Goal: Transaction & Acquisition: Purchase product/service

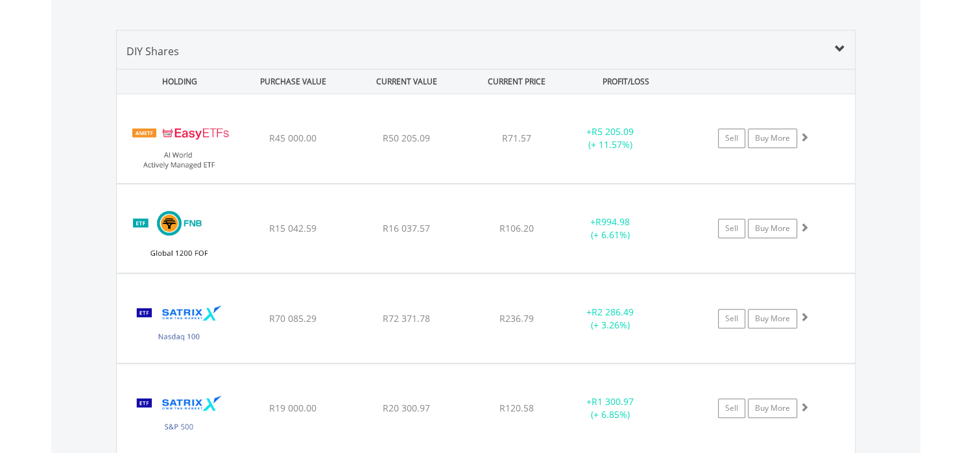
scroll to position [125, 247]
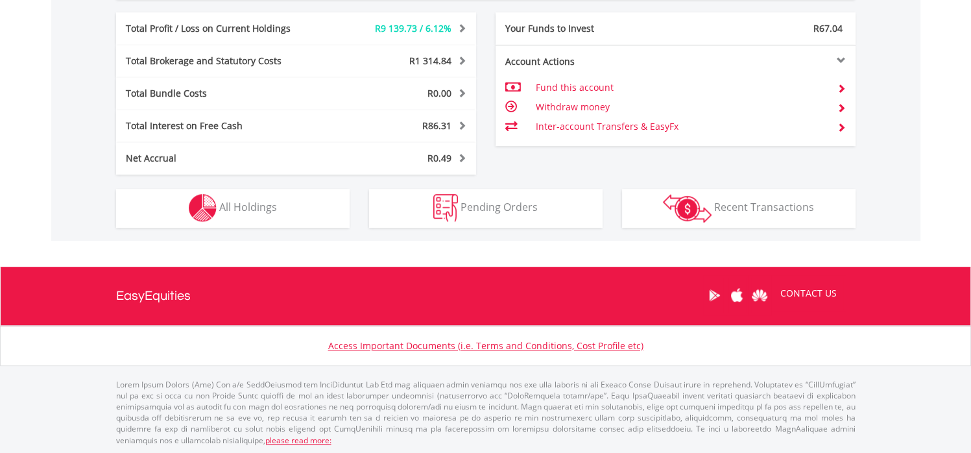
scroll to position [125, 247]
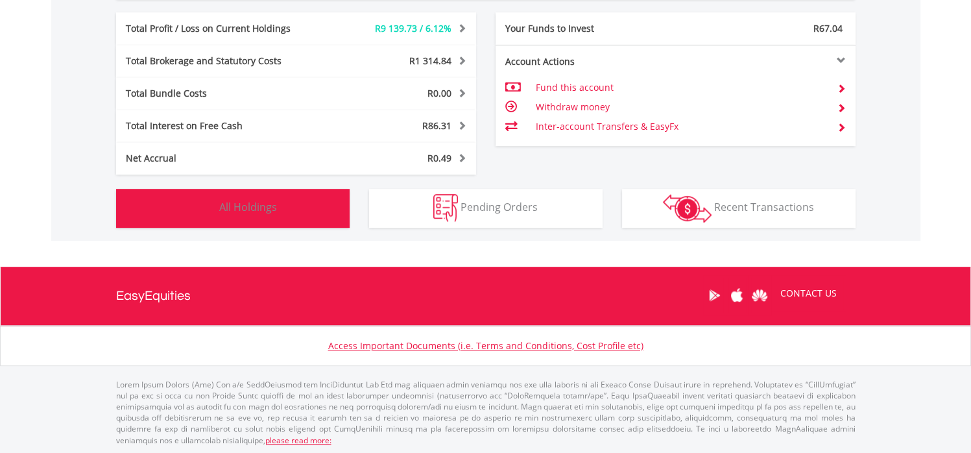
click at [308, 209] on button "Holdings All Holdings" at bounding box center [233, 208] width 234 height 39
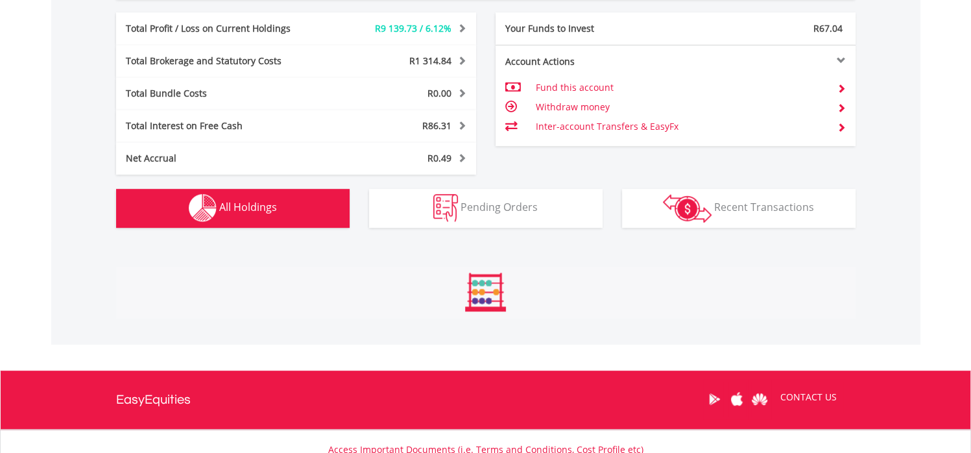
scroll to position [987, 0]
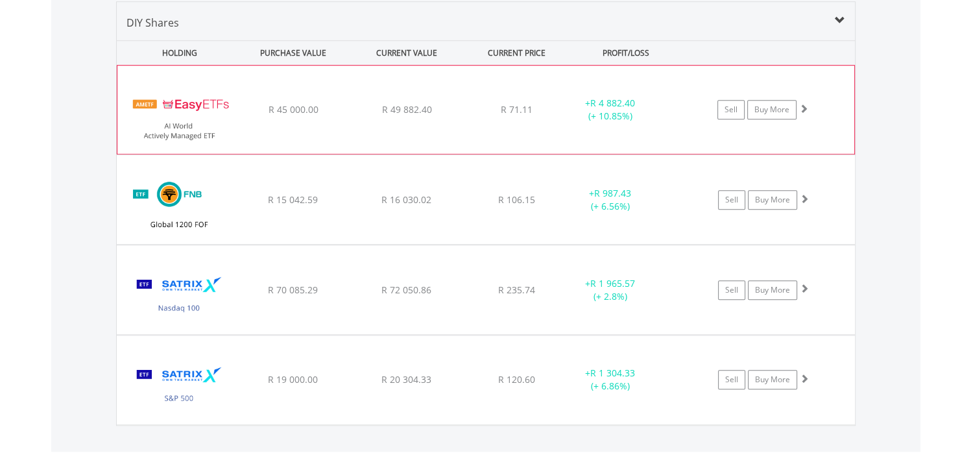
click at [374, 115] on div "﻿ EasyETFs AI World Actively Managed ETF R 45 000.00 R 49 882.40 R 71.11 + R 4 …" at bounding box center [485, 110] width 737 height 88
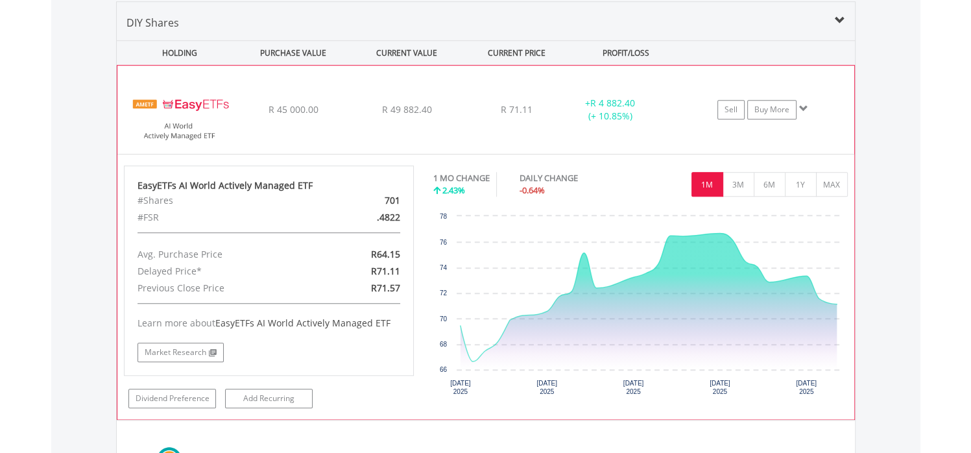
click at [374, 115] on div "﻿ EasyETFs AI World Actively Managed ETF R 45 000.00 R 49 882.40 R 71.11 + R 4 …" at bounding box center [485, 110] width 737 height 88
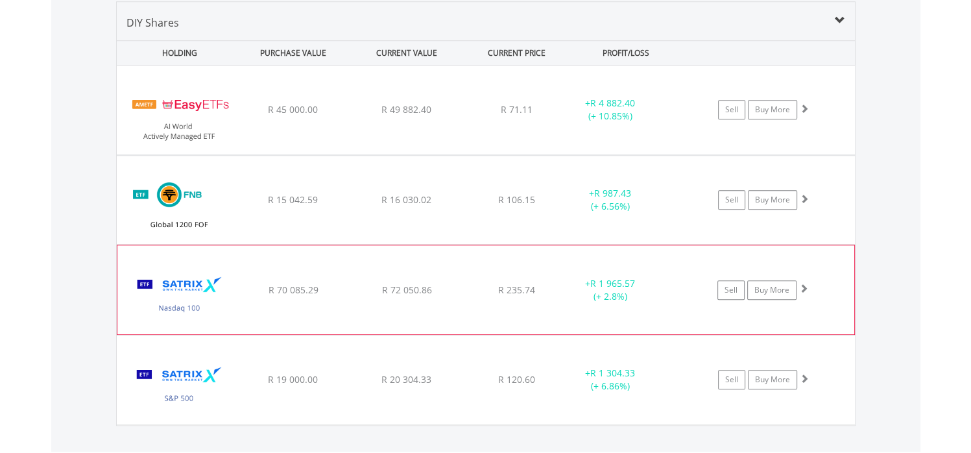
click at [453, 154] on div "﻿ Satrix Nasdaq 100 ETF R 70 085.29 R 72 050.86 R 235.74 + R 1 965.57 (+ 2.8%) …" at bounding box center [486, 110] width 738 height 89
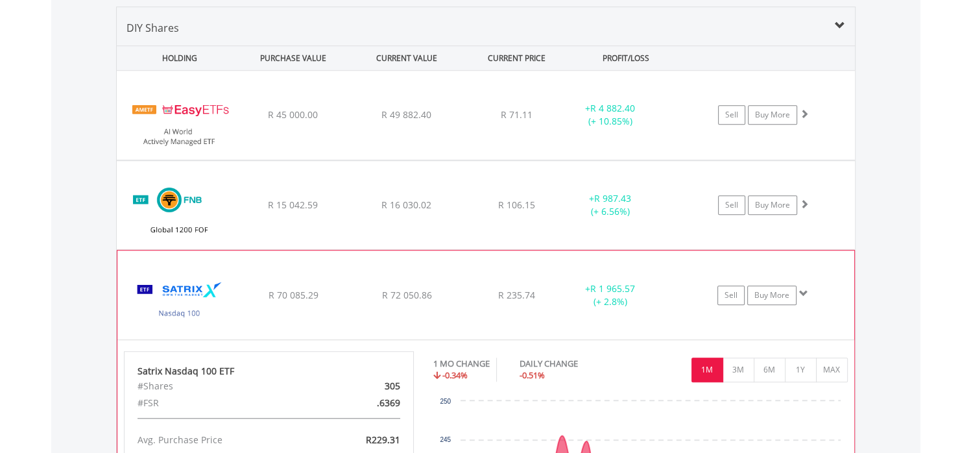
scroll to position [977, 0]
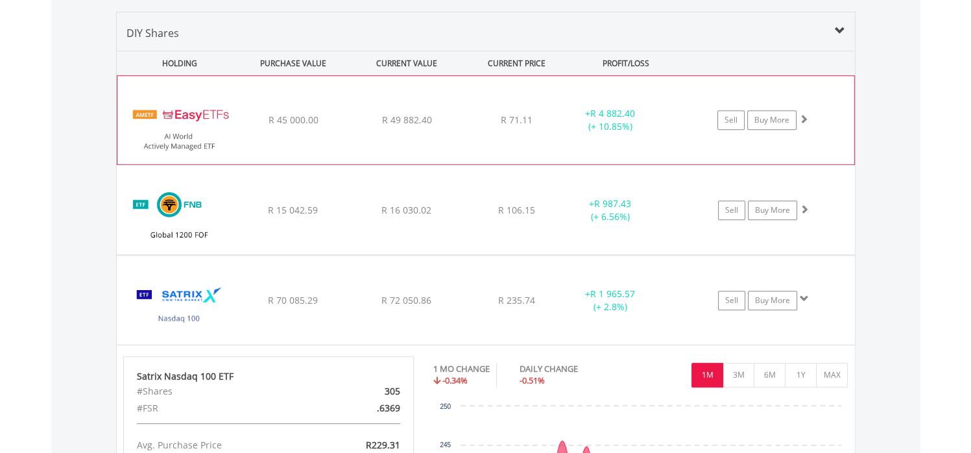
click at [484, 106] on div "﻿ EasyETFs AI World Actively Managed ETF R 45 000.00 R 49 882.40 R 71.11 + R 4 …" at bounding box center [485, 120] width 737 height 88
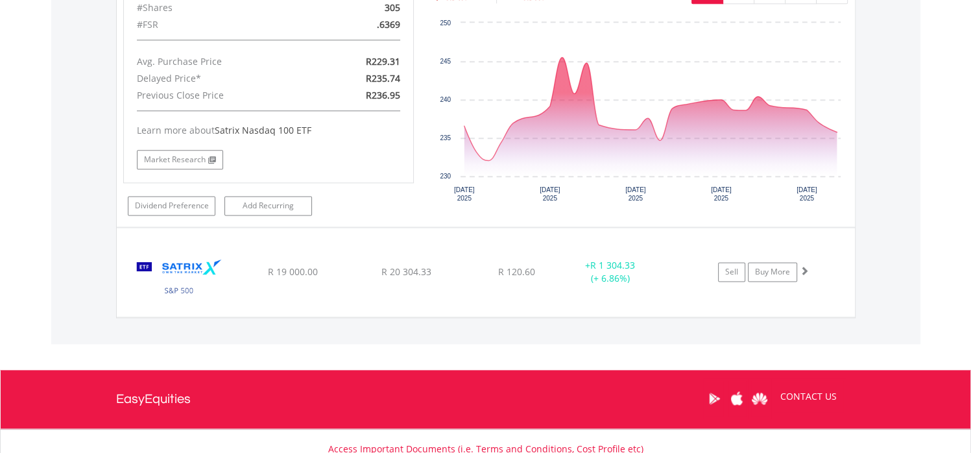
scroll to position [1626, 0]
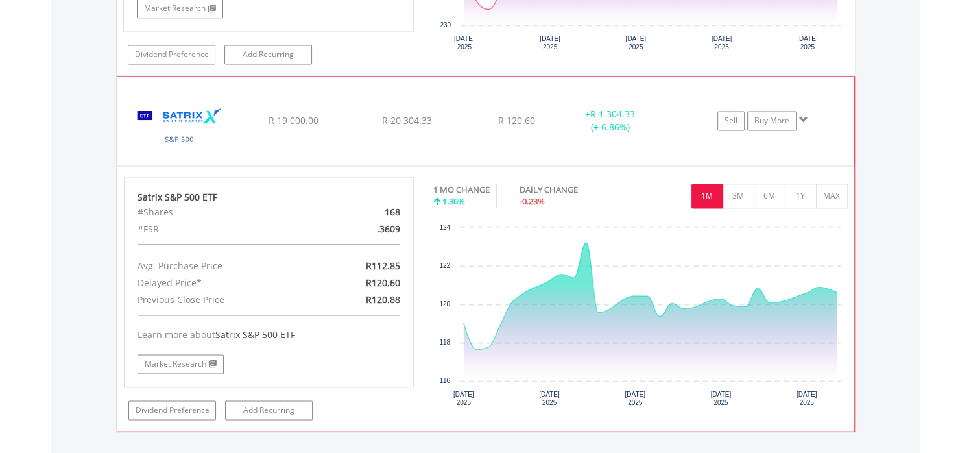
scroll to position [1781, 0]
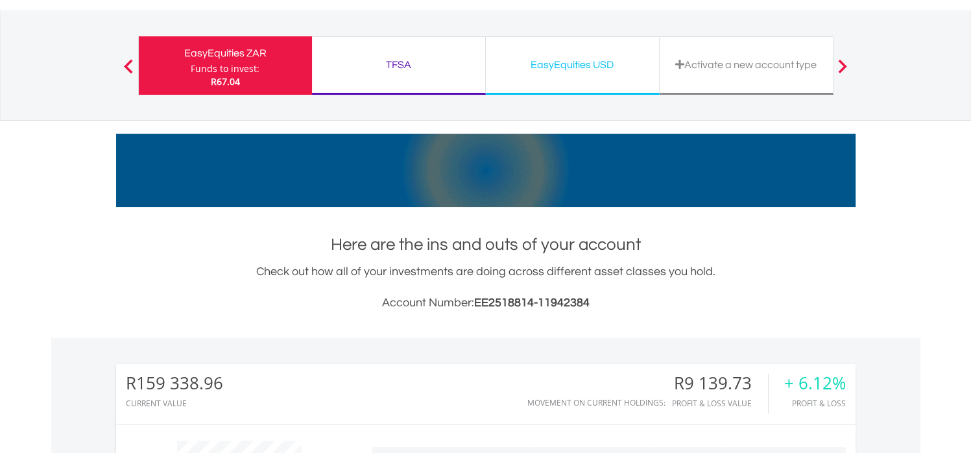
scroll to position [0, 0]
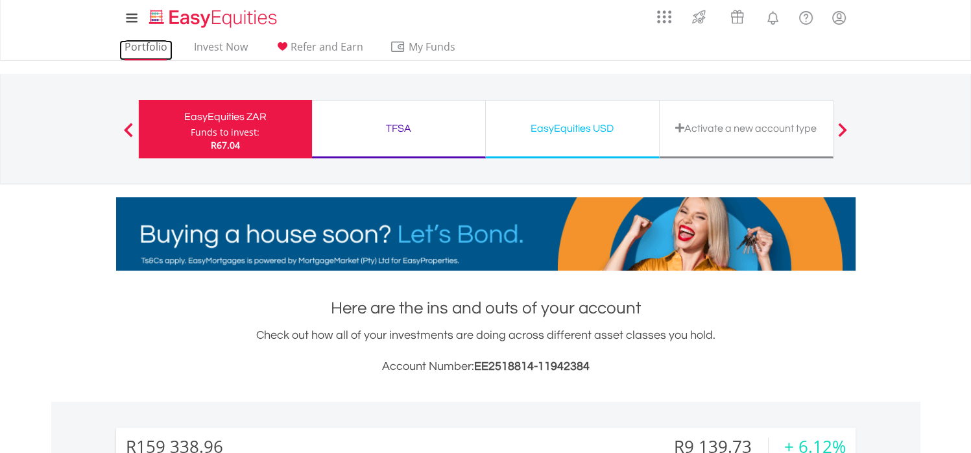
click at [151, 45] on link "Portfolio" at bounding box center [145, 50] width 53 height 20
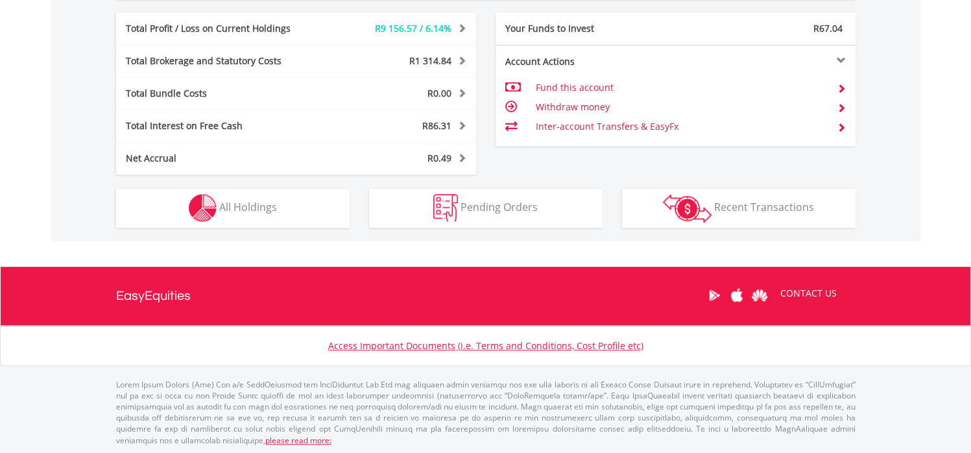
scroll to position [125, 247]
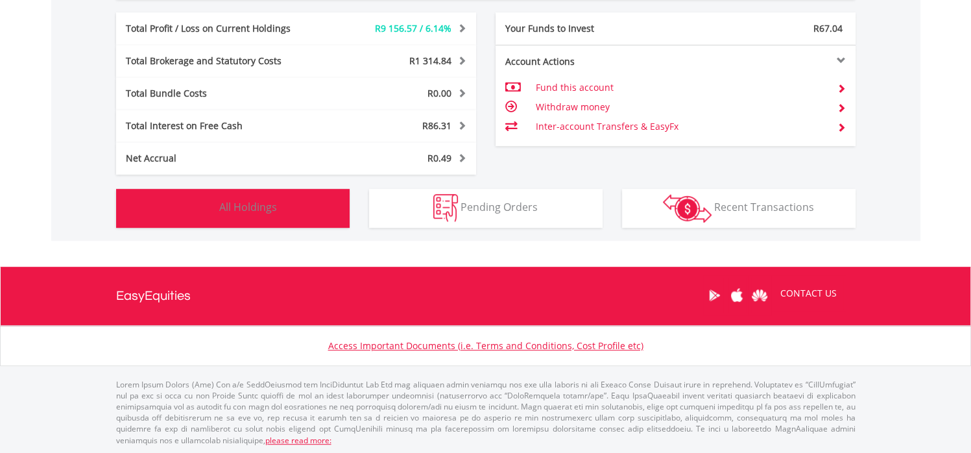
click at [284, 203] on button "Holdings All Holdings" at bounding box center [233, 208] width 234 height 39
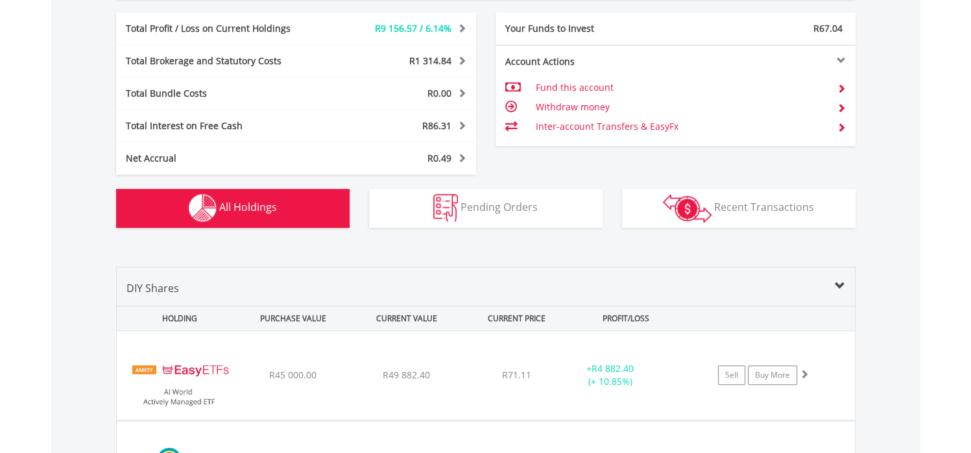
scroll to position [987, 0]
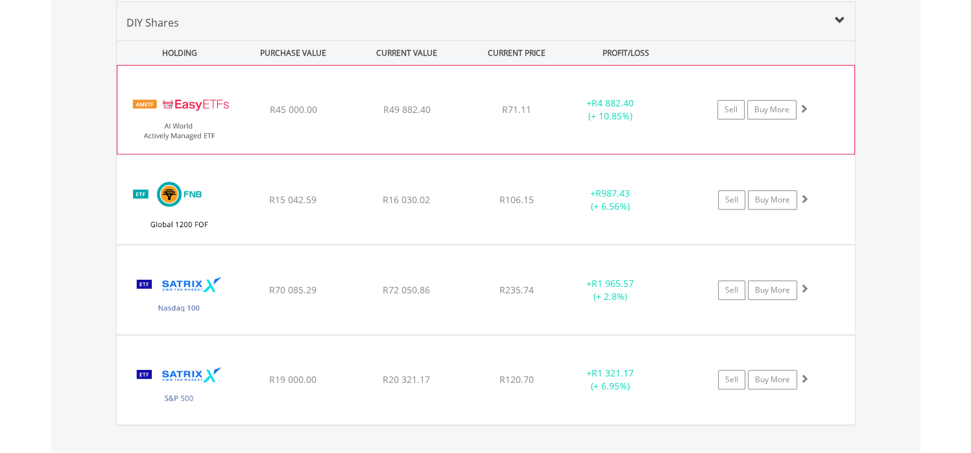
click at [476, 138] on div "﻿ EasyETFs AI World Actively Managed ETF R45 000.00 R49 882.40 R71.11 + R4 882.…" at bounding box center [485, 110] width 737 height 88
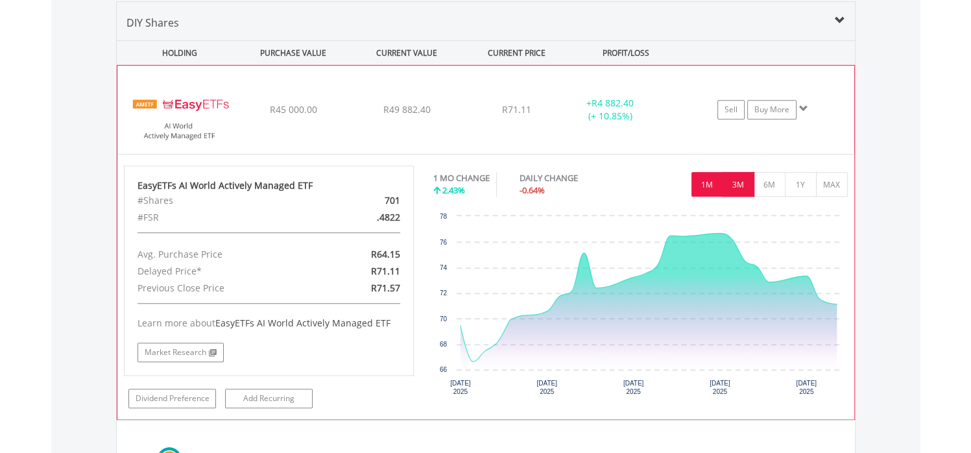
click at [735, 179] on button "3M" at bounding box center [739, 184] width 32 height 25
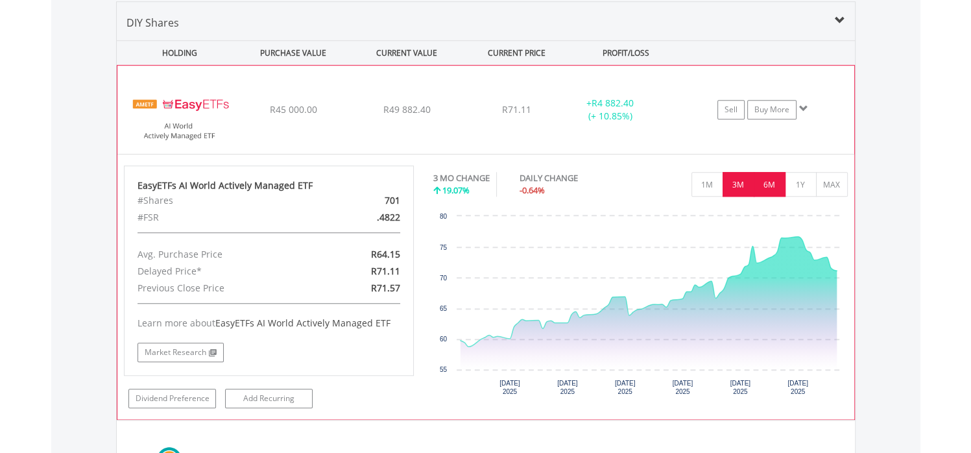
click at [776, 188] on button "6M" at bounding box center [770, 184] width 32 height 25
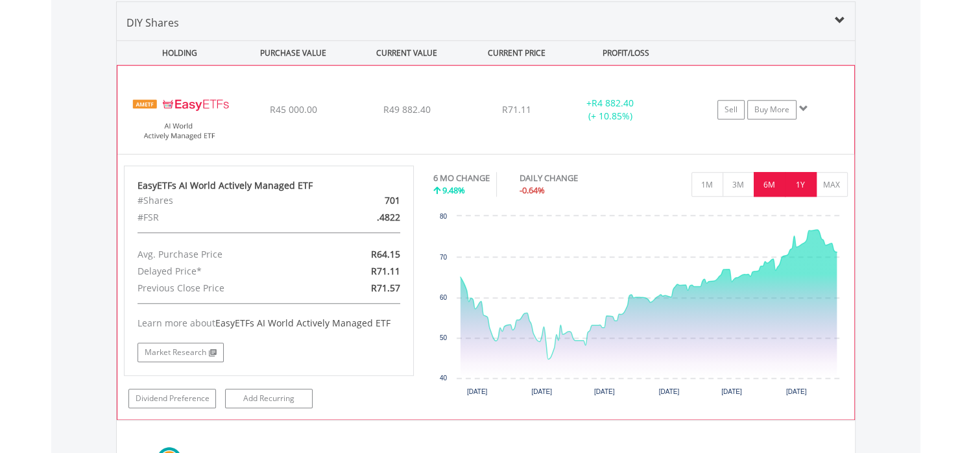
click at [795, 188] on button "1Y" at bounding box center [801, 184] width 32 height 25
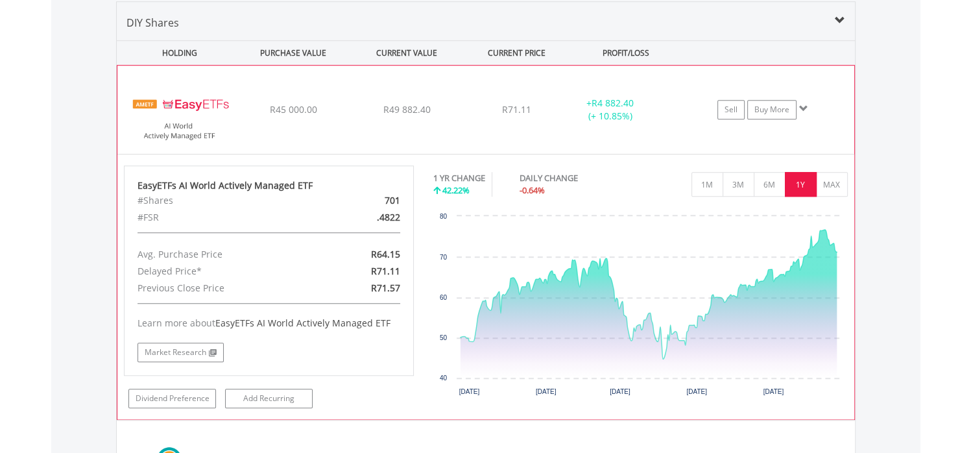
click at [363, 111] on div "R49 882.40" at bounding box center [407, 109] width 110 height 13
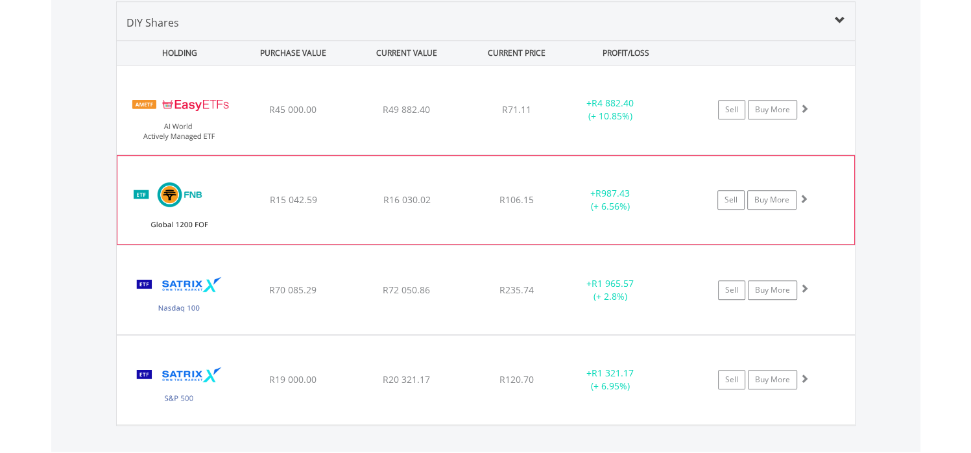
click at [449, 154] on div "﻿ FNB Global 1200 Equity Fund of Funds ETF R15 042.59 R16 030.02 R106.15 + R987…" at bounding box center [486, 110] width 738 height 89
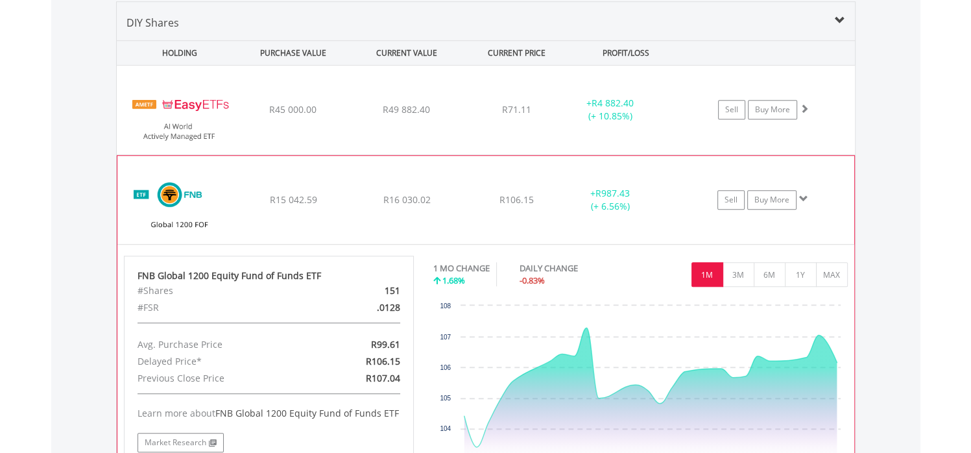
click at [449, 154] on div "﻿ FNB Global 1200 Equity Fund of Funds ETF R15 042.59 R16 030.02 R106.15 + R987…" at bounding box center [486, 110] width 738 height 89
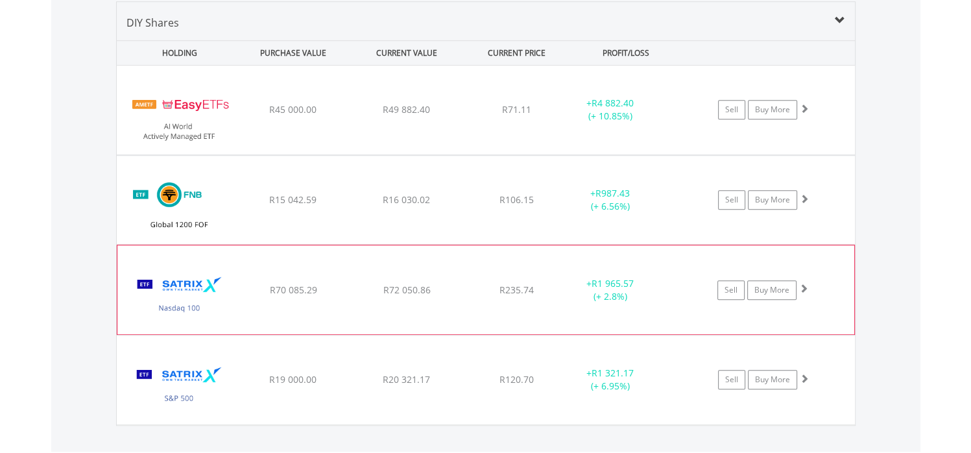
click at [453, 116] on div "R72 050.86" at bounding box center [406, 109] width 111 height 13
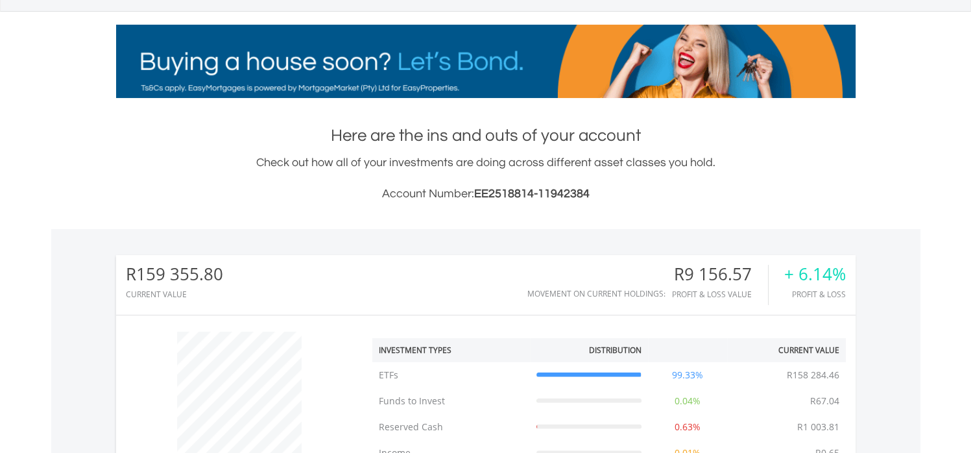
scroll to position [0, 0]
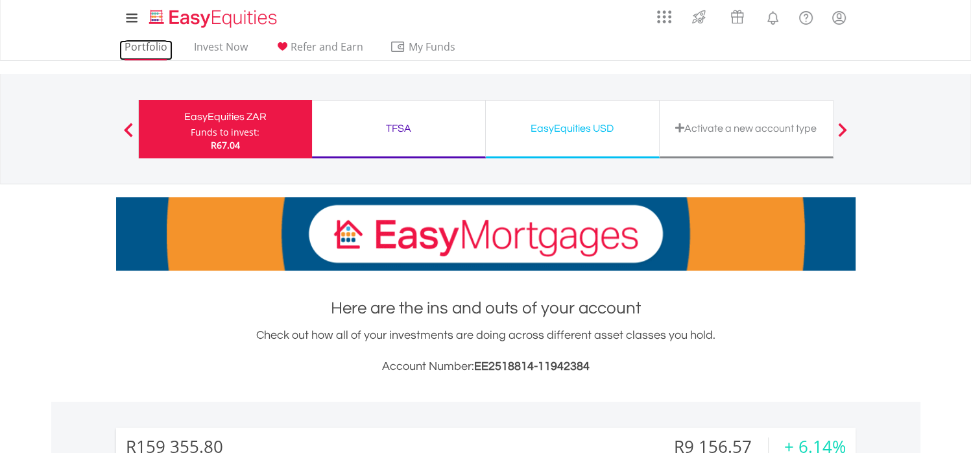
click at [162, 45] on link "Portfolio" at bounding box center [145, 50] width 53 height 20
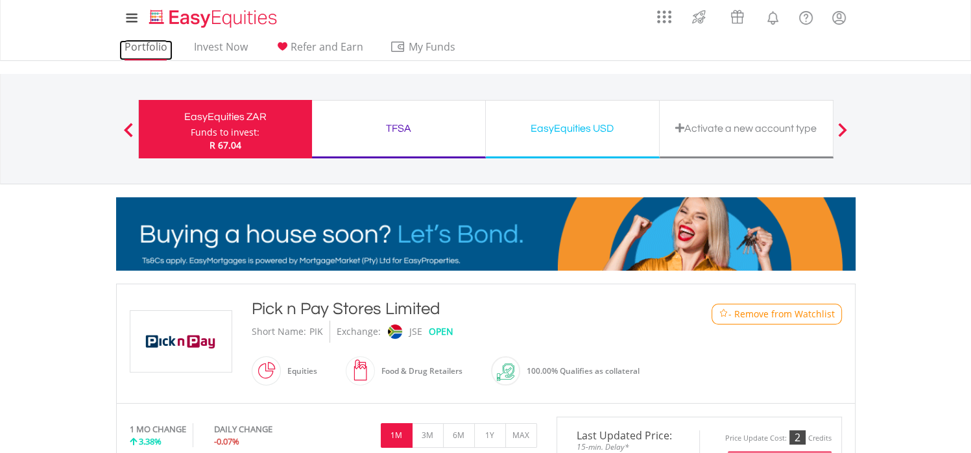
click at [154, 46] on link "Portfolio" at bounding box center [145, 50] width 53 height 20
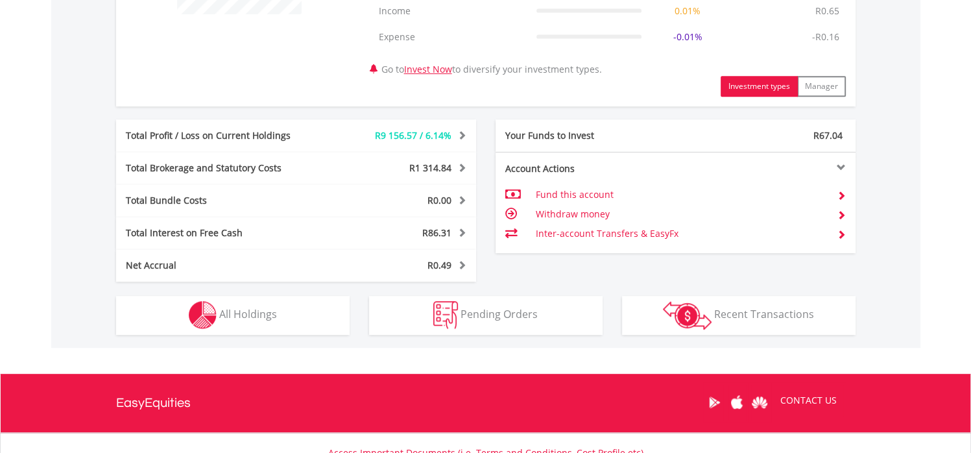
scroll to position [641, 0]
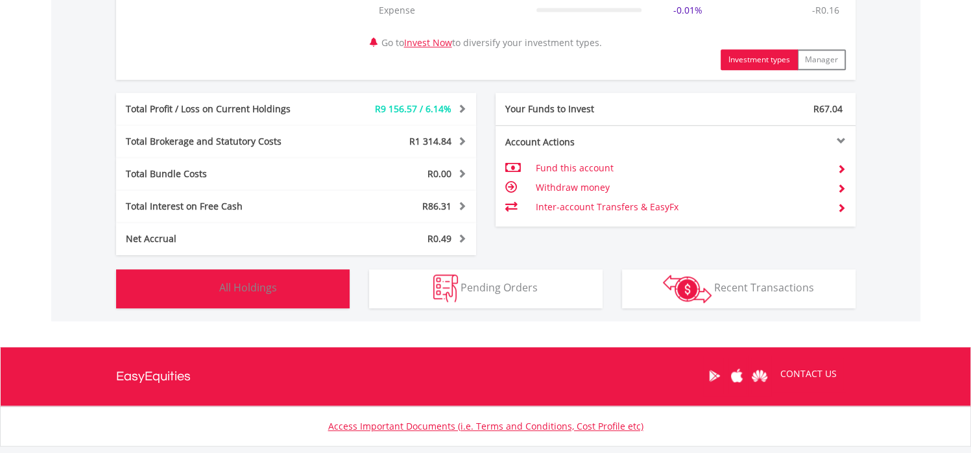
click at [291, 299] on button "Holdings All Holdings" at bounding box center [233, 288] width 234 height 39
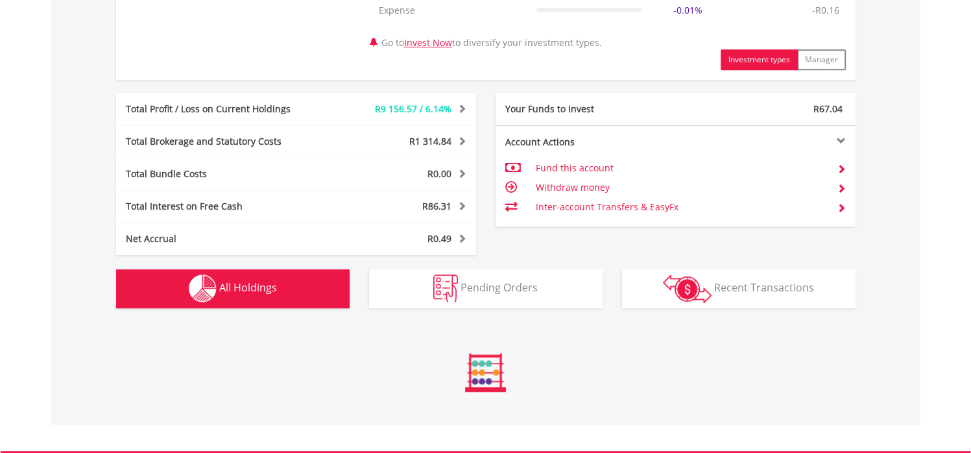
scroll to position [987, 0]
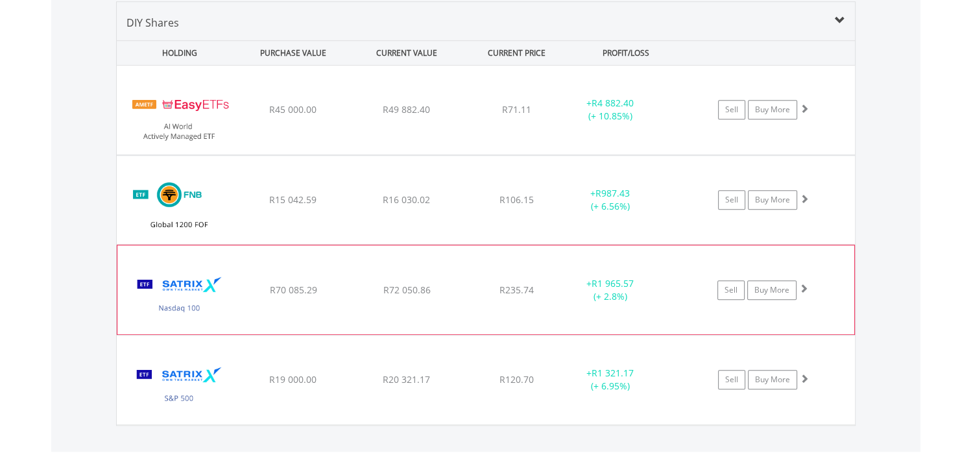
click at [408, 154] on div "﻿ Satrix Nasdaq 100 ETF R70 085.29 R72 050.86 R235.74 + R1 965.57 (+ 2.8%) Sell…" at bounding box center [486, 110] width 738 height 89
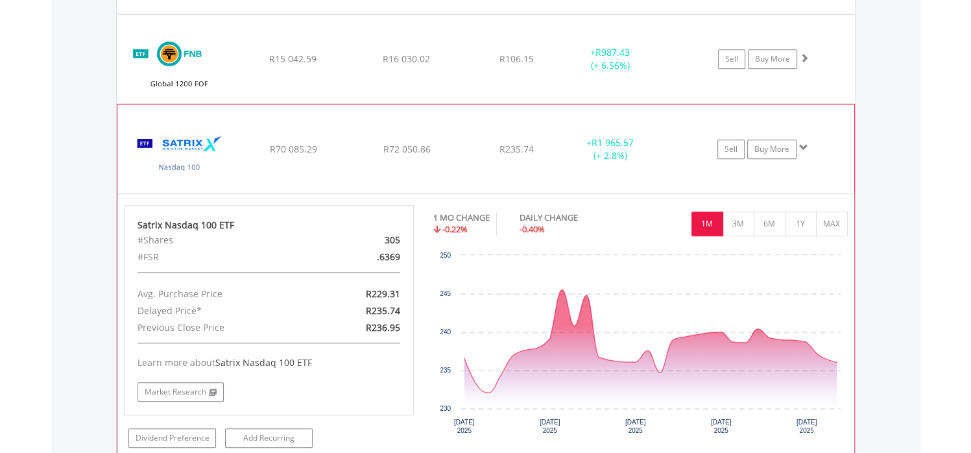
scroll to position [1127, 0]
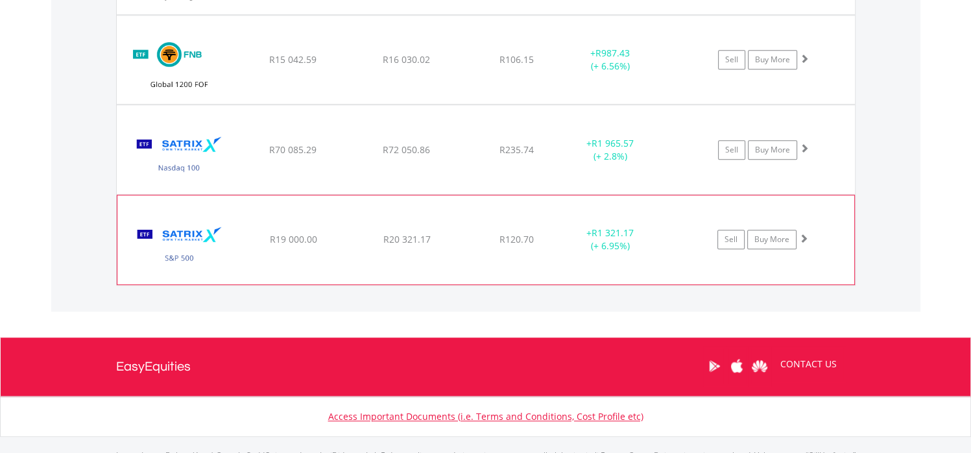
scroll to position [1062, 0]
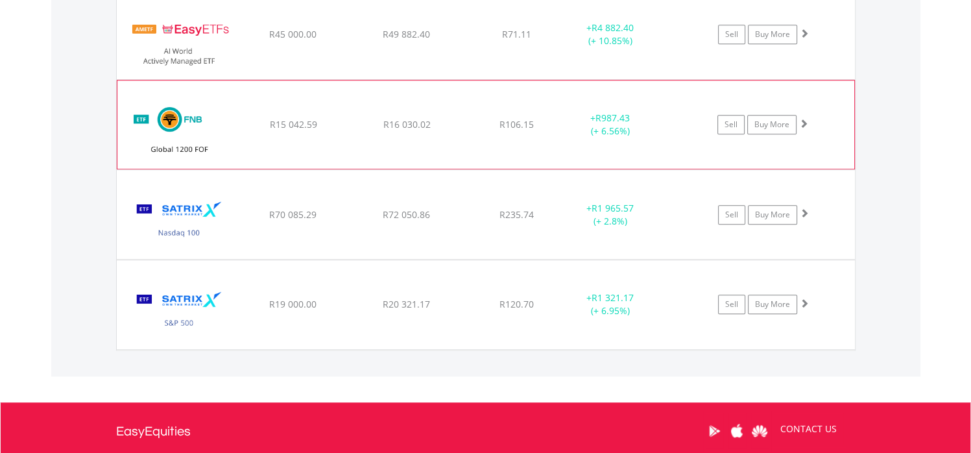
click at [568, 79] on div "﻿ FNB Global 1200 Equity Fund of Funds ETF R15 042.59 R16 030.02 R106.15 + R987…" at bounding box center [486, 34] width 738 height 89
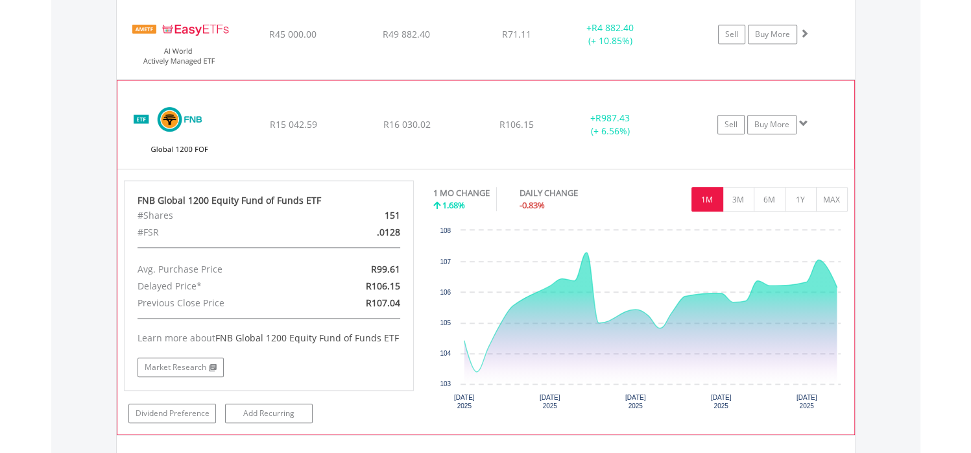
click at [568, 79] on div "﻿ FNB Global 1200 Equity Fund of Funds ETF R15 042.59 R16 030.02 R106.15 + R987…" at bounding box center [486, 34] width 738 height 89
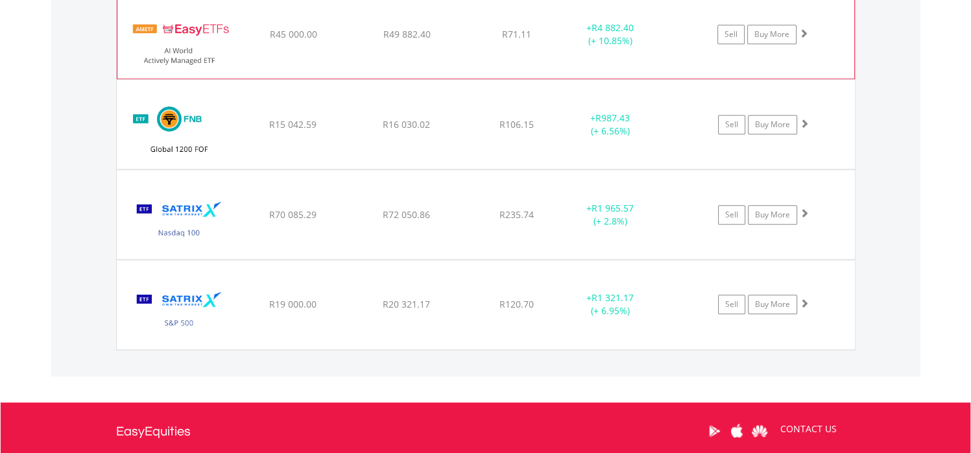
click at [565, 40] on div "+ R4 882.40 (+ 10.85%)" at bounding box center [609, 34] width 97 height 26
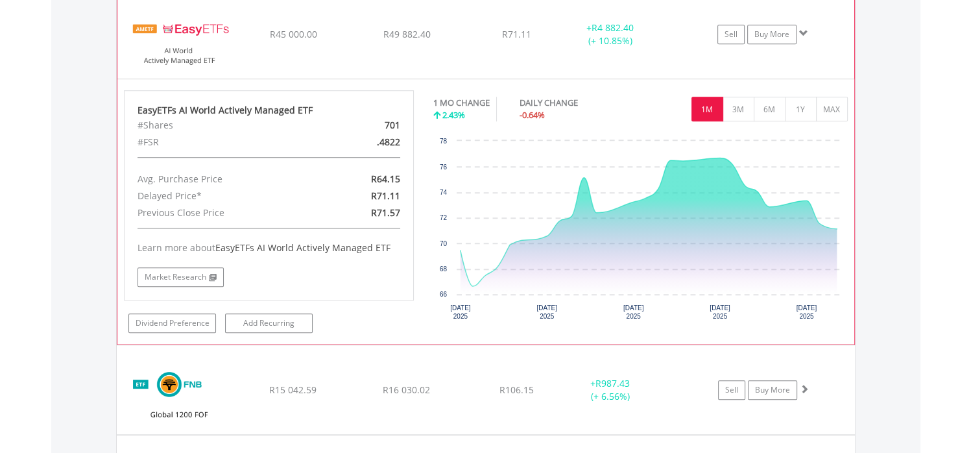
click at [565, 40] on div "+ R4 882.40 (+ 10.85%)" at bounding box center [609, 34] width 97 height 26
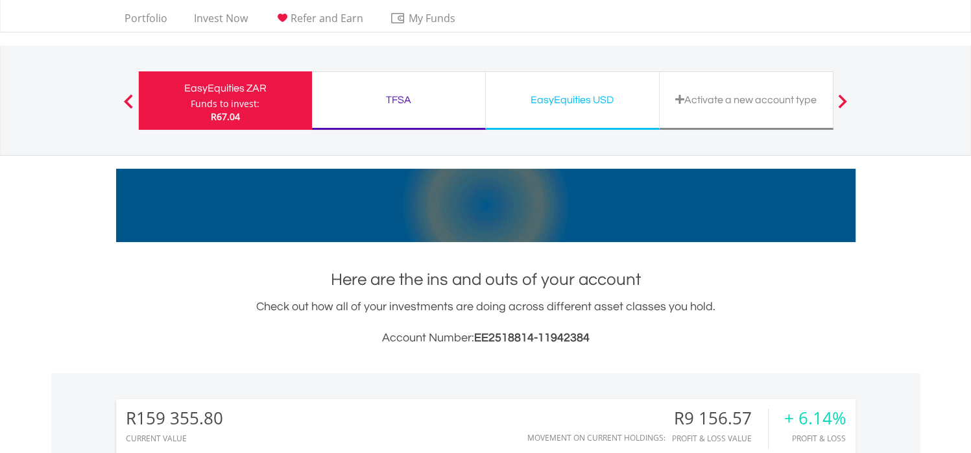
scroll to position [0, 0]
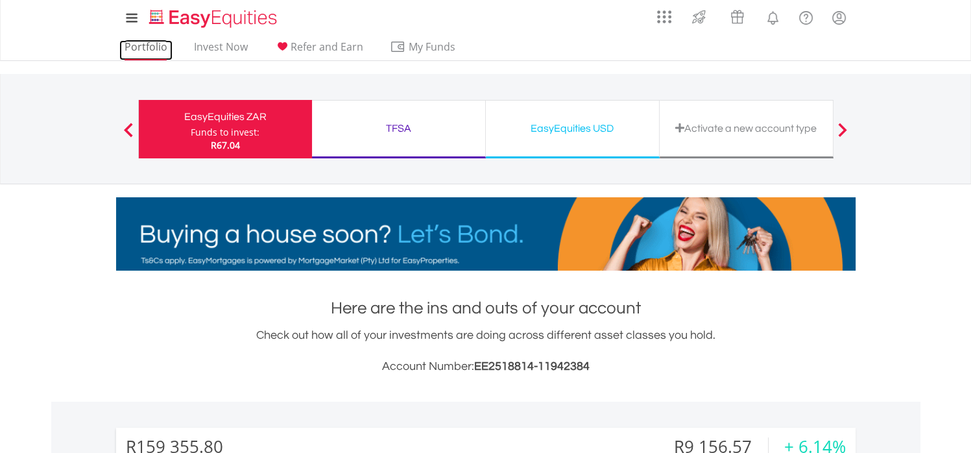
click at [153, 45] on link "Portfolio" at bounding box center [145, 50] width 53 height 20
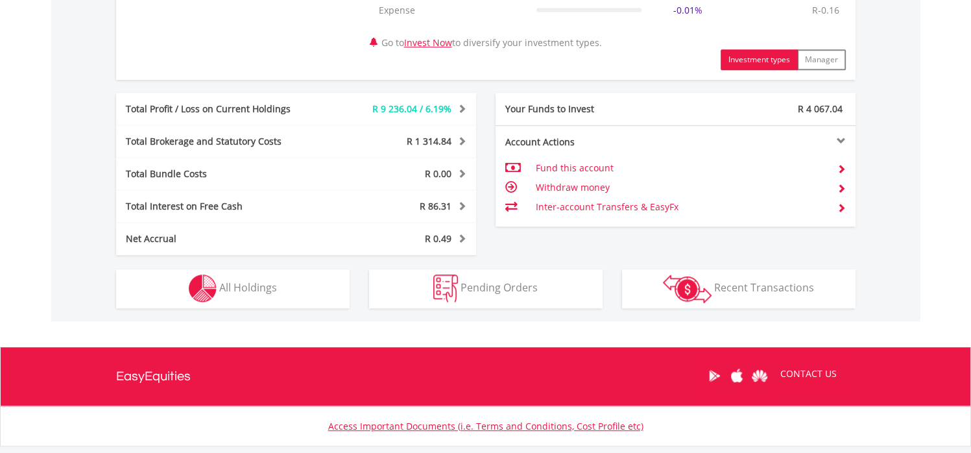
scroll to position [722, 0]
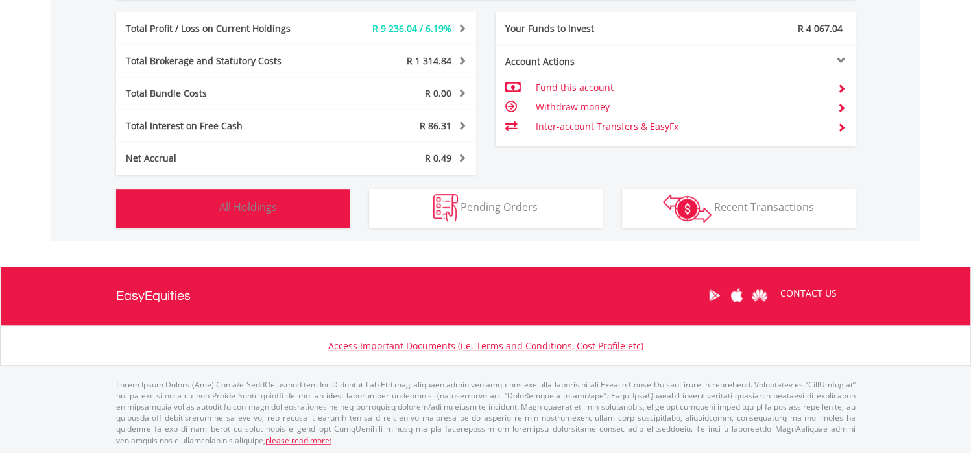
click at [293, 194] on button "Holdings All Holdings" at bounding box center [233, 208] width 234 height 39
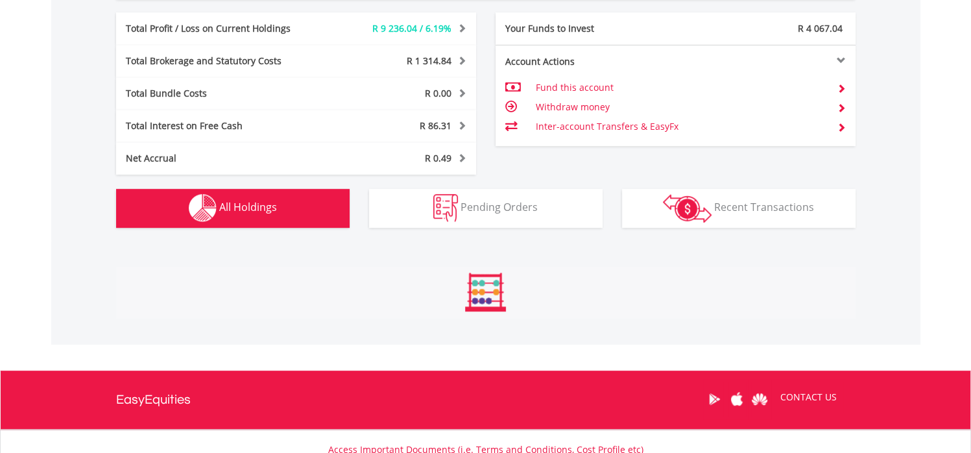
scroll to position [987, 0]
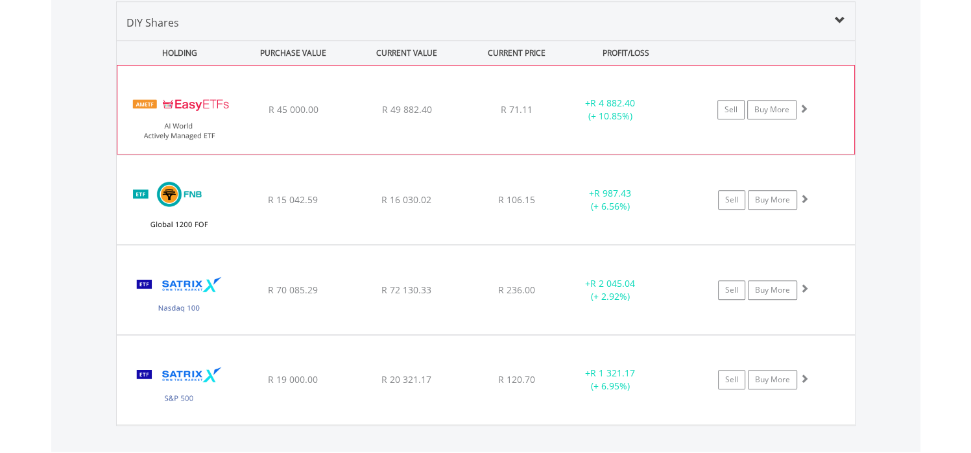
click at [527, 135] on div "﻿ EasyETFs AI World Actively Managed ETF R 45 000.00 R 49 882.40 R 71.11 + R 4 …" at bounding box center [485, 110] width 737 height 88
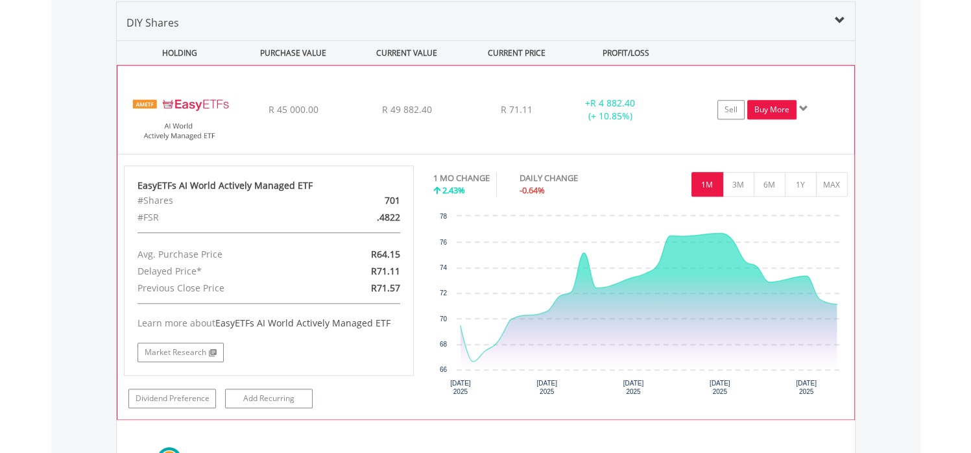
click at [759, 115] on link "Buy More" at bounding box center [772, 109] width 49 height 19
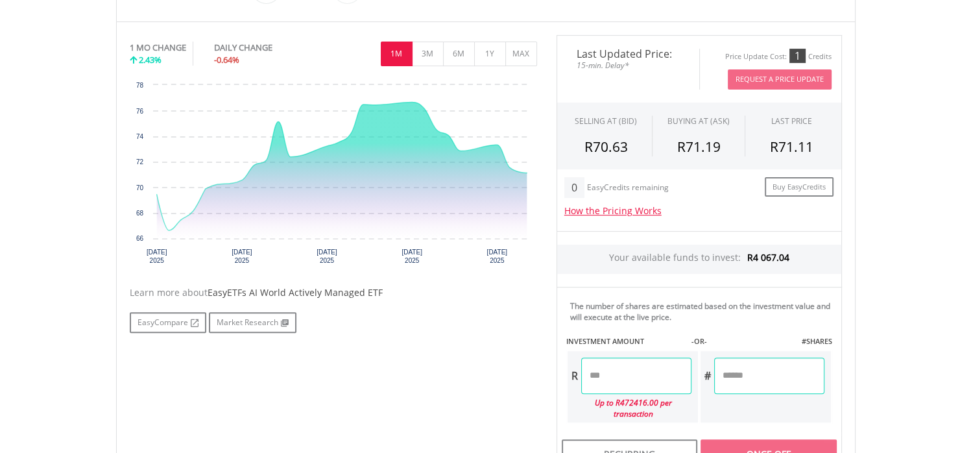
scroll to position [382, 0]
click at [626, 369] on input "number" at bounding box center [636, 376] width 110 height 36
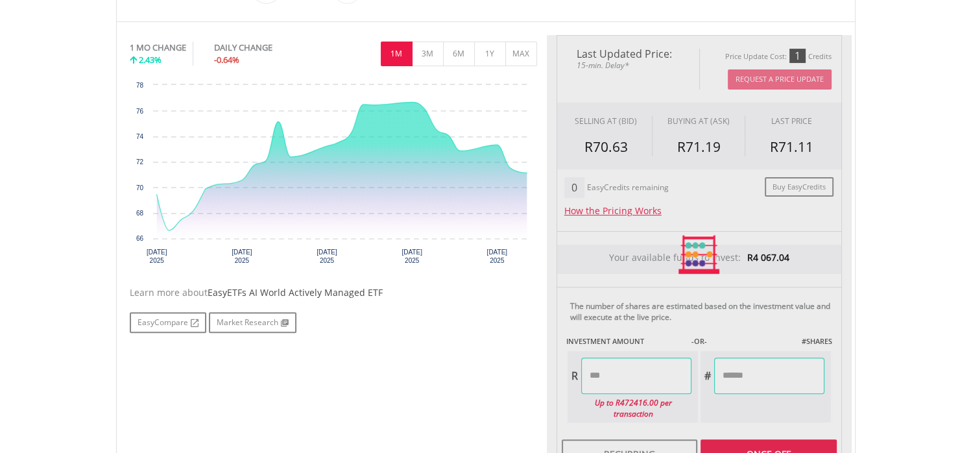
type input "*******"
click at [859, 388] on div "﻿ EasyETFs AI World Actively Managed ETF EasyETFs AI World Actively Managed ETF…" at bounding box center [485, 202] width 759 height 600
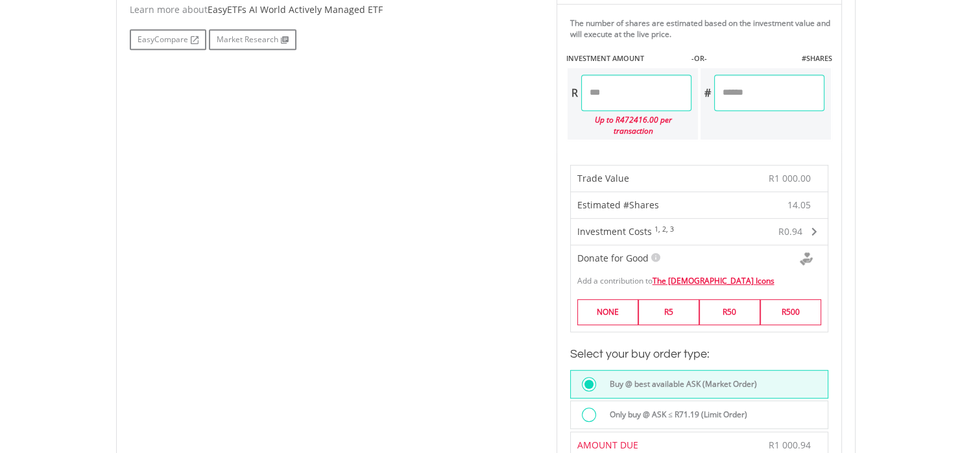
scroll to position [665, 0]
click at [611, 408] on div "Only buy @ ASK ≤ R71.19 (Limit Order)" at bounding box center [714, 417] width 225 height 18
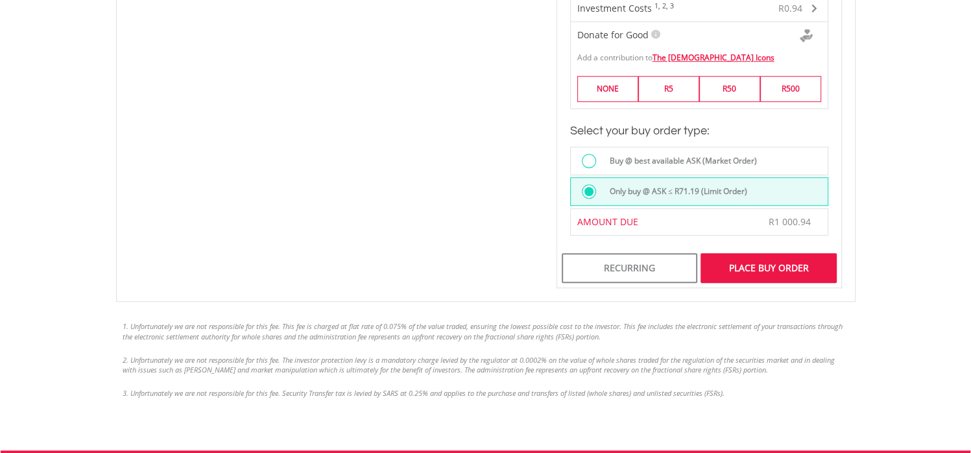
scroll to position [906, 0]
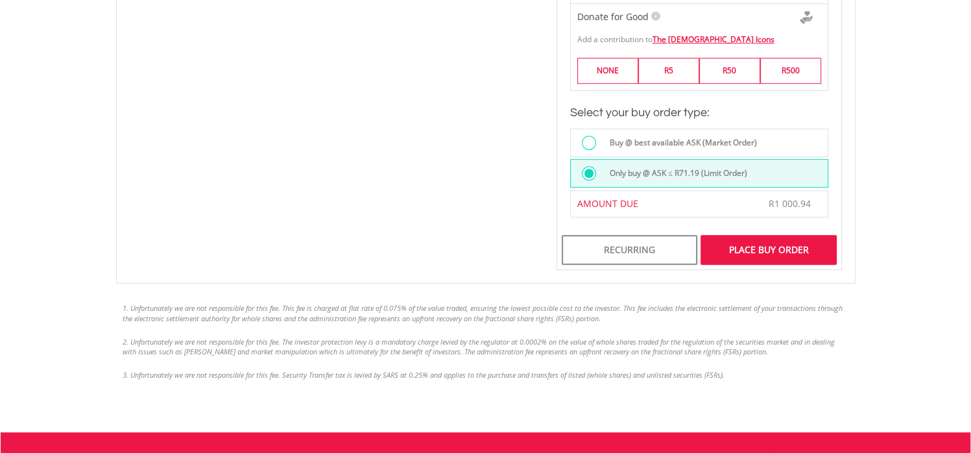
click at [755, 235] on div "Place Buy Order" at bounding box center [769, 250] width 136 height 30
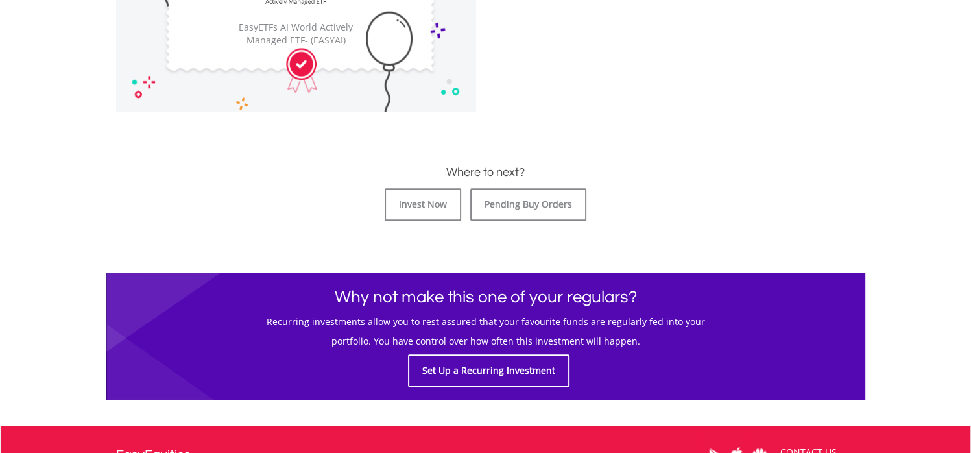
scroll to position [543, 0]
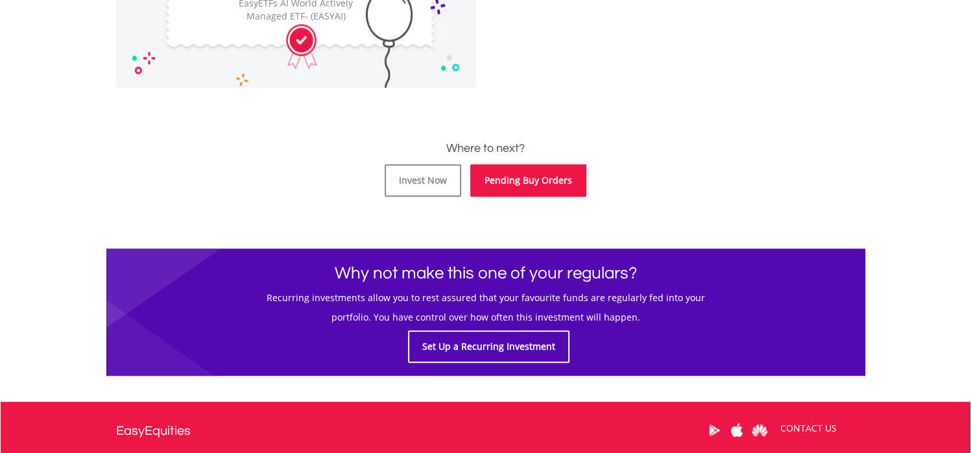
click at [506, 173] on link "Pending Buy Orders" at bounding box center [528, 180] width 116 height 32
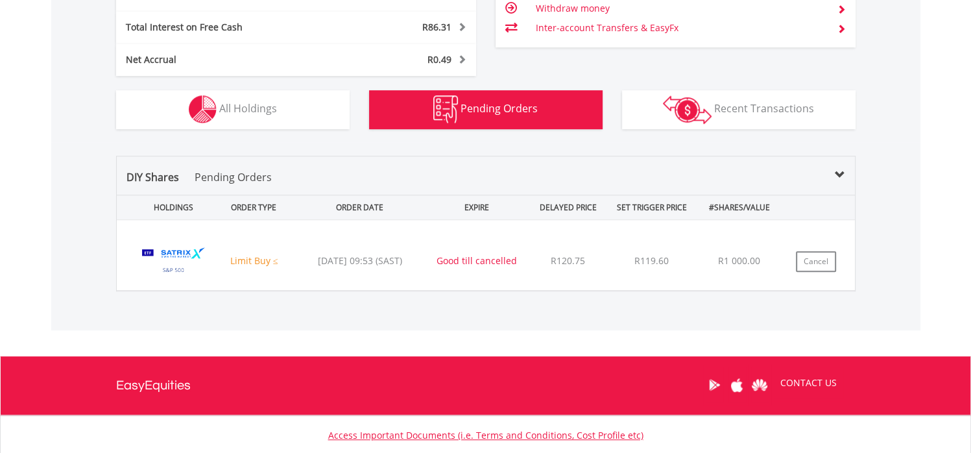
scroll to position [909, 0]
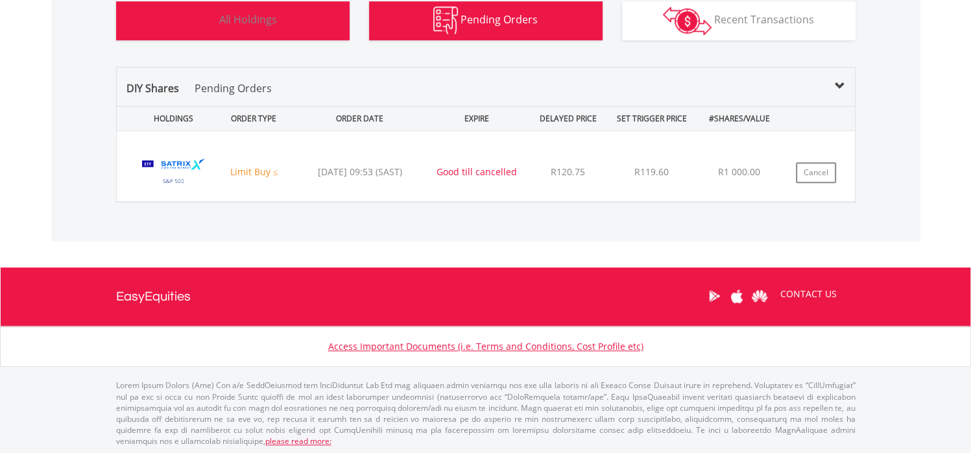
click at [306, 28] on button "Holdings All Holdings" at bounding box center [233, 20] width 234 height 39
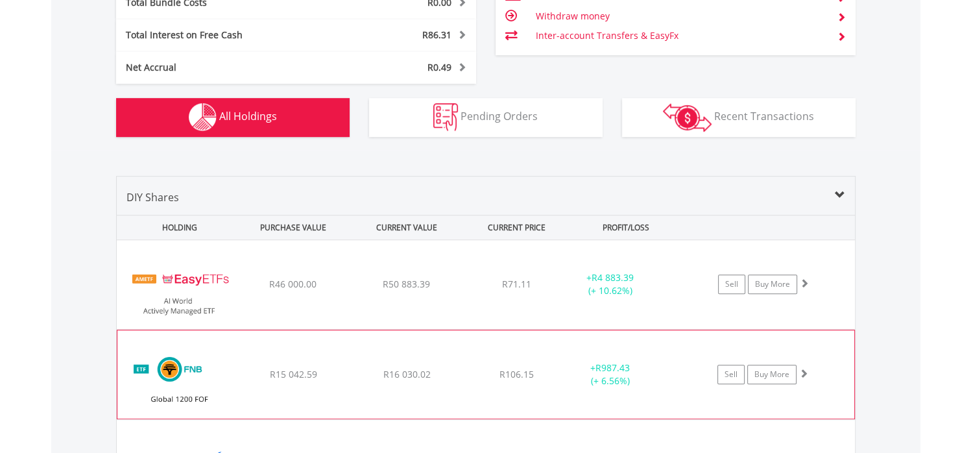
scroll to position [987, 0]
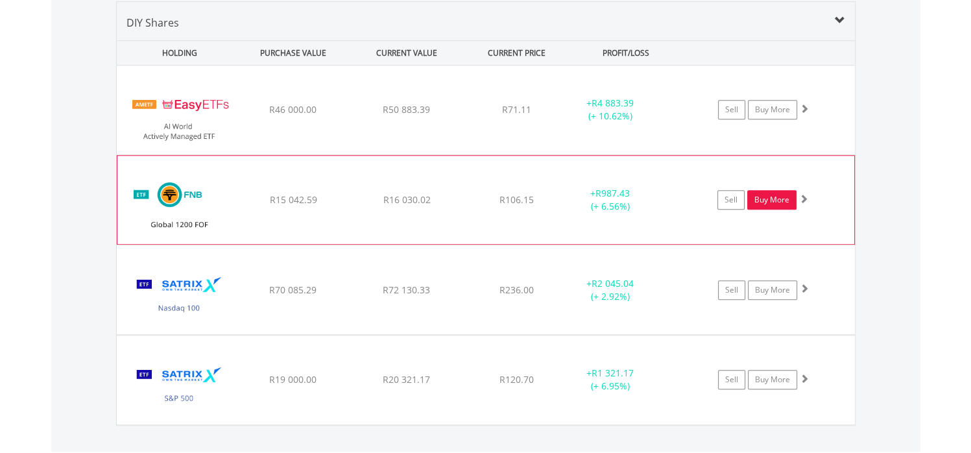
click at [776, 204] on link "Buy More" at bounding box center [772, 199] width 49 height 19
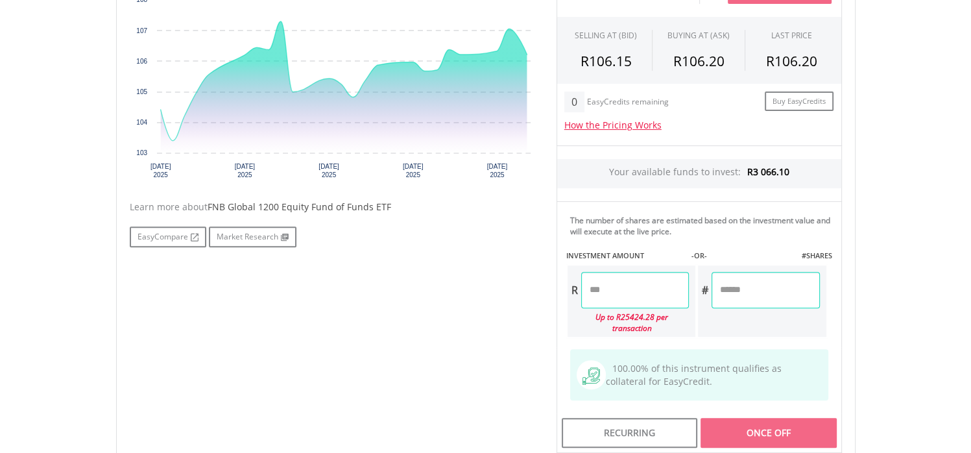
scroll to position [469, 0]
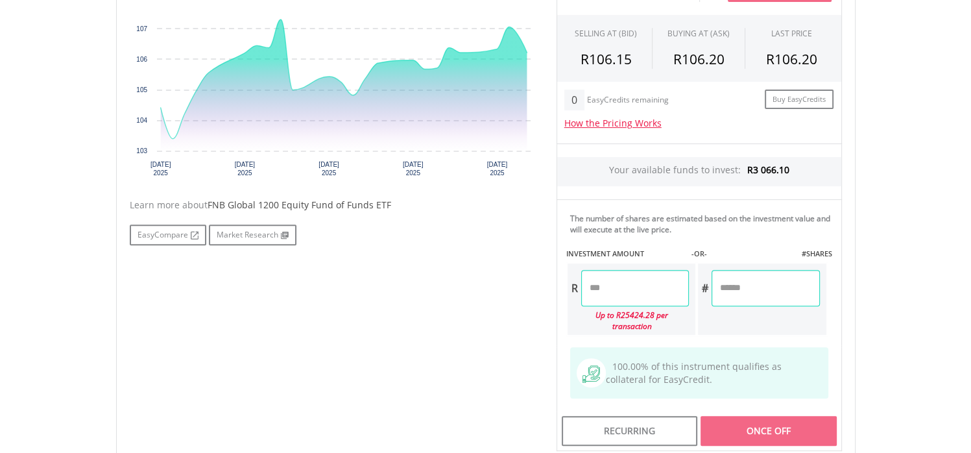
click at [612, 282] on input "number" at bounding box center [635, 288] width 108 height 36
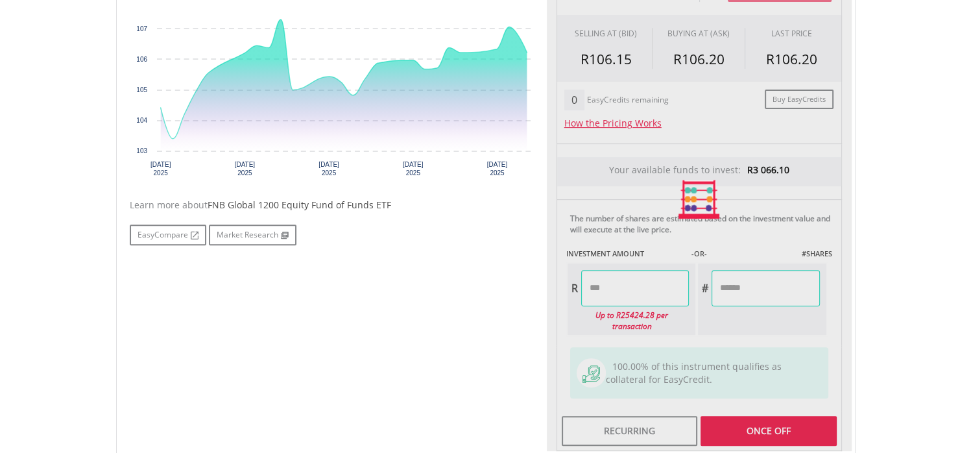
click at [816, 307] on div "Last Updated Price: 15-min. Delay* Price Update Cost: 1 Credits Request A Price…" at bounding box center [699, 199] width 305 height 504
type input "*******"
type input "******"
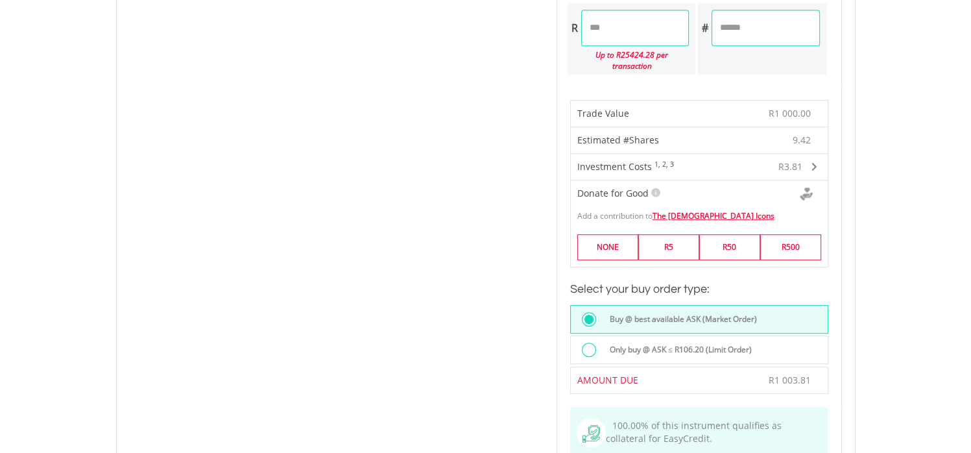
scroll to position [734, 0]
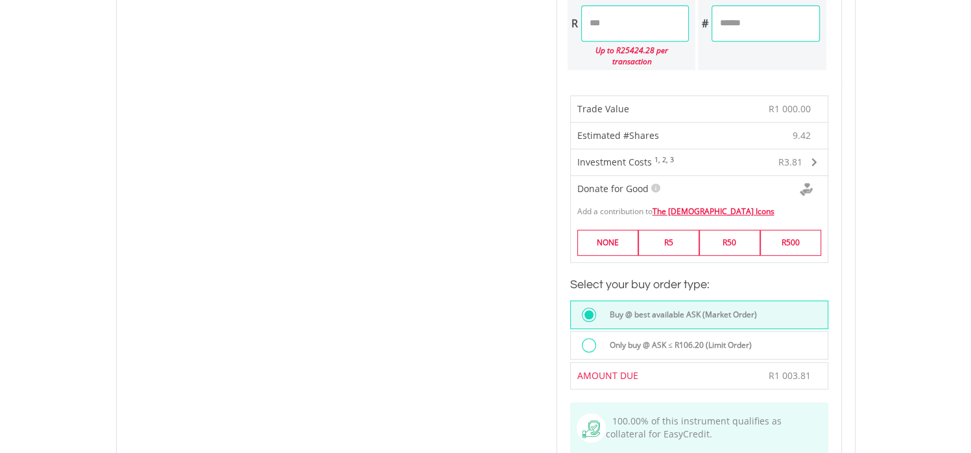
click at [688, 338] on label "Only buy @ ASK ≤ R106.20 (Limit Order)" at bounding box center [677, 345] width 150 height 14
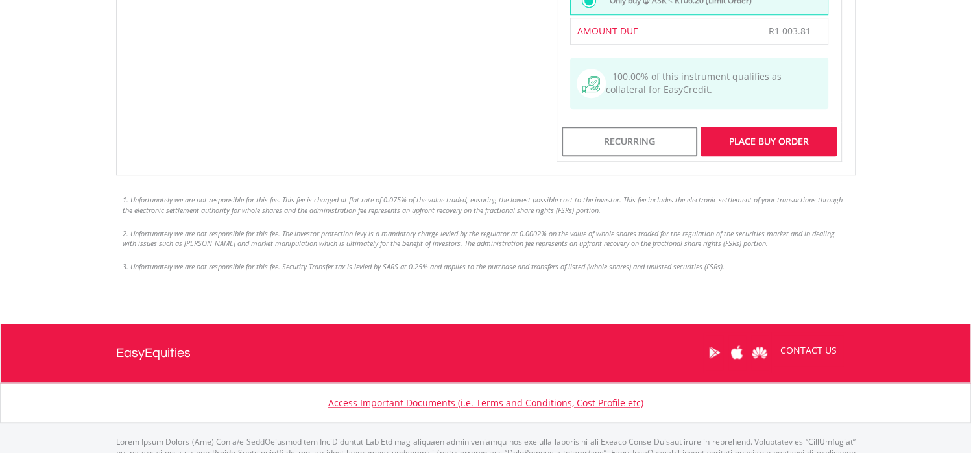
scroll to position [1098, 0]
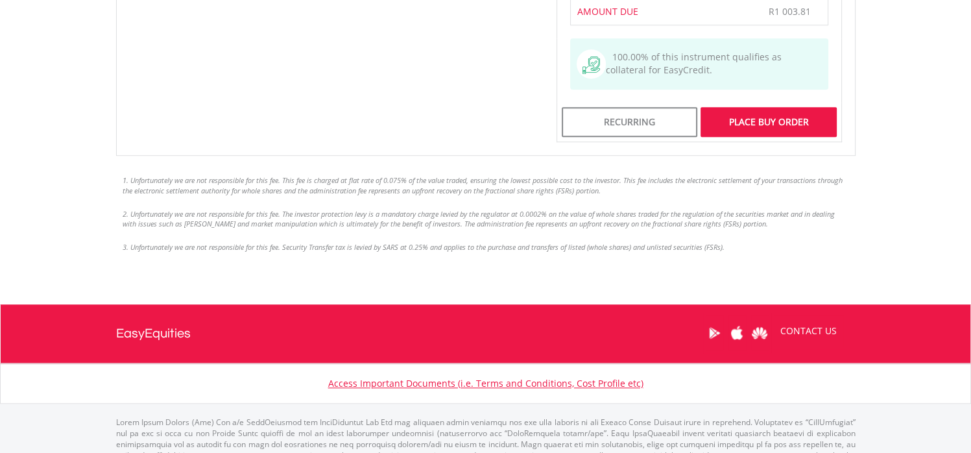
click at [771, 107] on div "Place Buy Order" at bounding box center [769, 122] width 136 height 30
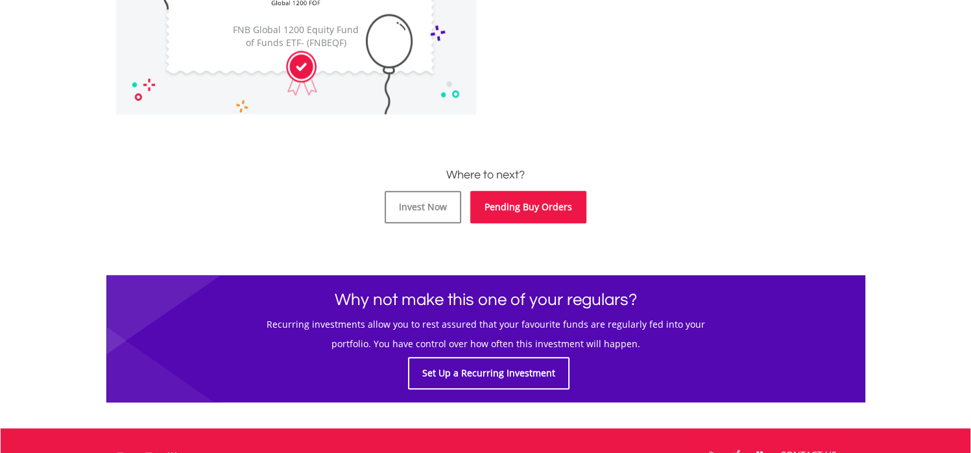
scroll to position [519, 0]
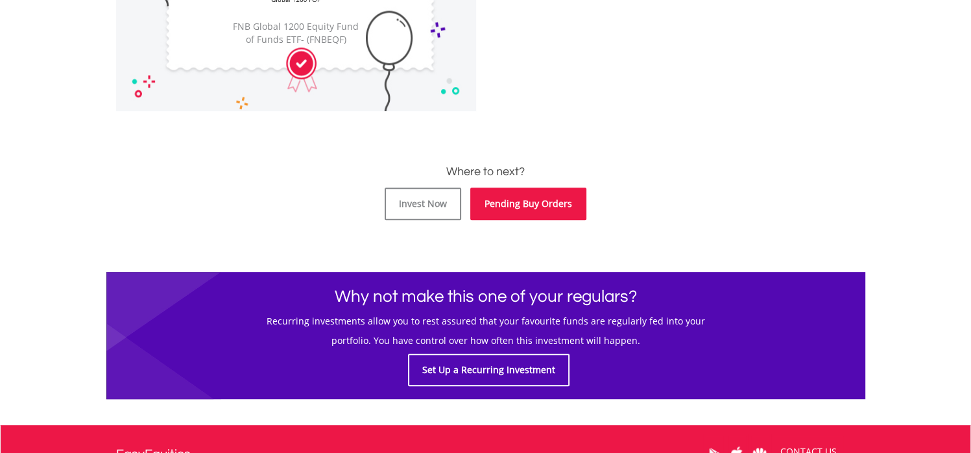
click at [542, 199] on link "Pending Buy Orders" at bounding box center [528, 204] width 116 height 32
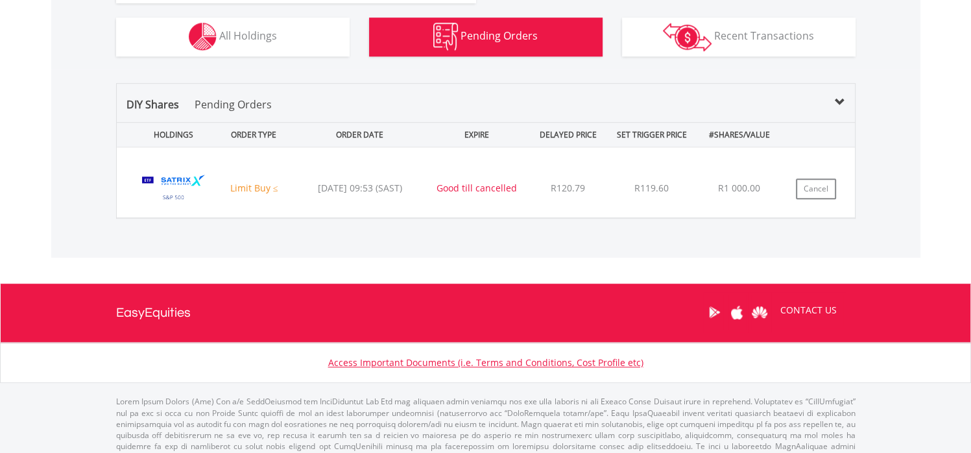
scroll to position [909, 0]
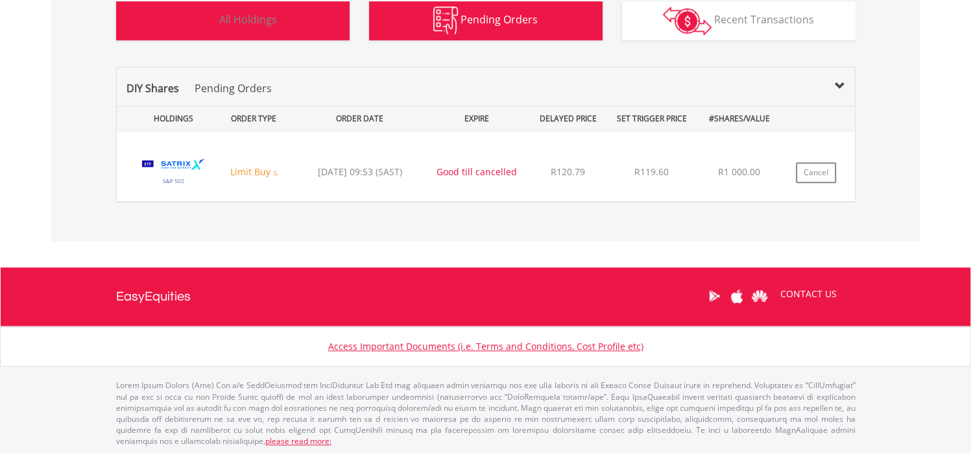
click at [290, 26] on button "Holdings All Holdings" at bounding box center [233, 20] width 234 height 39
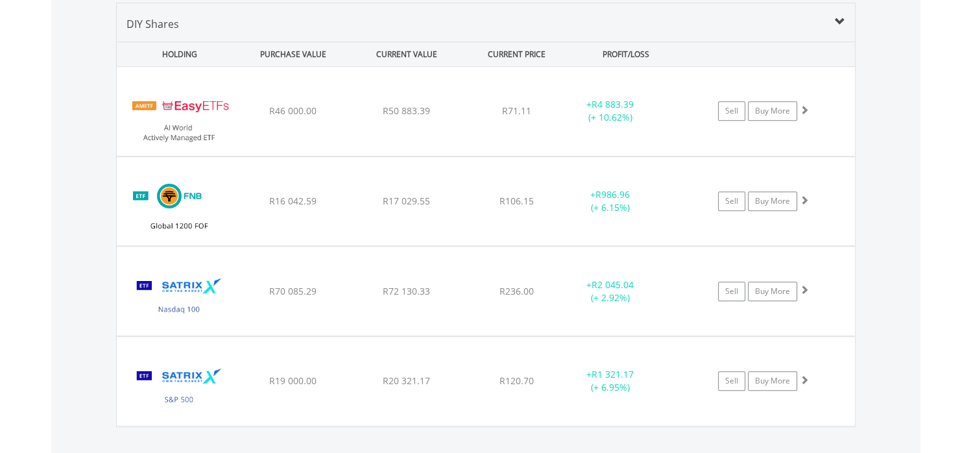
scroll to position [987, 0]
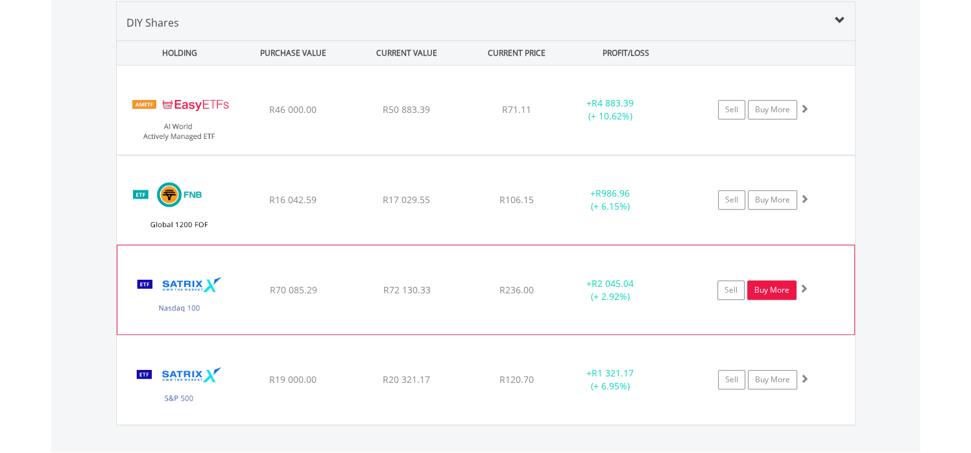
click at [783, 282] on link "Buy More" at bounding box center [772, 289] width 49 height 19
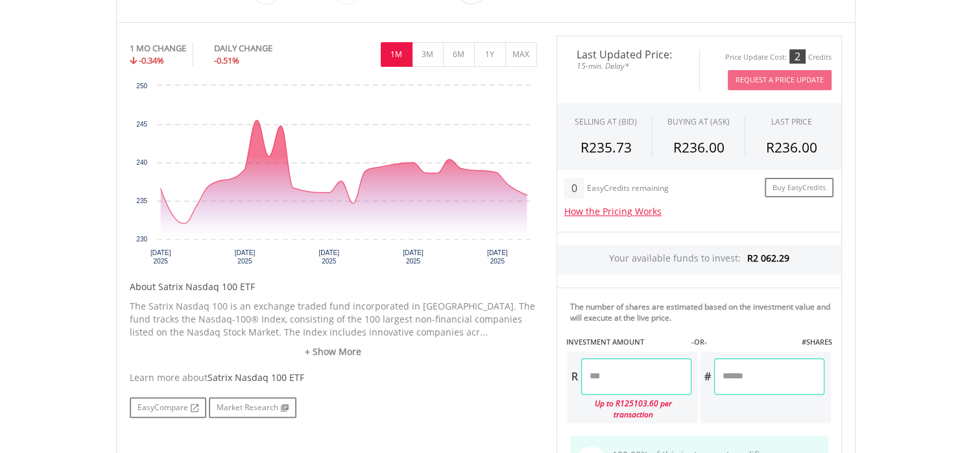
scroll to position [395, 0]
click at [631, 384] on input "number" at bounding box center [636, 376] width 110 height 36
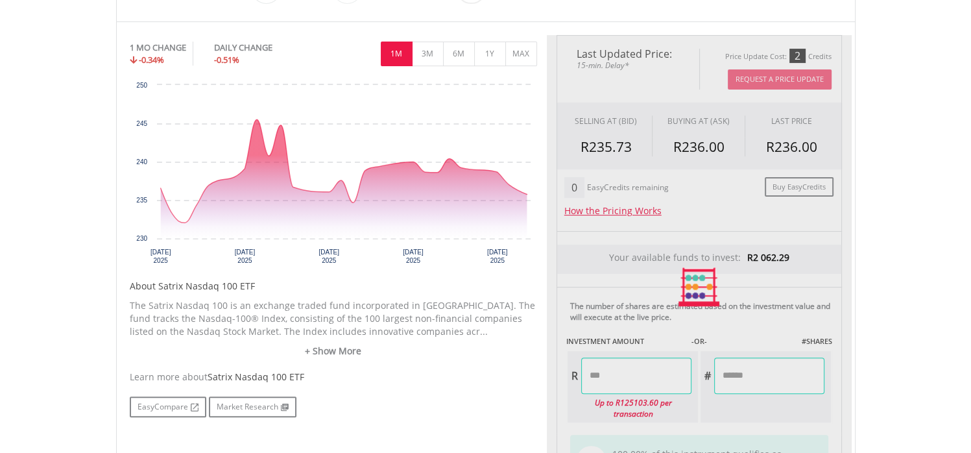
type input "*******"
type input "******"
click at [513, 407] on div "EasyCompare Market Research" at bounding box center [334, 407] width 408 height 21
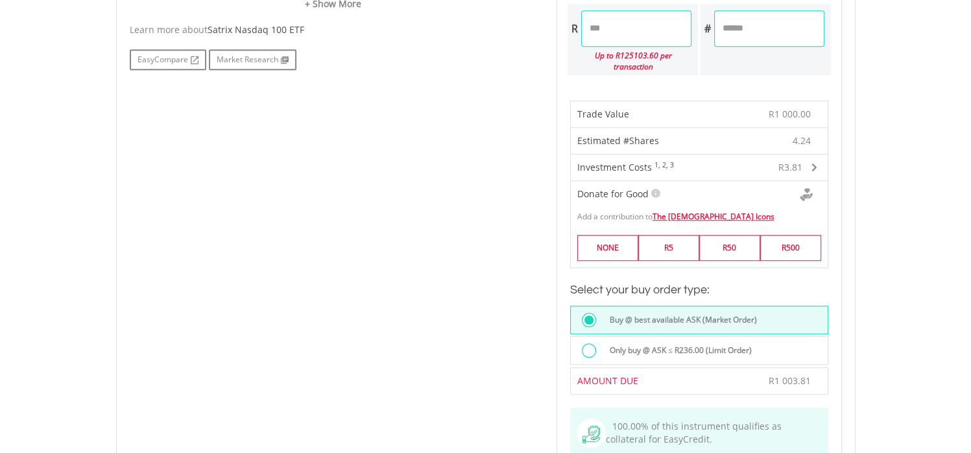
scroll to position [750, 0]
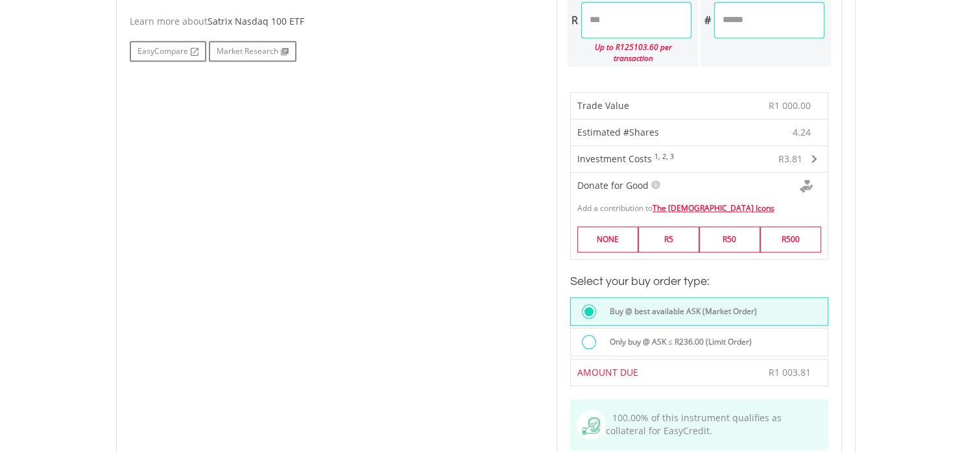
click at [651, 335] on label "Only buy @ ASK ≤ R236.00 (Limit Order)" at bounding box center [677, 342] width 150 height 14
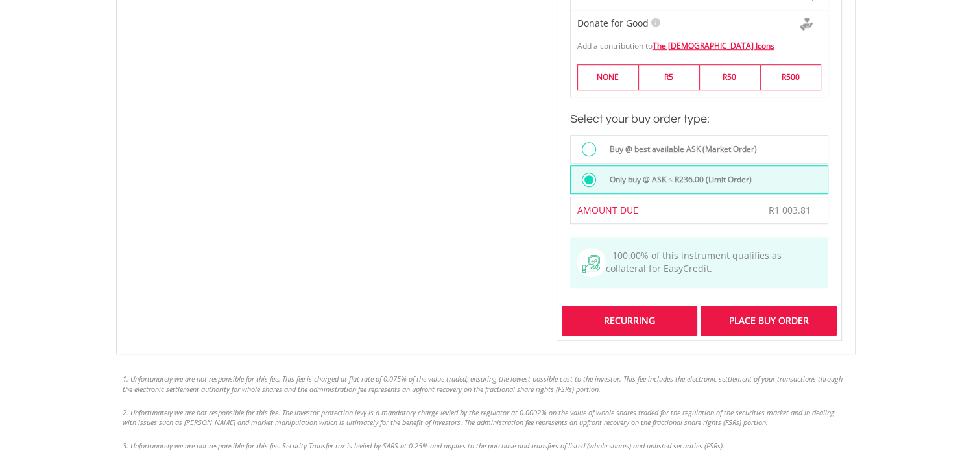
scroll to position [913, 0]
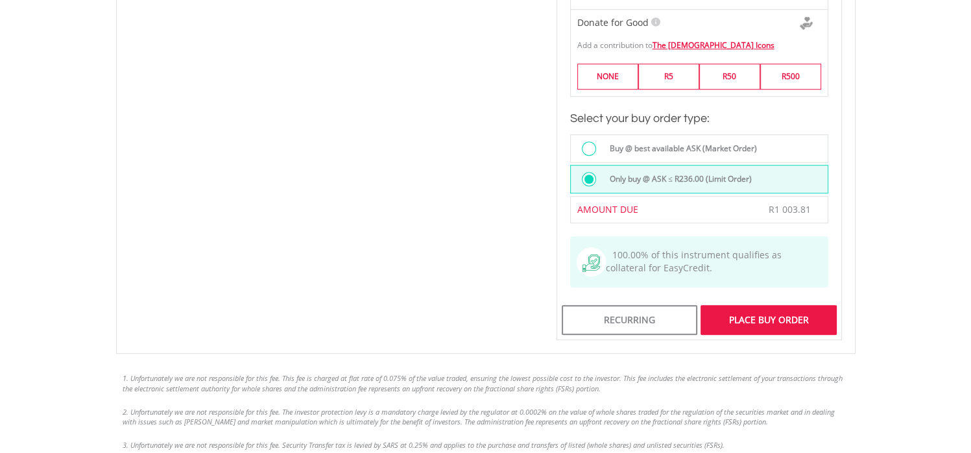
click at [740, 305] on div "Place Buy Order" at bounding box center [769, 320] width 136 height 30
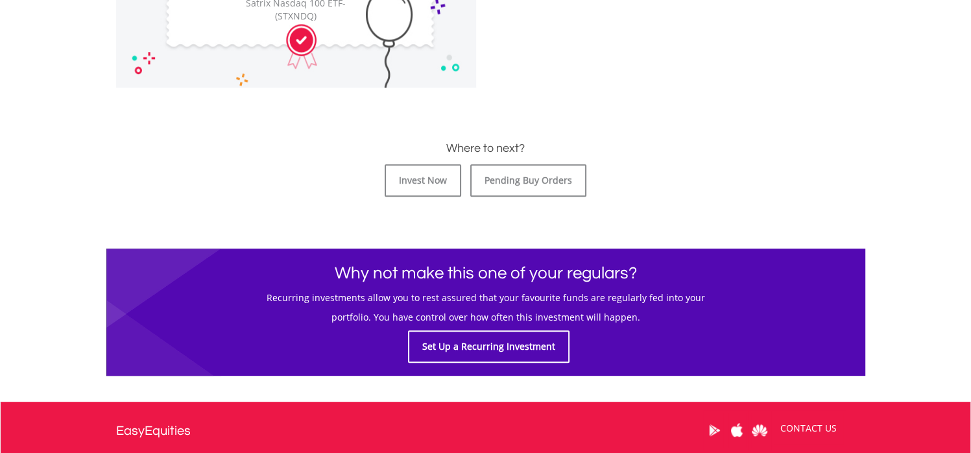
scroll to position [544, 0]
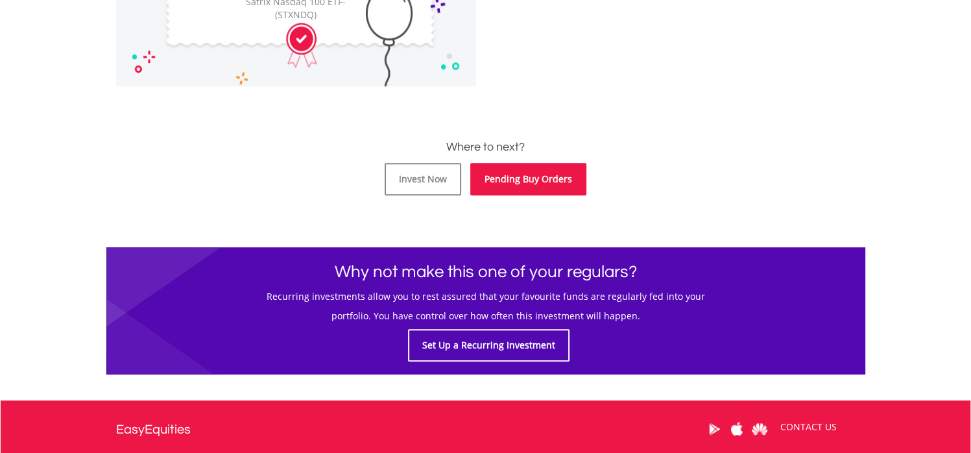
click at [531, 178] on link "Pending Buy Orders" at bounding box center [528, 179] width 116 height 32
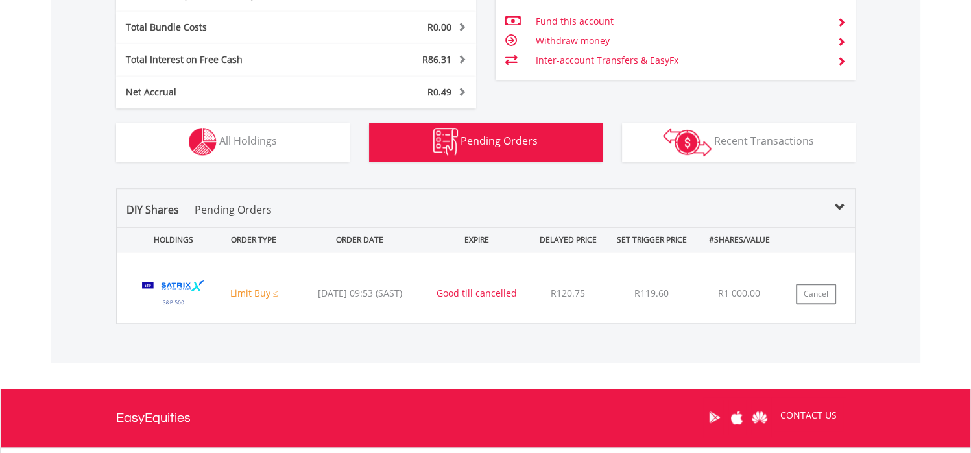
scroll to position [789, 0]
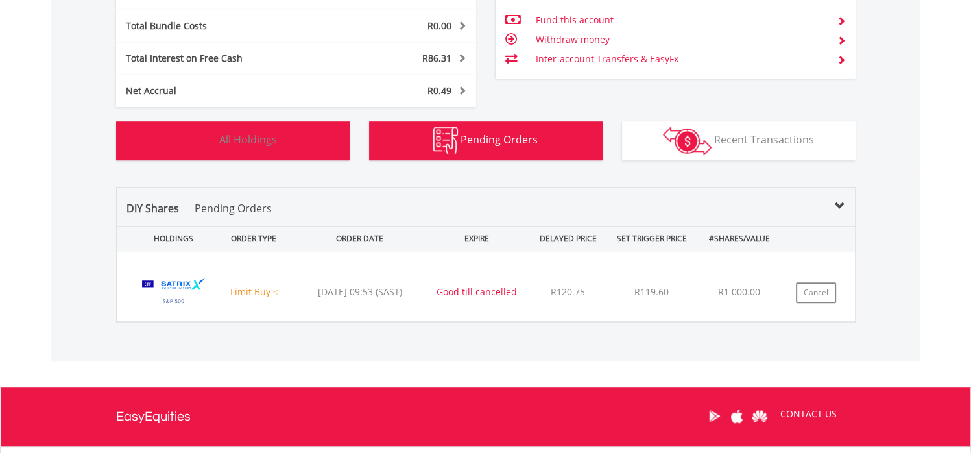
click at [286, 144] on button "Holdings All Holdings" at bounding box center [233, 140] width 234 height 39
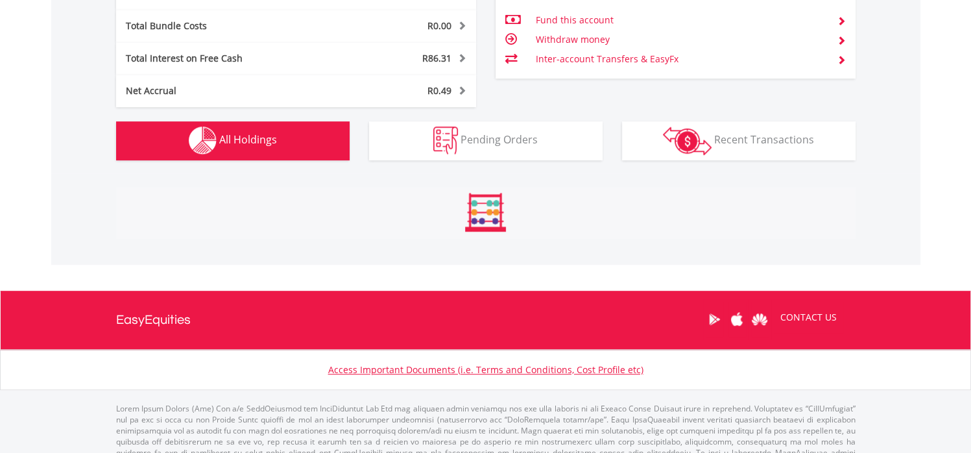
scroll to position [987, 0]
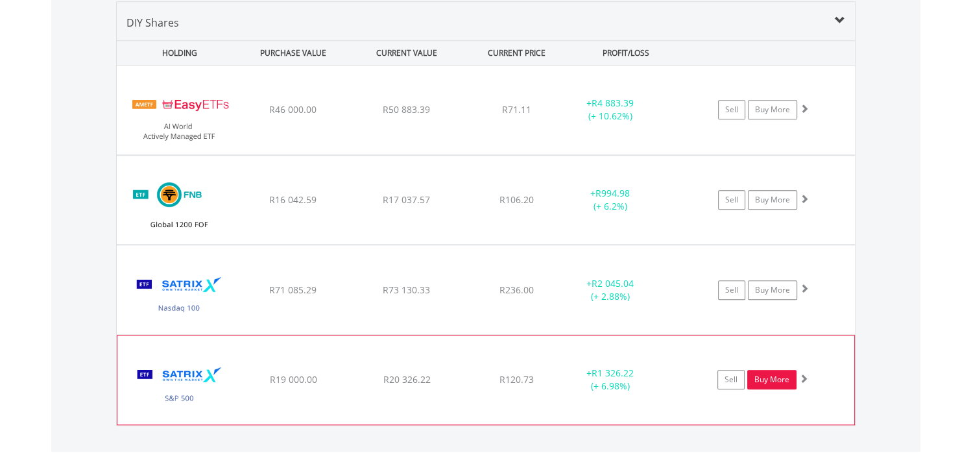
click at [775, 383] on link "Buy More" at bounding box center [772, 379] width 49 height 19
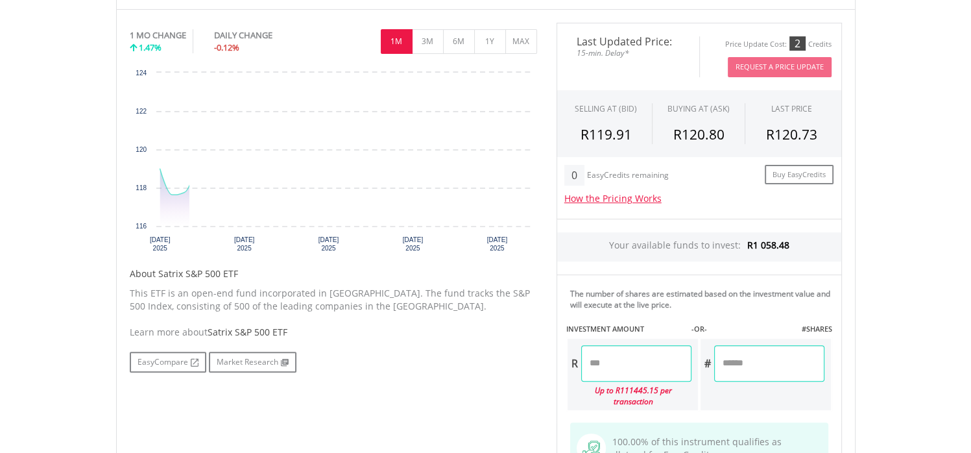
scroll to position [411, 0]
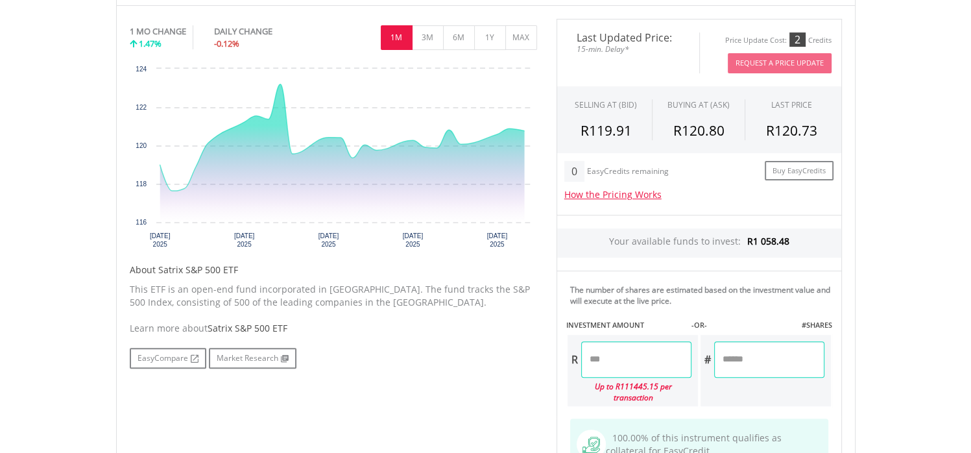
click at [644, 359] on input "number" at bounding box center [636, 359] width 110 height 36
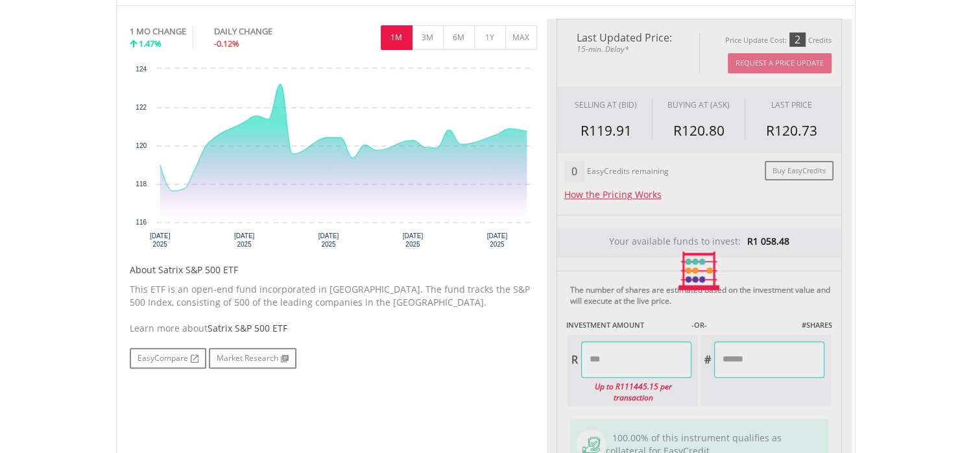
type input "*******"
type input "******"
click at [725, 387] on div "Last Updated Price: 15-min. Delay* Price Update Cost: 2 Credits Request A Price…" at bounding box center [699, 271] width 305 height 504
click at [725, 387] on div at bounding box center [699, 271] width 305 height 504
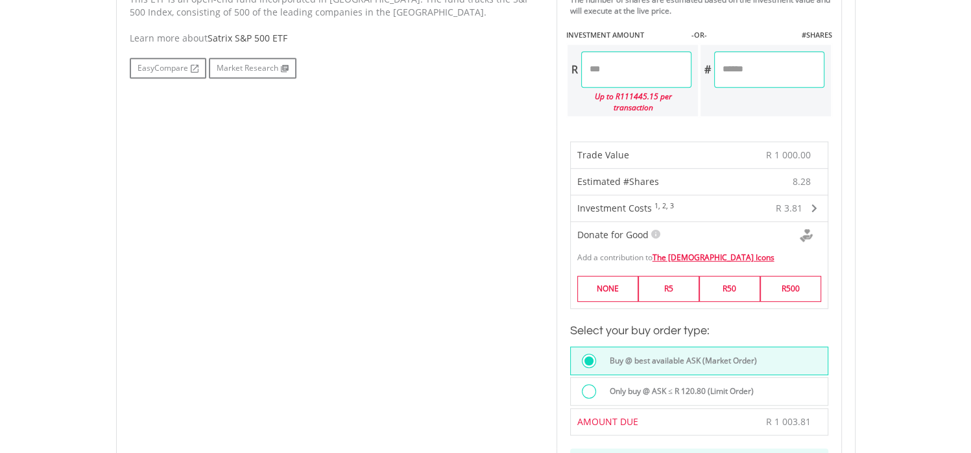
scroll to position [702, 0]
click at [662, 384] on label "Only buy @ ASK ≤ R 120.80 (Limit Order)" at bounding box center [678, 391] width 152 height 14
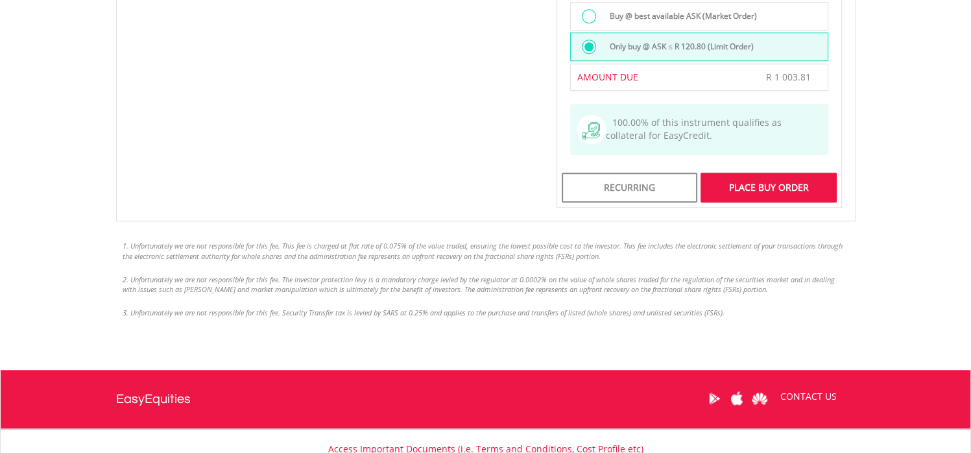
scroll to position [1056, 0]
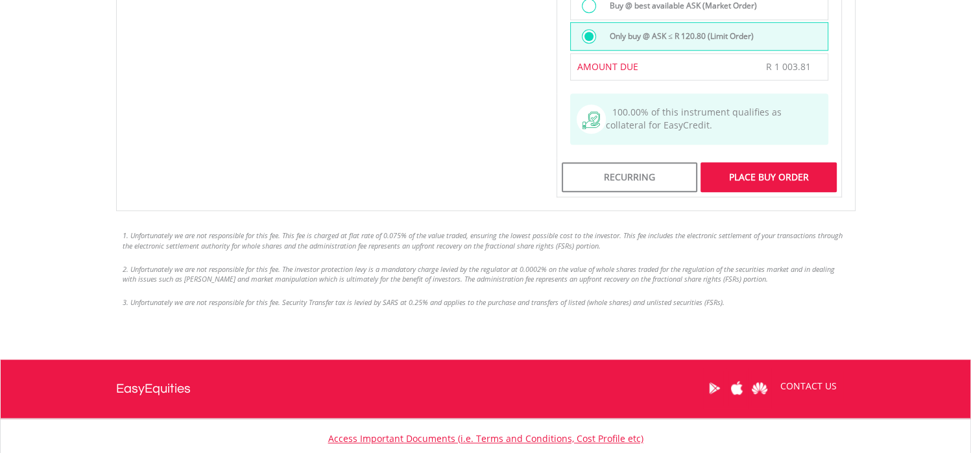
click at [767, 166] on div "Place Buy Order" at bounding box center [769, 177] width 136 height 30
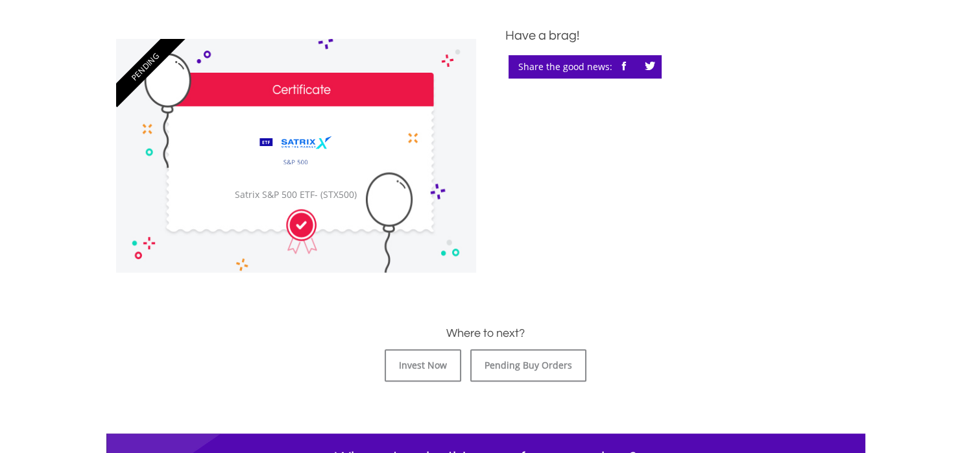
scroll to position [358, 0]
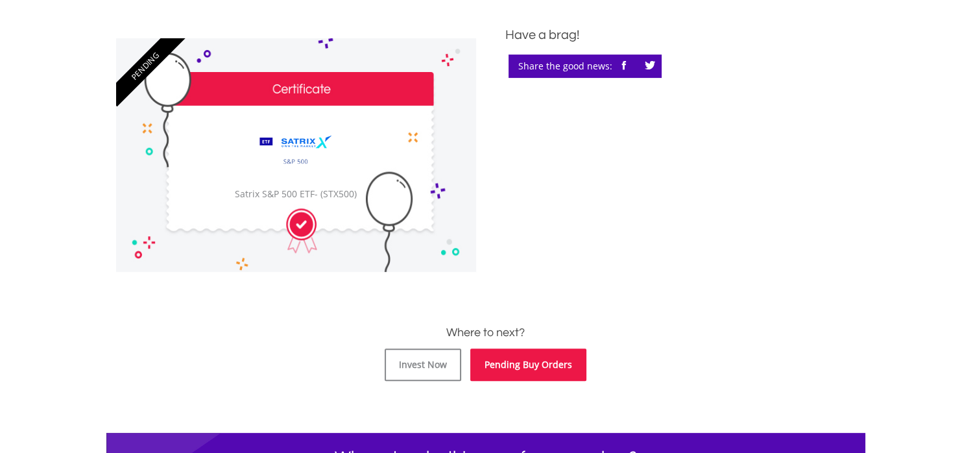
click at [537, 377] on link "Pending Buy Orders" at bounding box center [528, 364] width 116 height 32
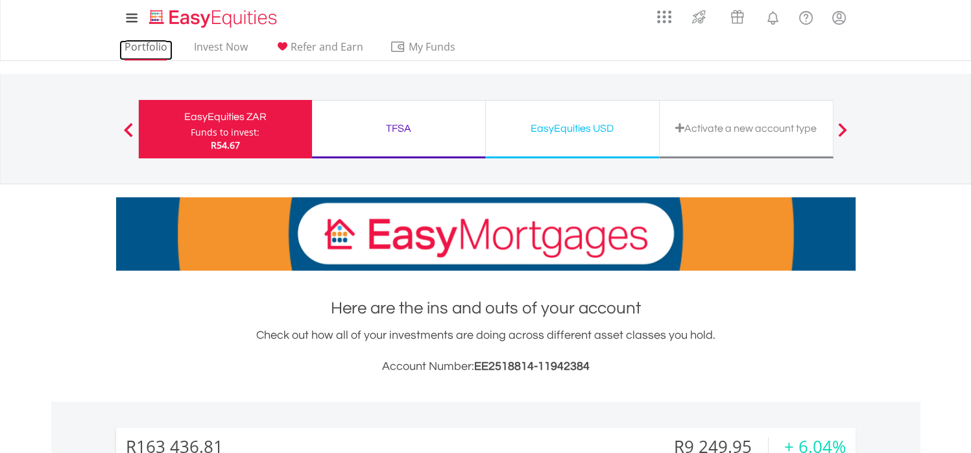
click at [138, 47] on link "Portfolio" at bounding box center [145, 50] width 53 height 20
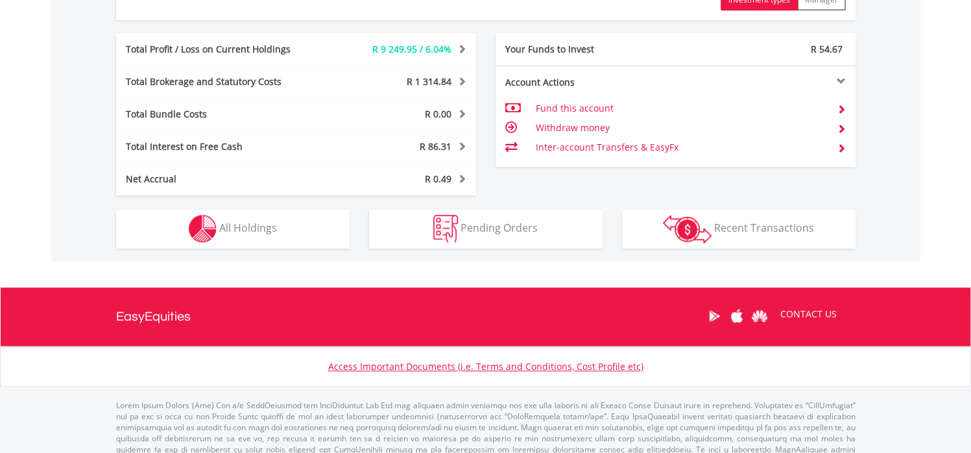
scroll to position [710, 0]
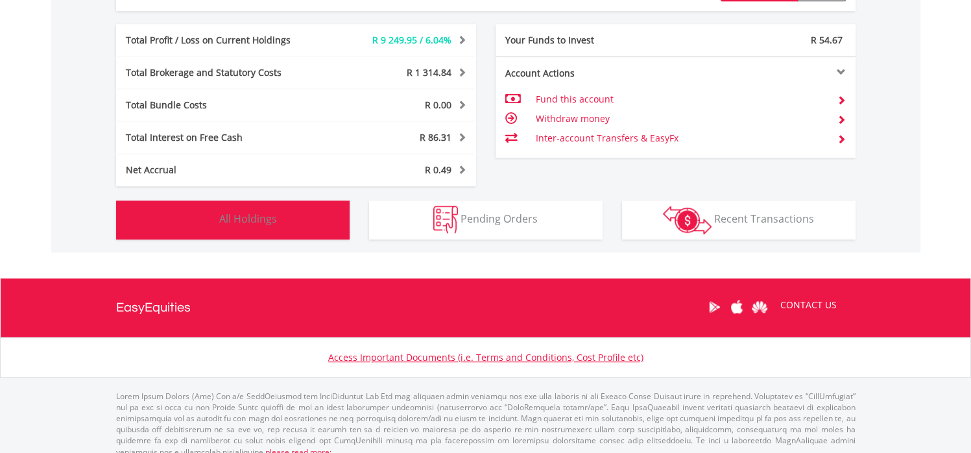
click at [309, 213] on button "Holdings All Holdings" at bounding box center [233, 220] width 234 height 39
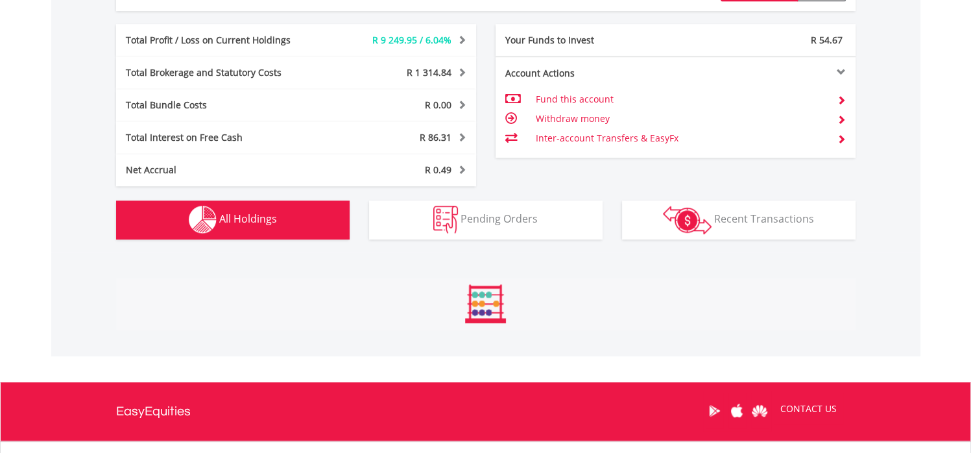
scroll to position [987, 0]
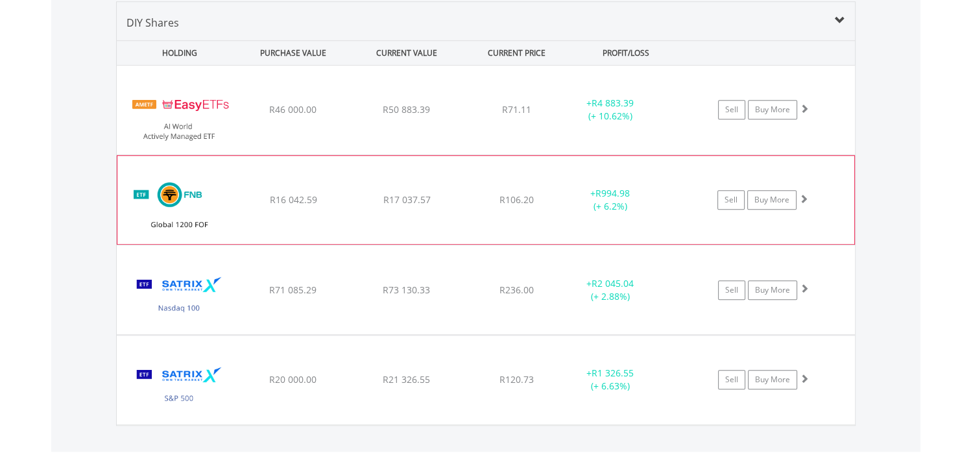
drag, startPoint x: 470, startPoint y: 385, endPoint x: 435, endPoint y: 174, distance: 213.7
click at [435, 154] on div "﻿ FNB Global 1200 Equity Fund of Funds ETF R16 042.59 R17 037.57 R106.20 + R994…" at bounding box center [486, 110] width 738 height 89
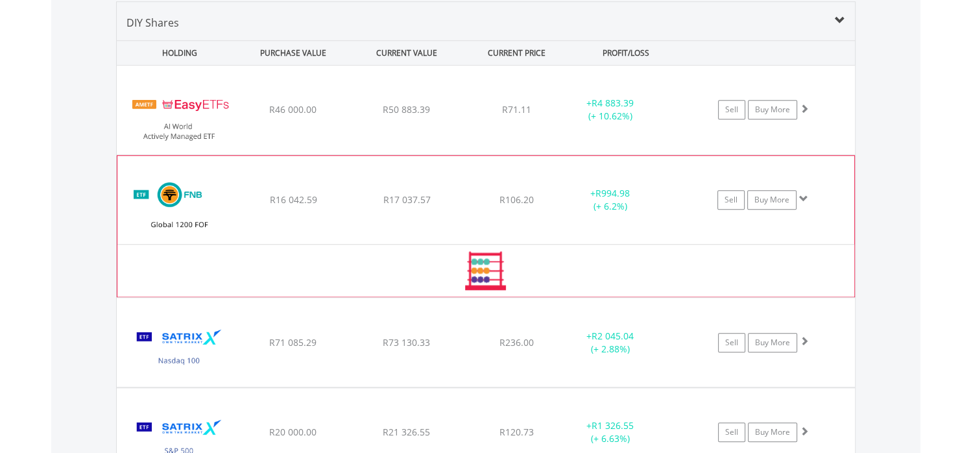
click at [435, 154] on div "﻿ FNB Global 1200 Equity Fund of Funds ETF R16 042.59 R17 037.57 R106.20 + R994…" at bounding box center [486, 110] width 738 height 89
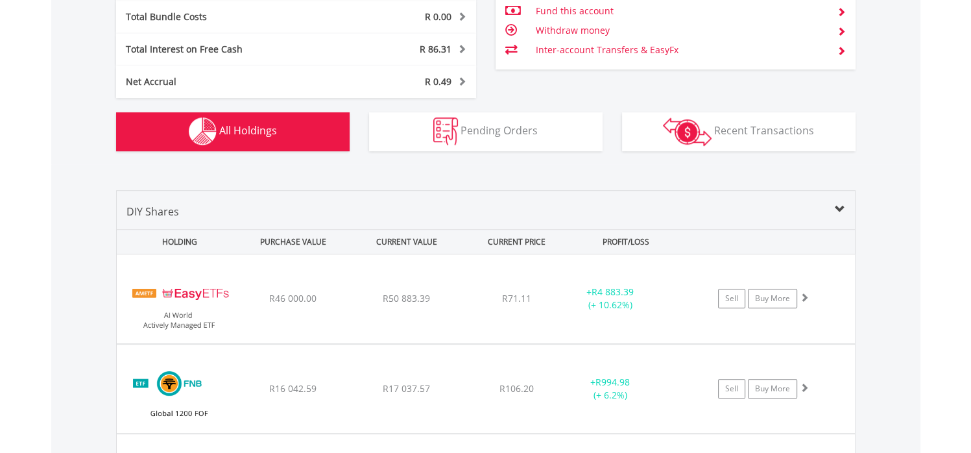
scroll to position [799, 0]
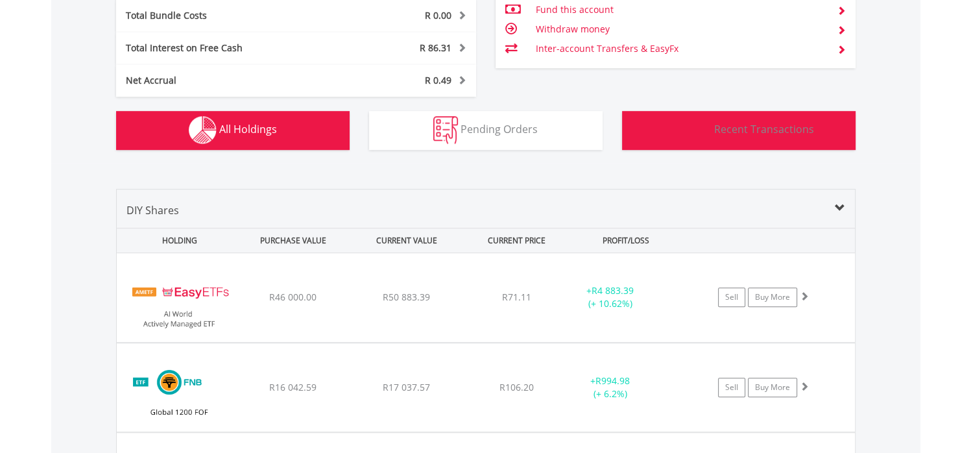
click at [724, 136] on button "Transactions Recent Transactions" at bounding box center [739, 130] width 234 height 39
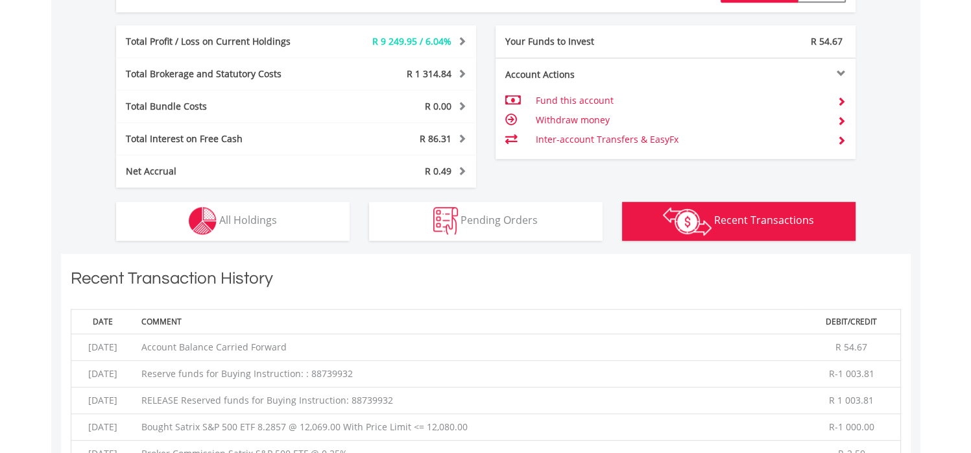
scroll to position [708, 0]
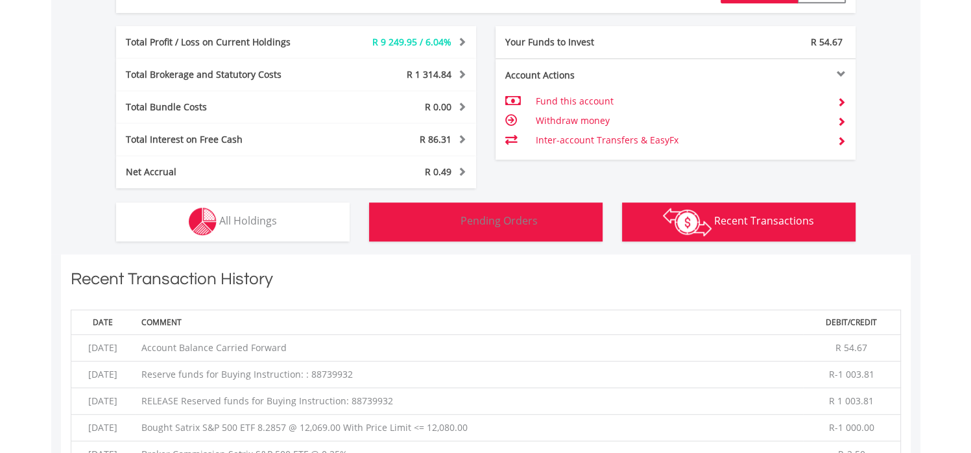
click at [492, 234] on button "Pending Orders Pending Orders" at bounding box center [486, 221] width 234 height 39
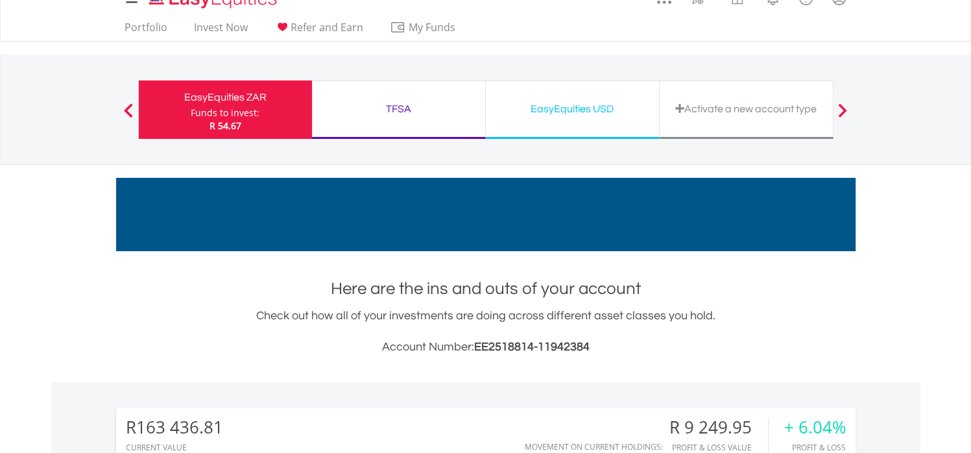
scroll to position [0, 0]
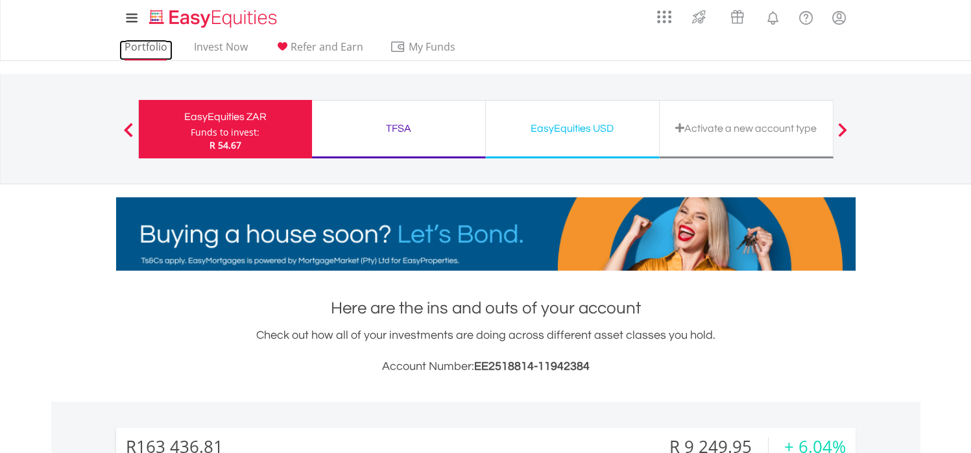
click at [147, 43] on link "Portfolio" at bounding box center [145, 50] width 53 height 20
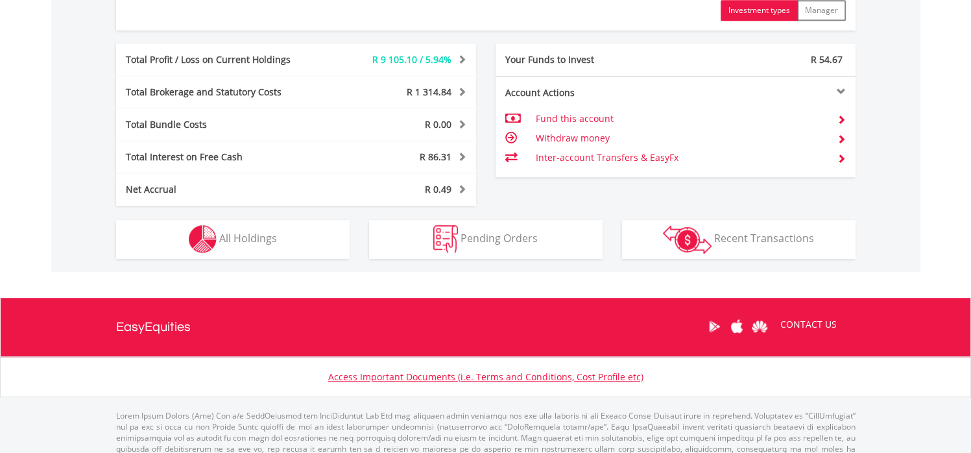
scroll to position [693, 0]
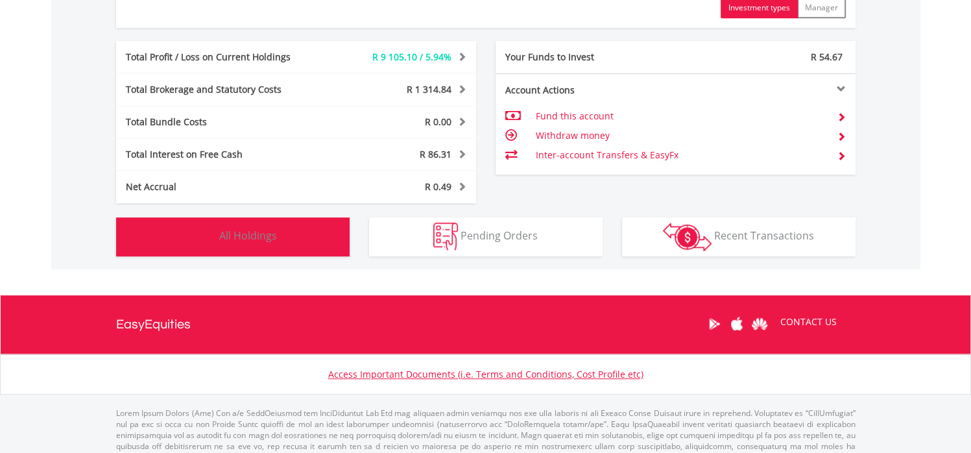
click at [319, 247] on button "Holdings All Holdings" at bounding box center [233, 236] width 234 height 39
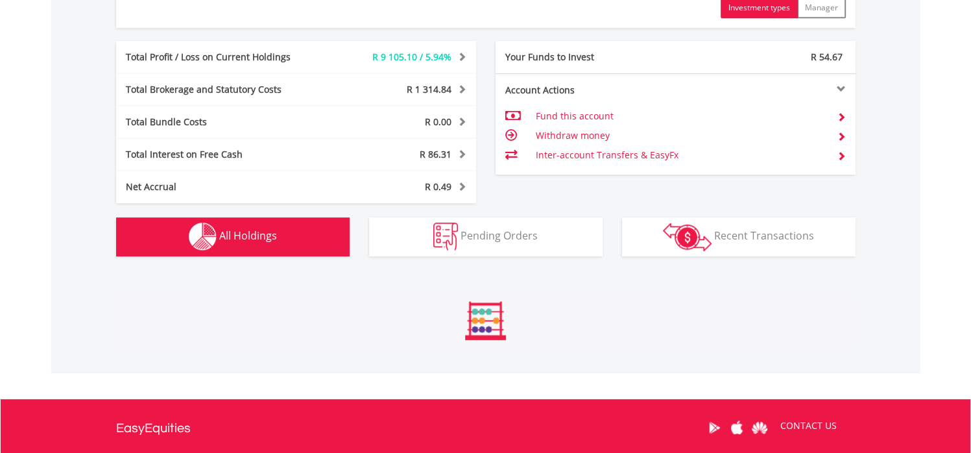
scroll to position [987, 0]
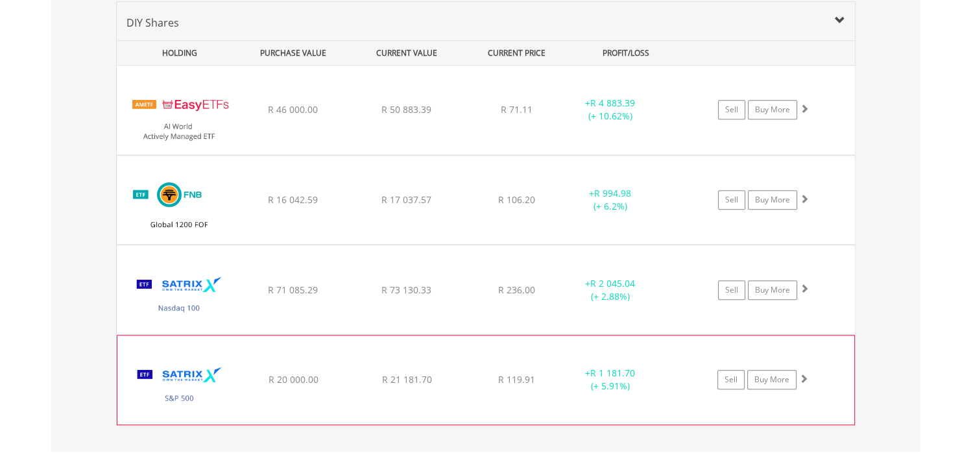
click at [496, 154] on div "﻿ Satrix S&P 500 ETF R 20 000.00 R 21 181.70 R 119.91 + R 1 181.70 (+ 5.91%) Se…" at bounding box center [486, 110] width 738 height 89
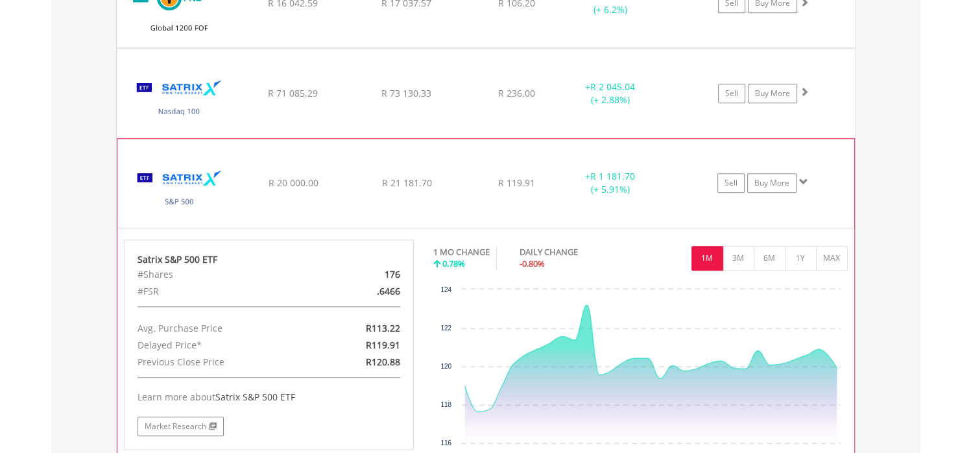
scroll to position [1182, 0]
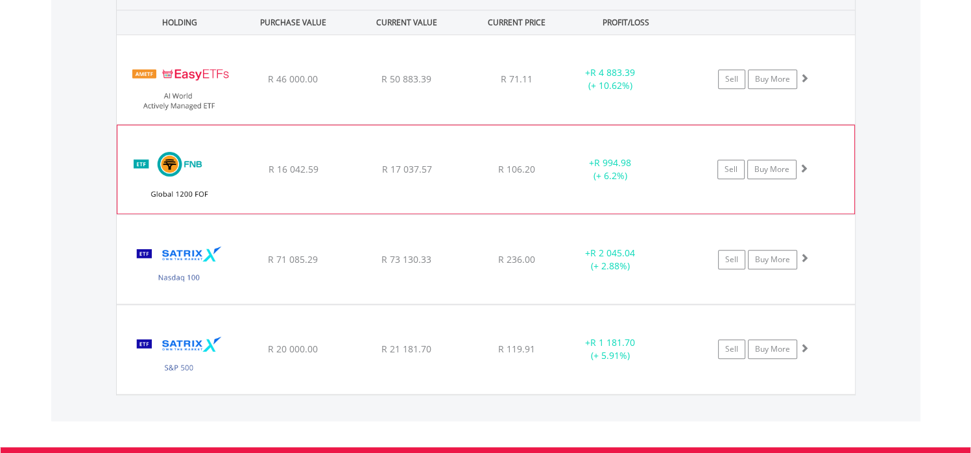
scroll to position [1016, 0]
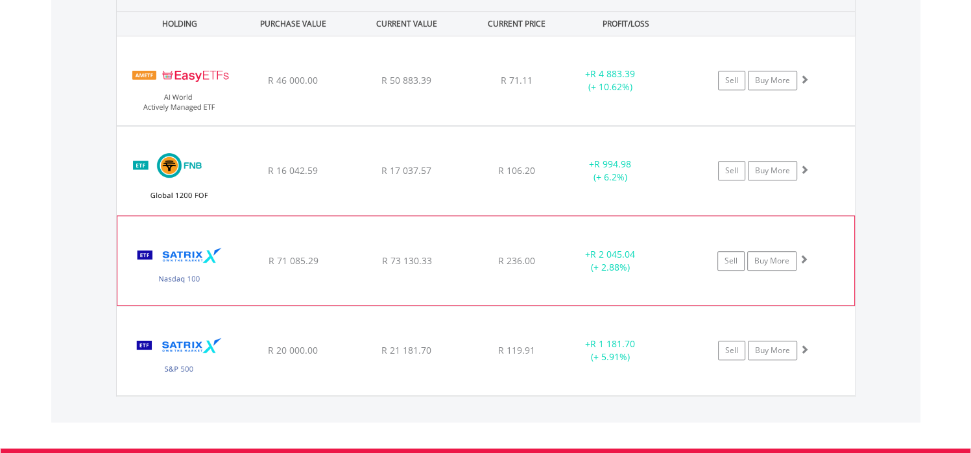
click at [491, 125] on div "﻿ Satrix Nasdaq 100 ETF R 71 085.29 R 73 130.33 R 236.00 + R 2 045.04 (+ 2.88%)…" at bounding box center [486, 80] width 738 height 89
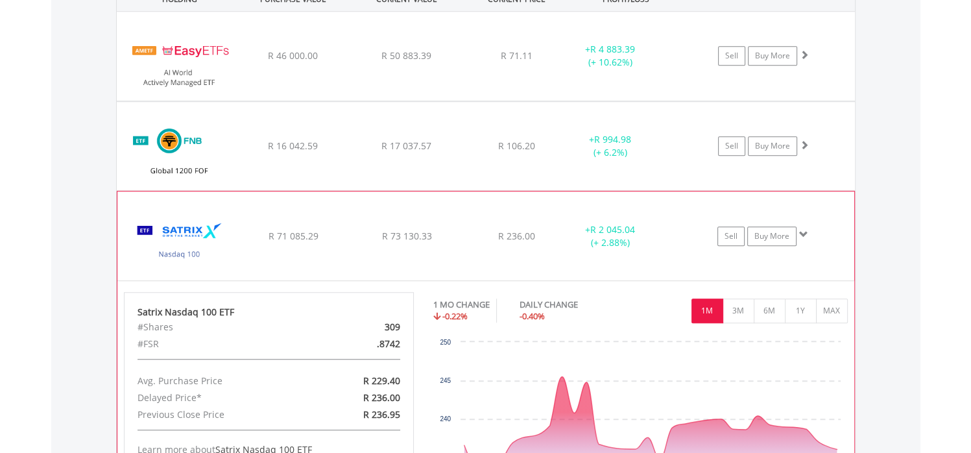
scroll to position [1040, 0]
click at [491, 102] on div "﻿ Satrix Nasdaq 100 ETF R 71 085.29 R 73 130.33 R 236.00 + R 2 045.04 (+ 2.88%)…" at bounding box center [486, 57] width 738 height 89
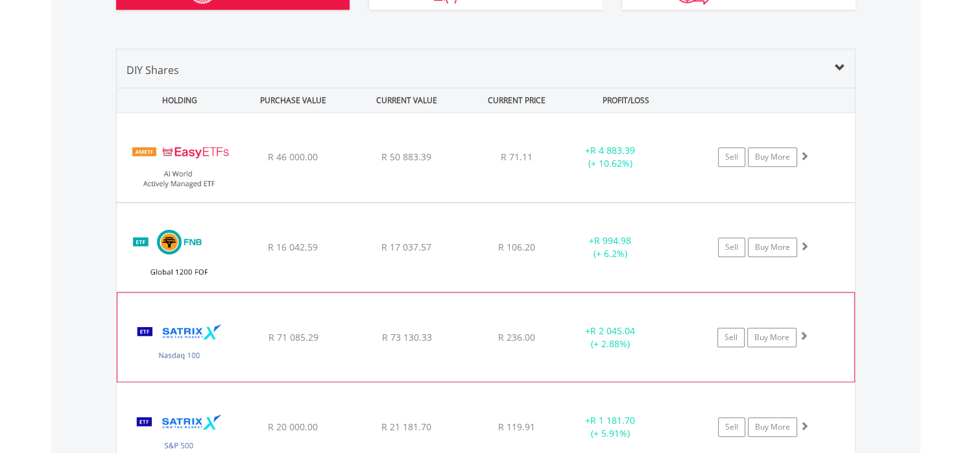
scroll to position [938, 0]
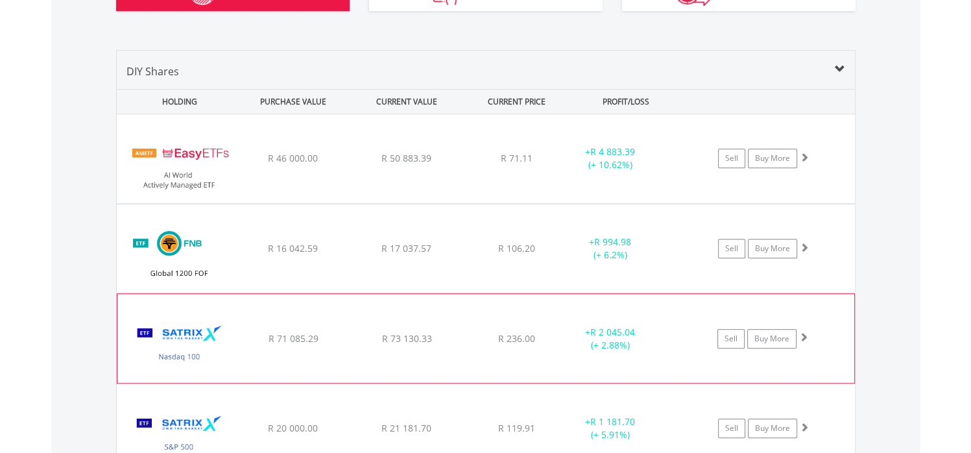
click at [491, 203] on div "﻿ FNB Global 1200 Equity Fund of Funds ETF R 16 042.59 R 17 037.57 R 106.20 + R…" at bounding box center [486, 158] width 738 height 89
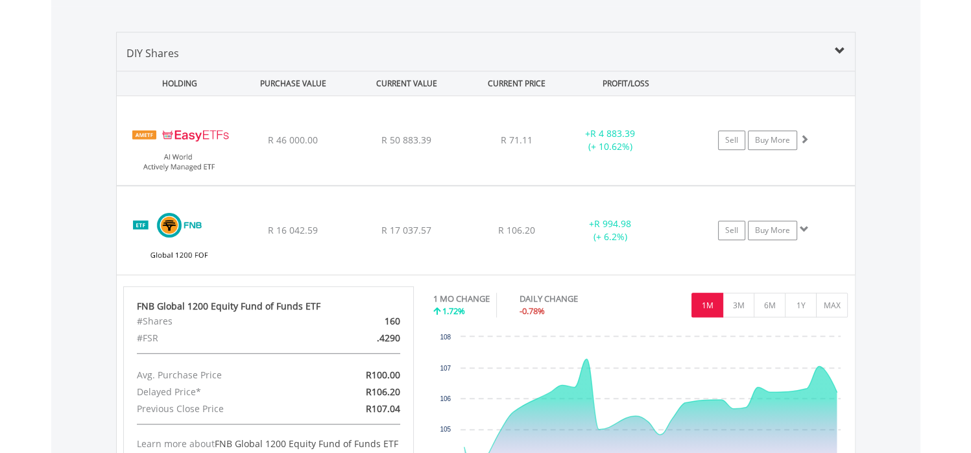
scroll to position [958, 0]
click at [491, 184] on div "﻿ FNB Global 1200 Equity Fund of Funds ETF R 16 042.59 R 17 037.57 R 106.20 + R…" at bounding box center [486, 139] width 738 height 89
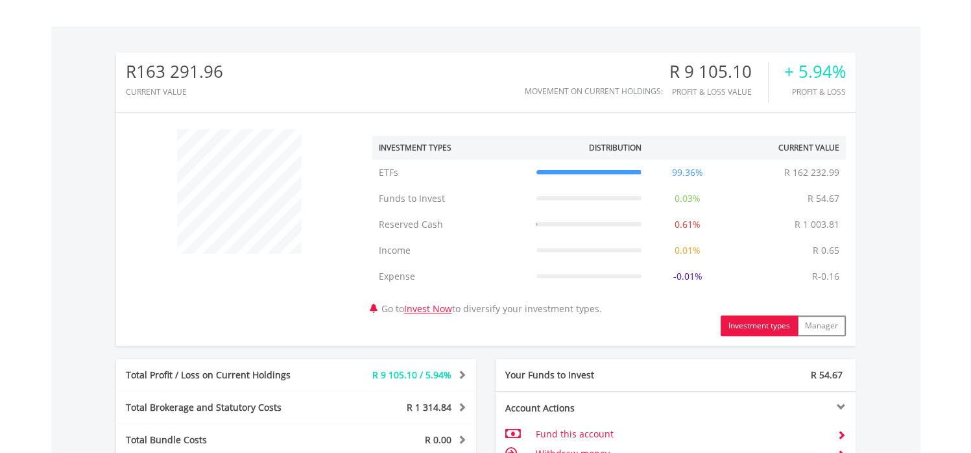
scroll to position [0, 0]
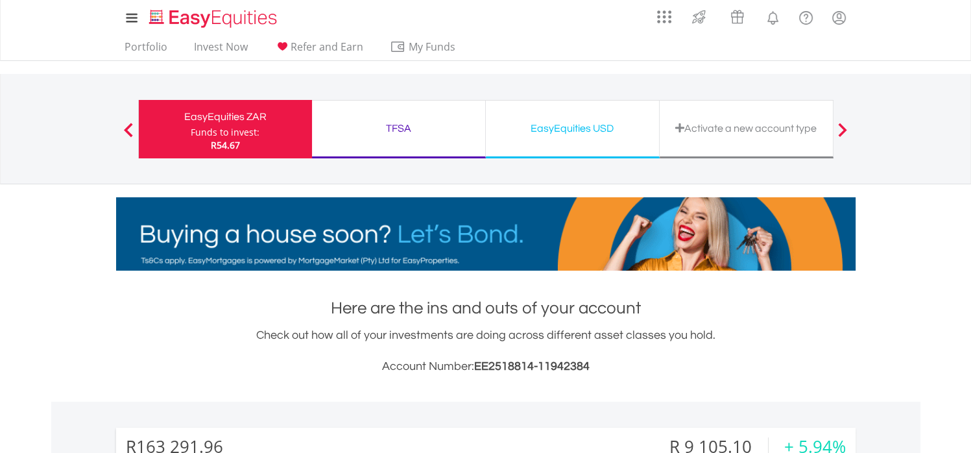
click at [567, 142] on div "EasyEquities USD Funds to invest: R54.67" at bounding box center [573, 129] width 174 height 58
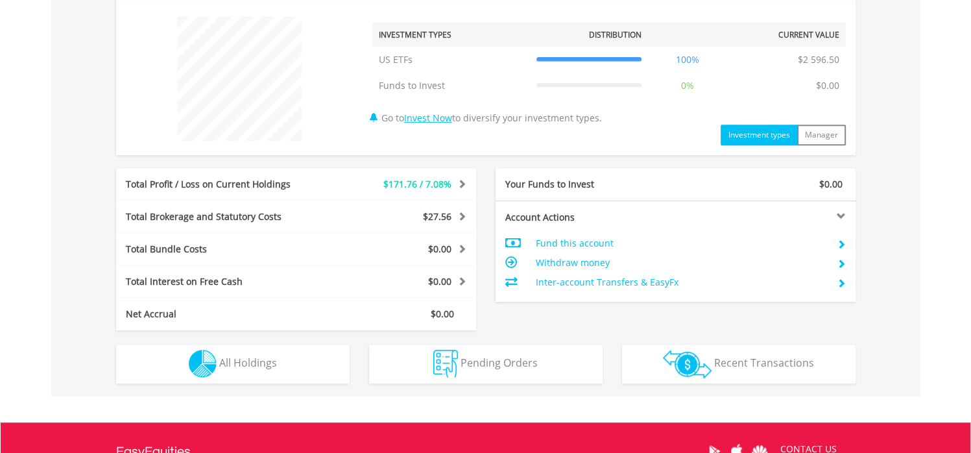
scroll to position [492, 0]
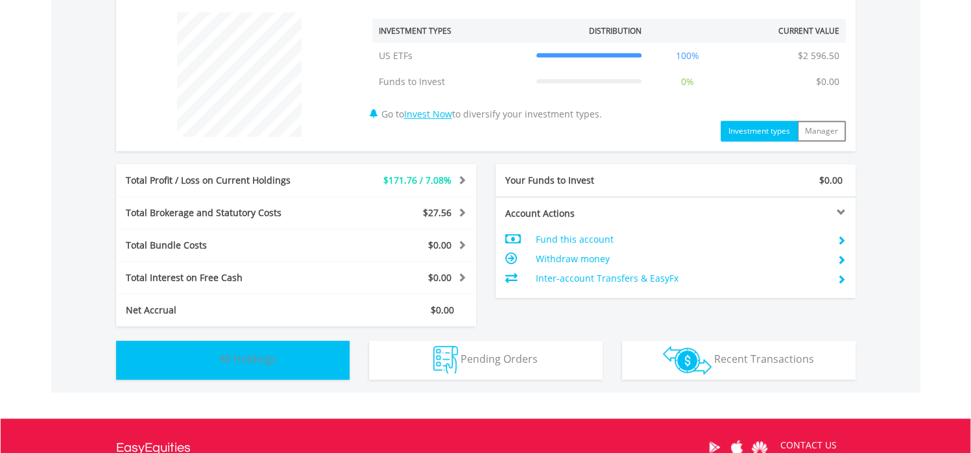
click at [304, 361] on button "Holdings All Holdings" at bounding box center [233, 360] width 234 height 39
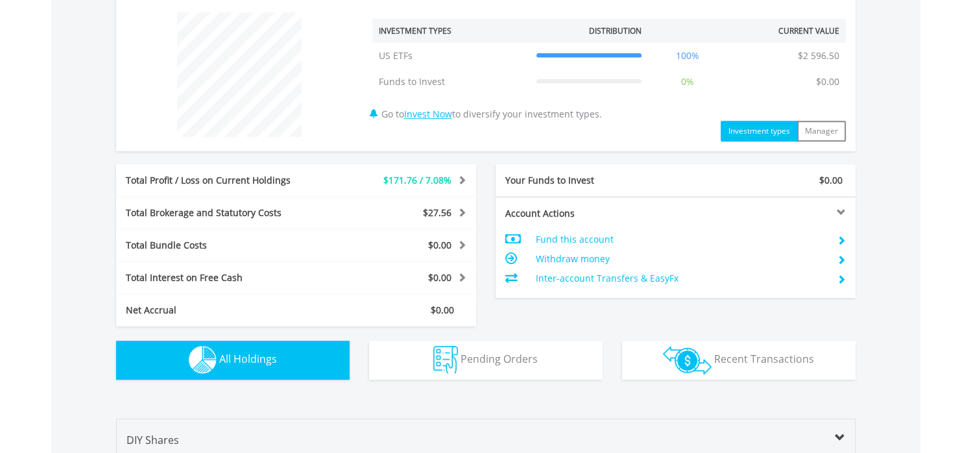
scroll to position [827, 0]
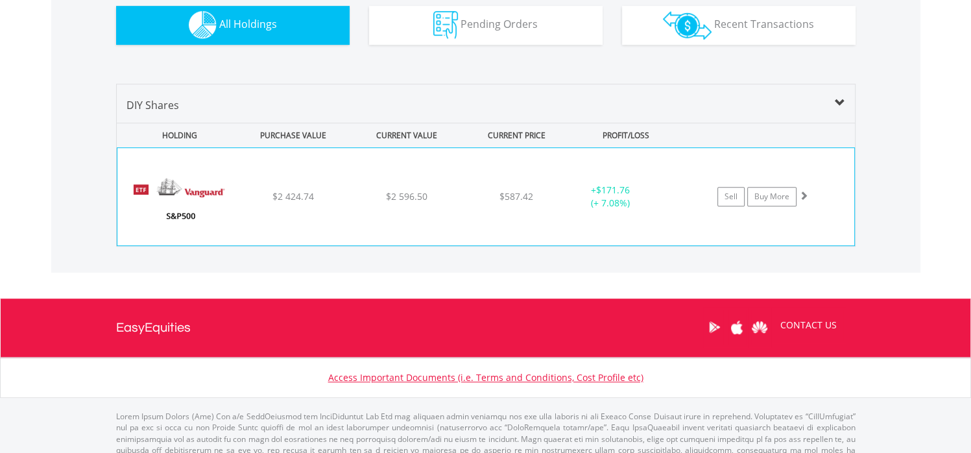
click at [456, 226] on div "﻿ Vanguard S&P 500 ETF $2 424.74 $2 596.50 $587.42 + $171.76 (+ 7.08%) Sell Buy…" at bounding box center [485, 196] width 737 height 97
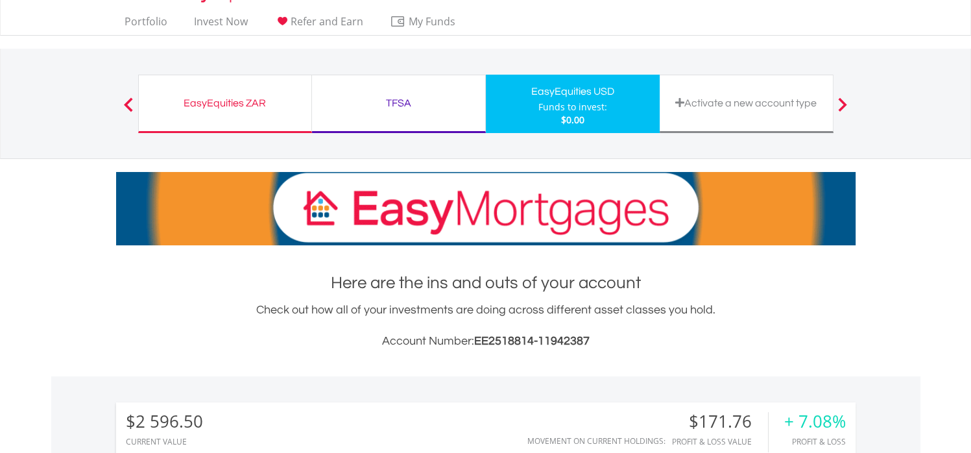
scroll to position [0, 0]
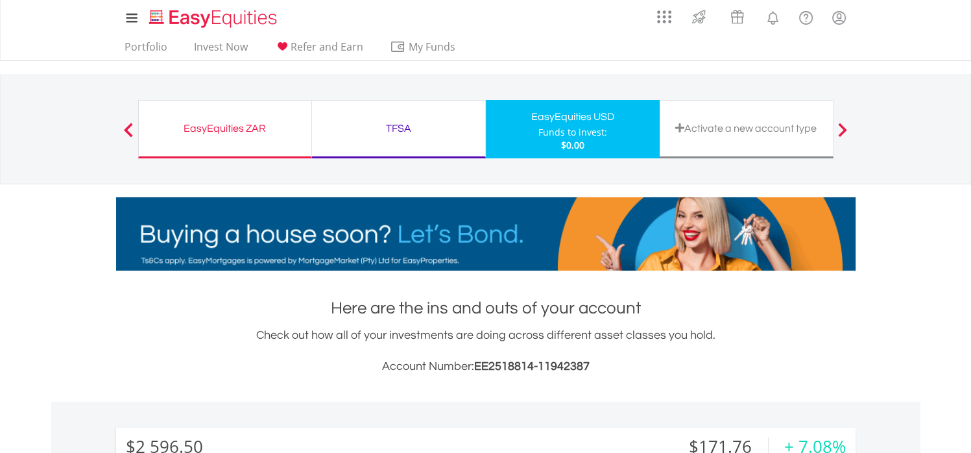
click at [236, 126] on div "EasyEquities ZAR" at bounding box center [225, 128] width 157 height 18
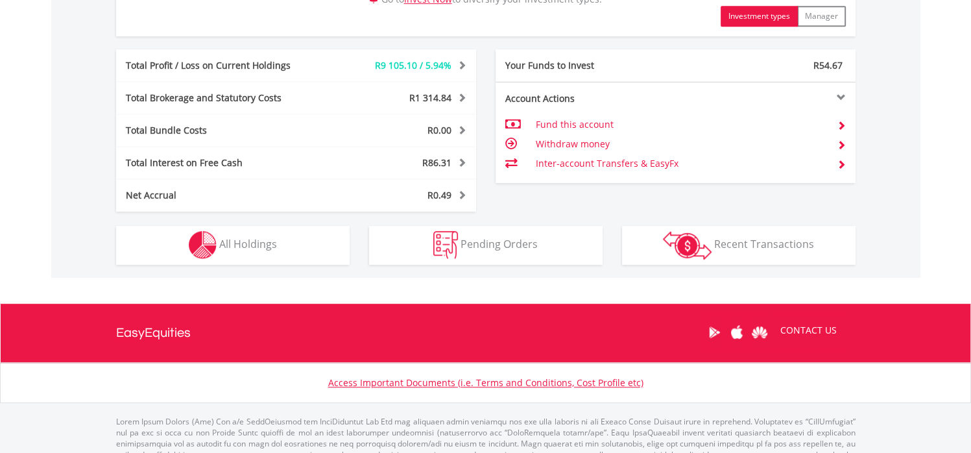
scroll to position [685, 0]
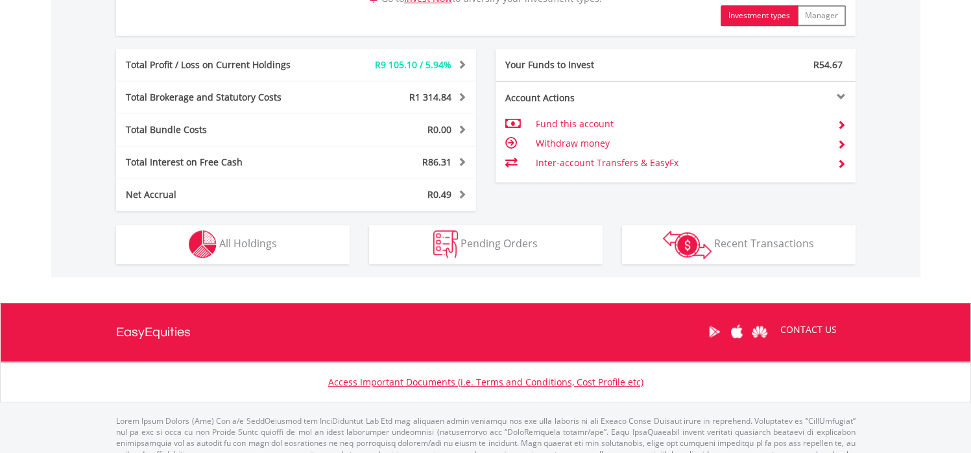
click at [355, 161] on div "R86.31" at bounding box center [401, 162] width 150 height 13
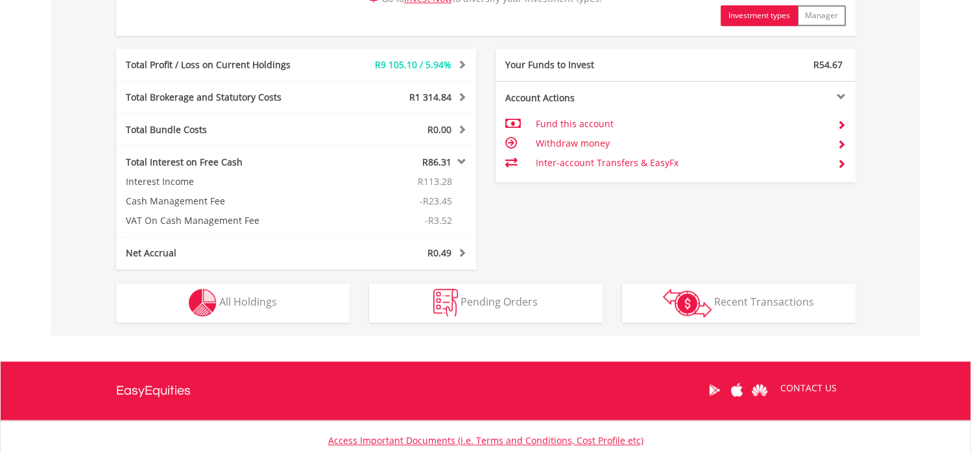
click at [355, 161] on div "R86.31" at bounding box center [401, 162] width 150 height 13
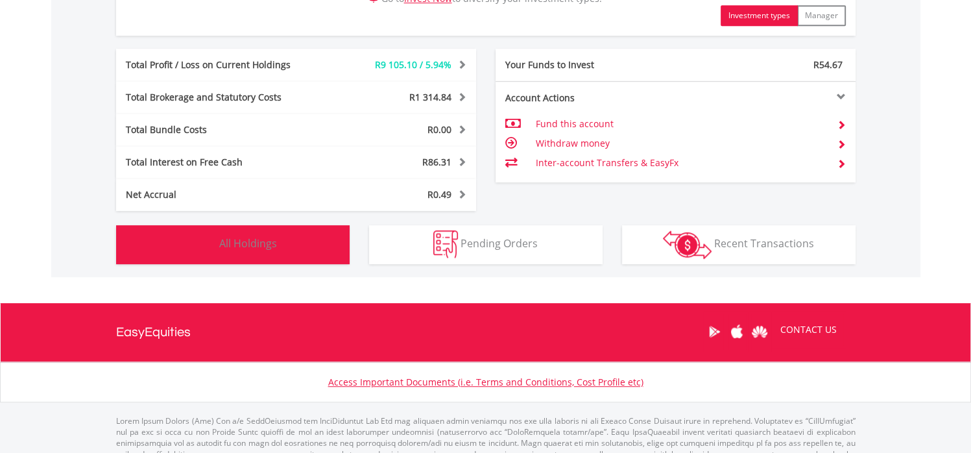
click at [299, 257] on button "Holdings All Holdings" at bounding box center [233, 244] width 234 height 39
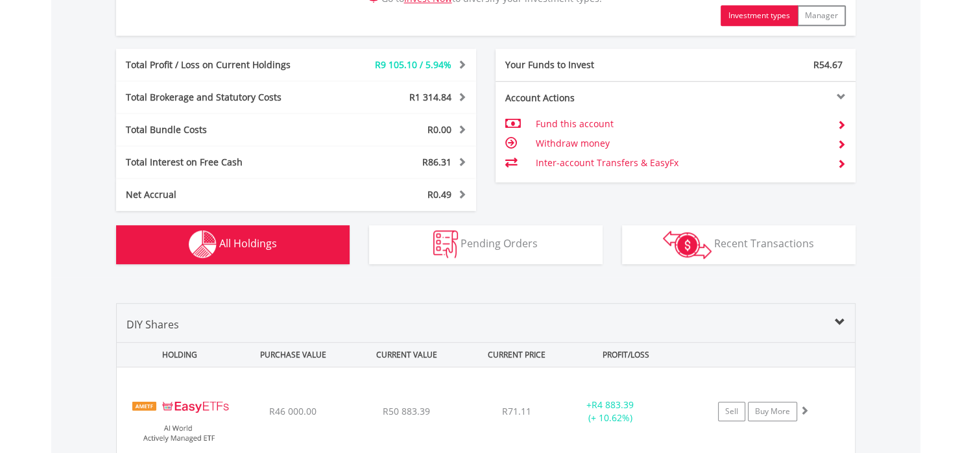
scroll to position [987, 0]
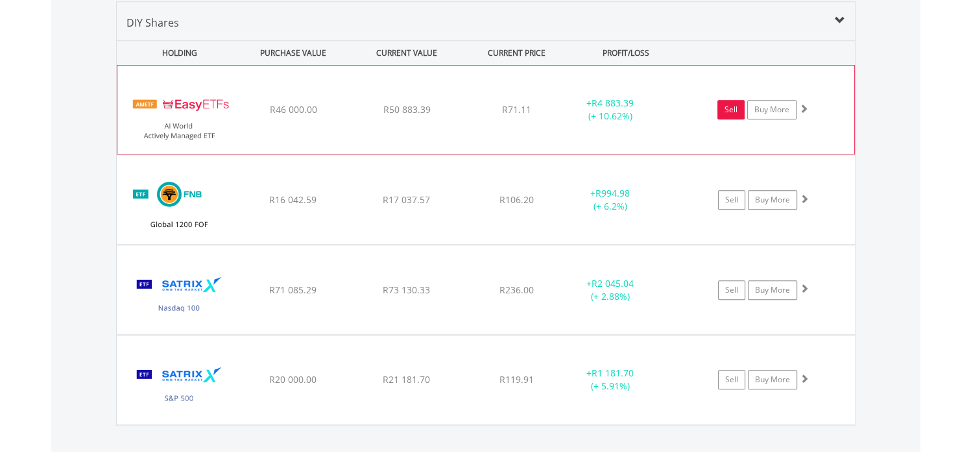
click at [735, 110] on link "Sell" at bounding box center [731, 109] width 27 height 19
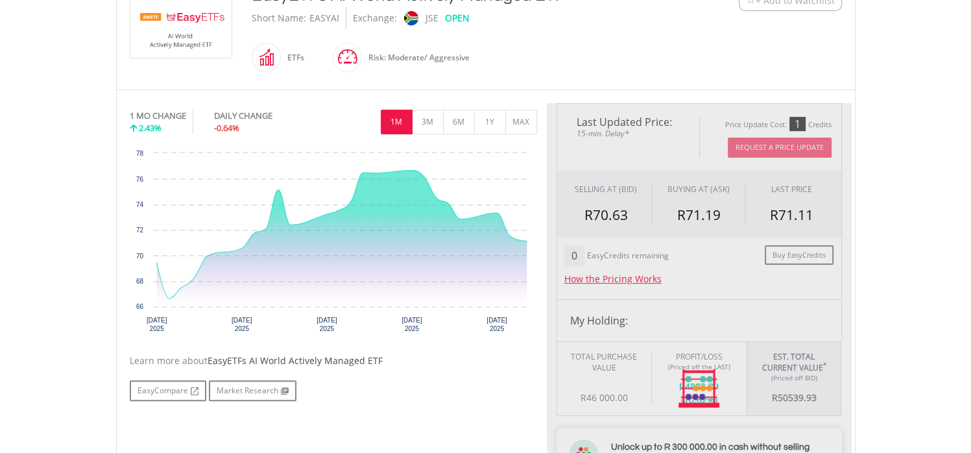
type input "********"
type input "******"
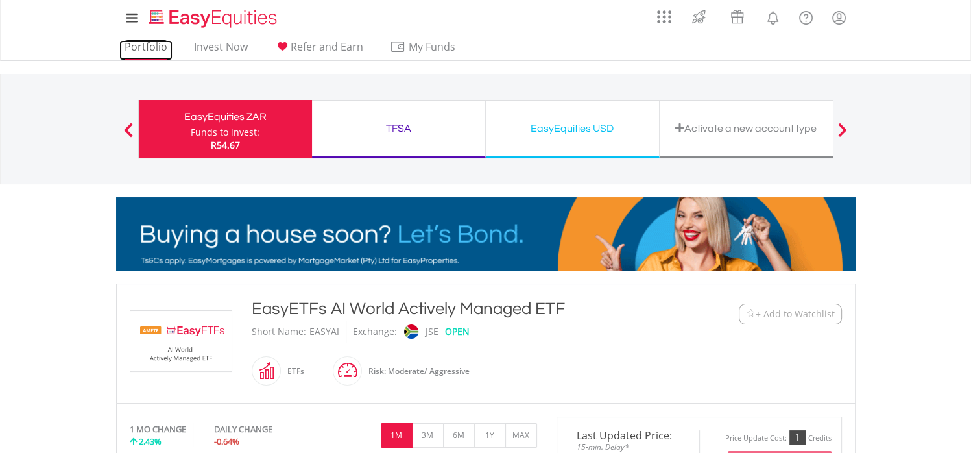
click at [148, 51] on link "Portfolio" at bounding box center [145, 50] width 53 height 20
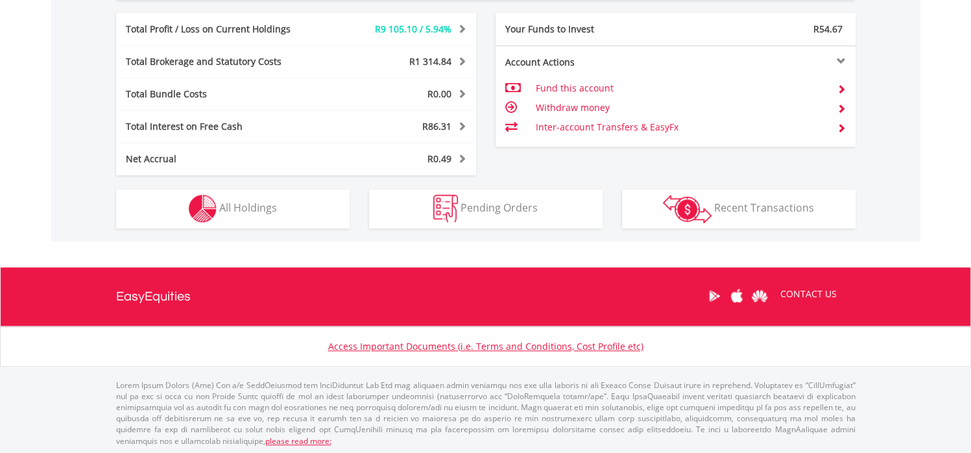
scroll to position [722, 0]
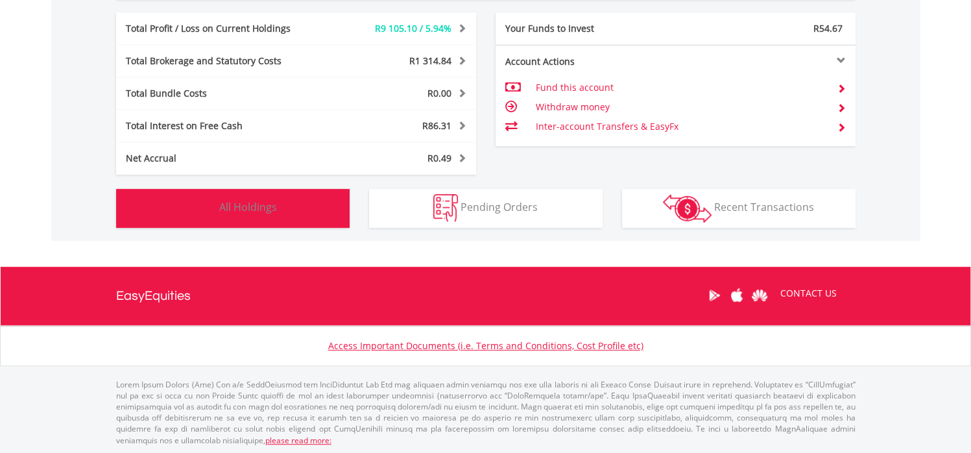
click at [328, 206] on button "Holdings All Holdings" at bounding box center [233, 208] width 234 height 39
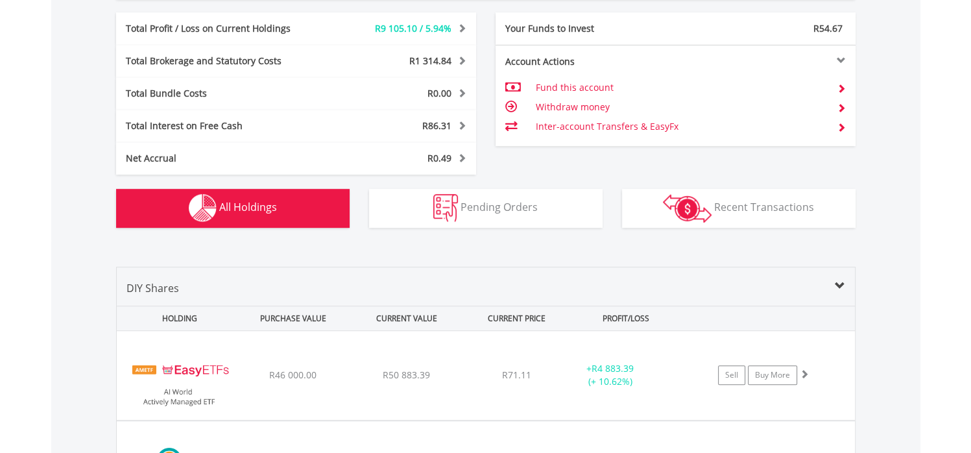
scroll to position [987, 0]
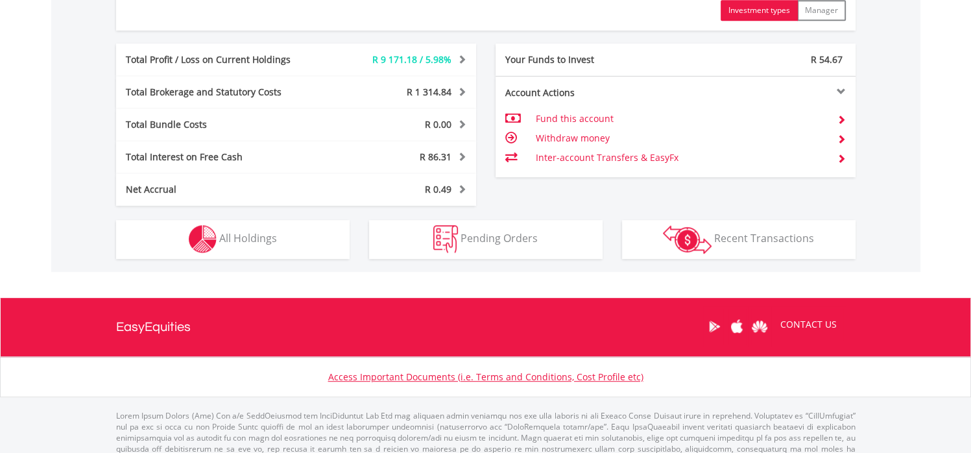
scroll to position [692, 0]
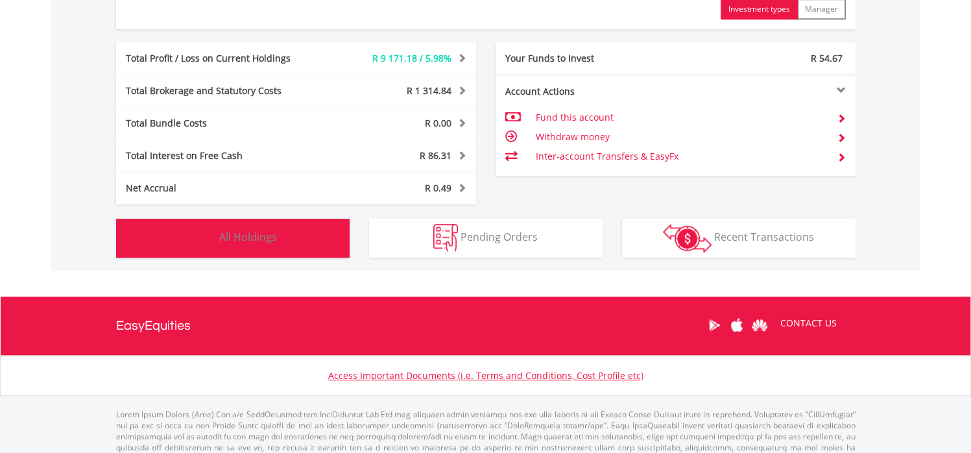
click at [300, 232] on button "Holdings All Holdings" at bounding box center [233, 238] width 234 height 39
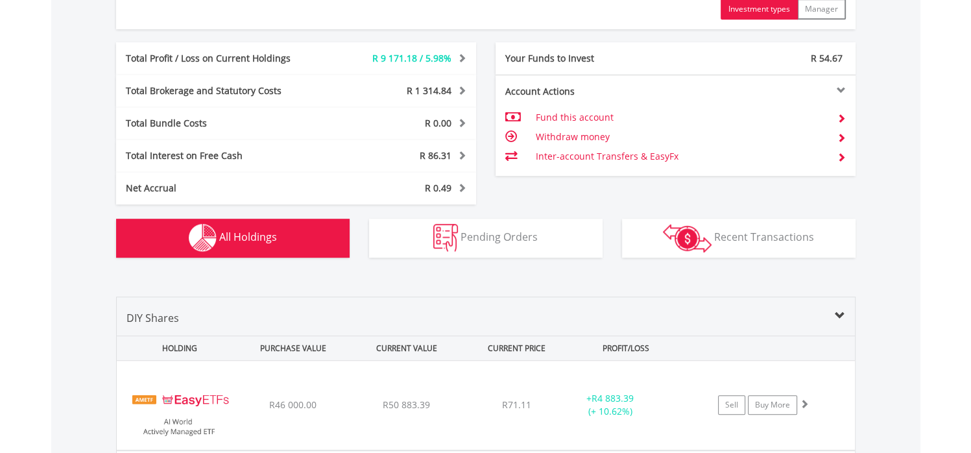
scroll to position [987, 0]
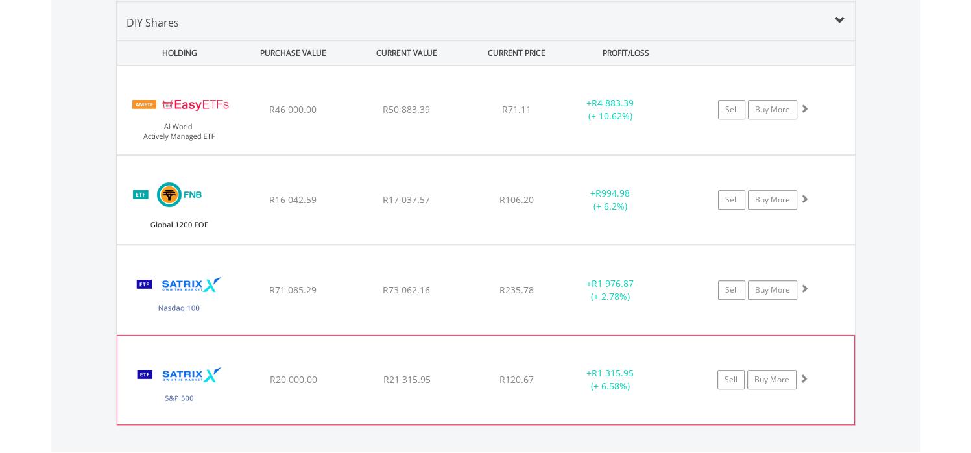
click at [392, 116] on span "R21 315.95" at bounding box center [406, 109] width 47 height 12
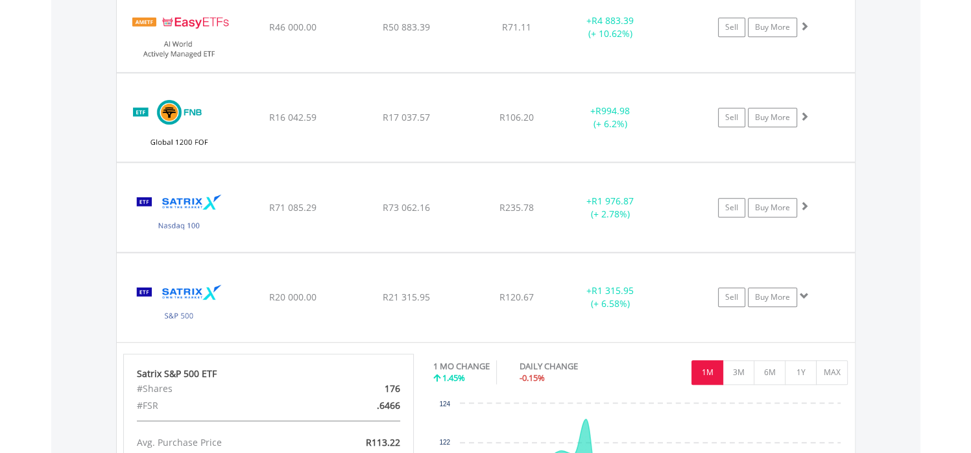
scroll to position [1069, 0]
click at [439, 73] on div "﻿ Satrix Nasdaq 100 ETF R71 085.29 R73 062.16 R235.78 + R1 976.87 (+ 2.78%) Sel…" at bounding box center [486, 28] width 738 height 89
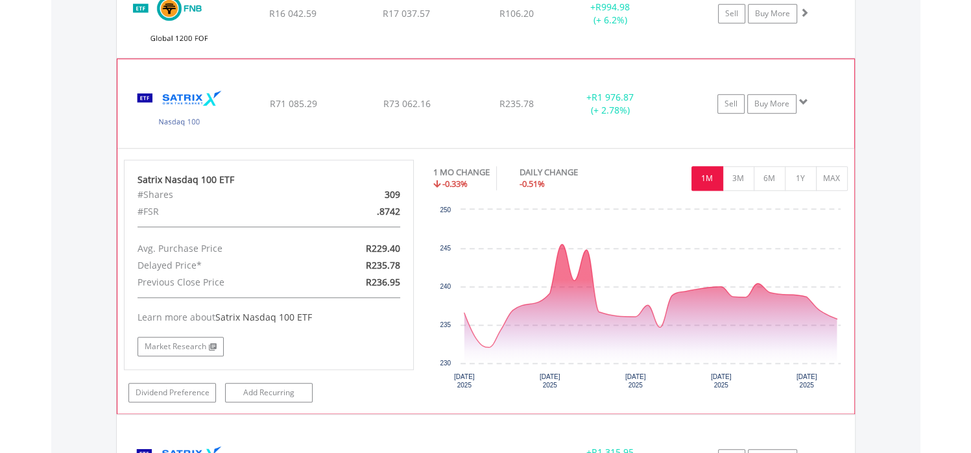
scroll to position [1173, 0]
click at [737, 181] on button "3M" at bounding box center [739, 179] width 32 height 25
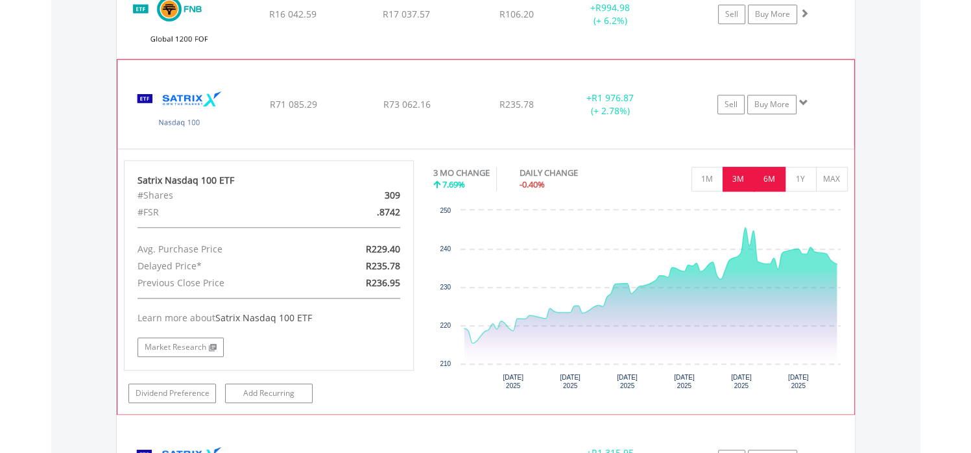
click at [763, 177] on button "6M" at bounding box center [770, 179] width 32 height 25
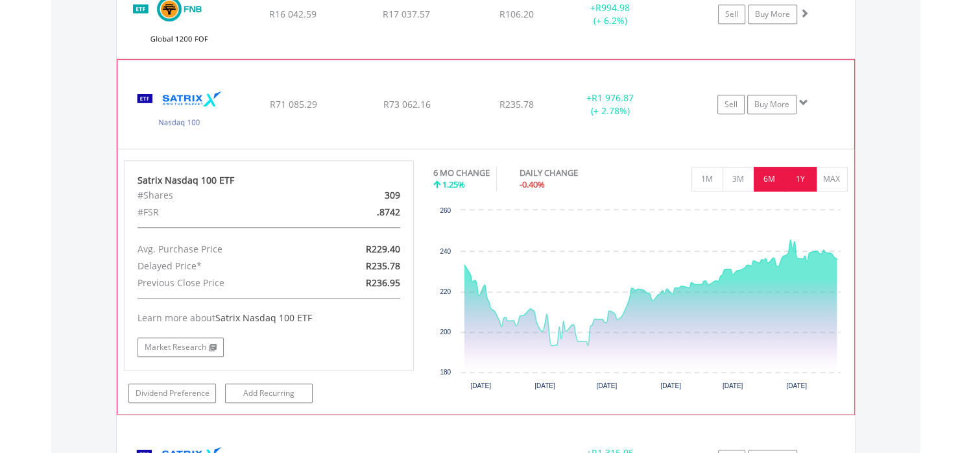
click at [801, 184] on button "1Y" at bounding box center [801, 179] width 32 height 25
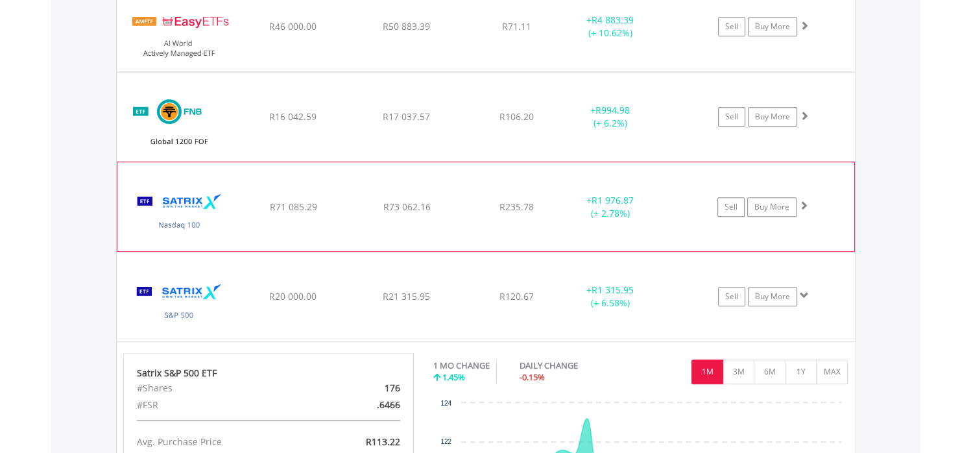
scroll to position [1069, 0]
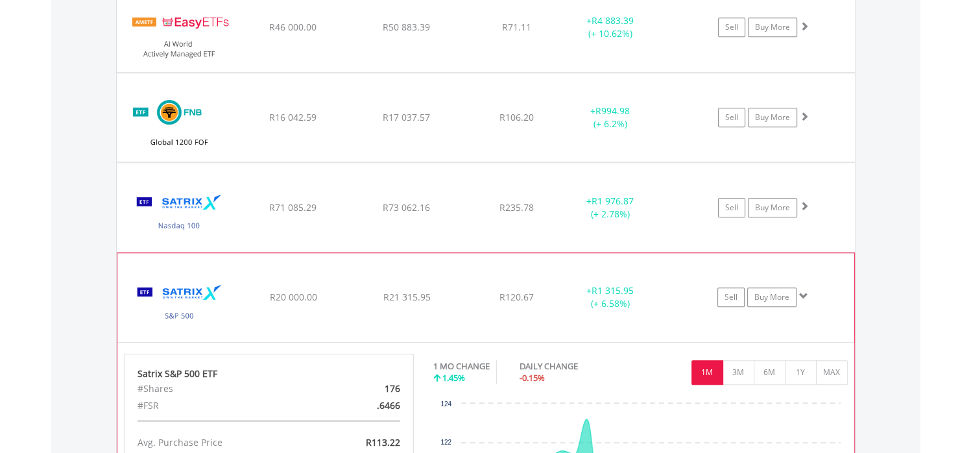
click at [334, 34] on div "R20 000.00" at bounding box center [293, 27] width 111 height 13
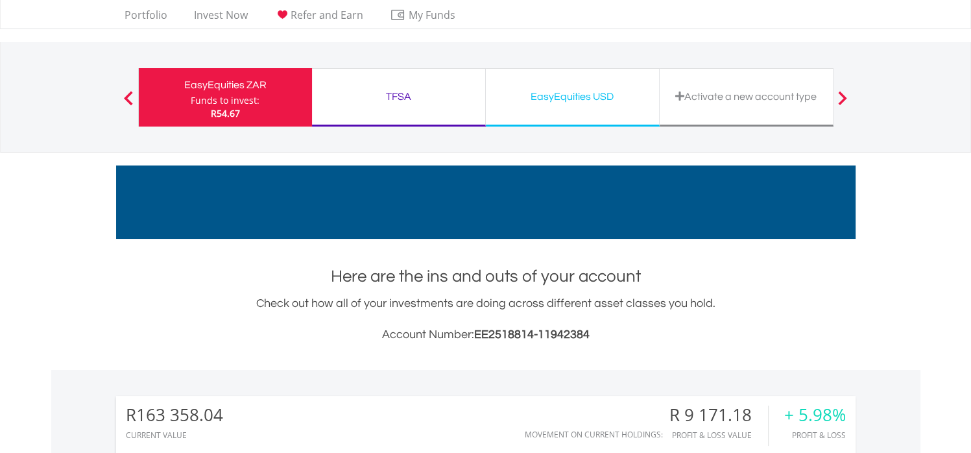
scroll to position [27, 0]
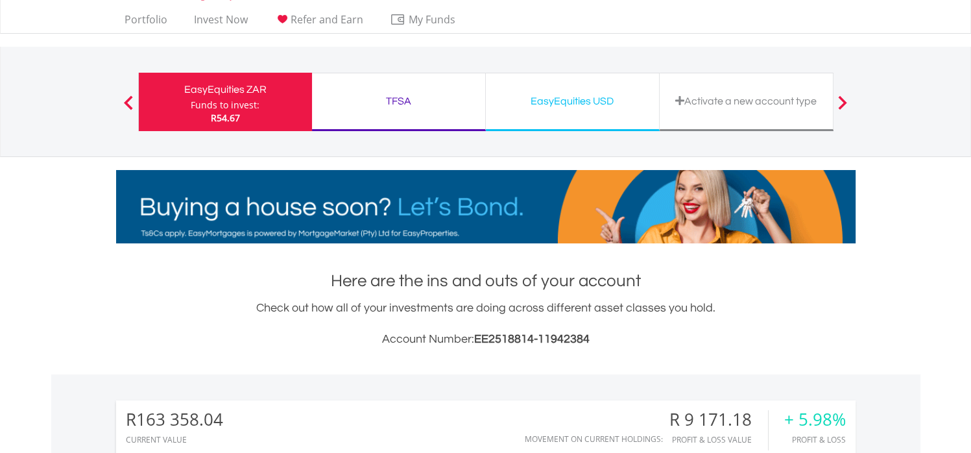
click at [559, 104] on div "EasyEquities USD" at bounding box center [573, 101] width 158 height 18
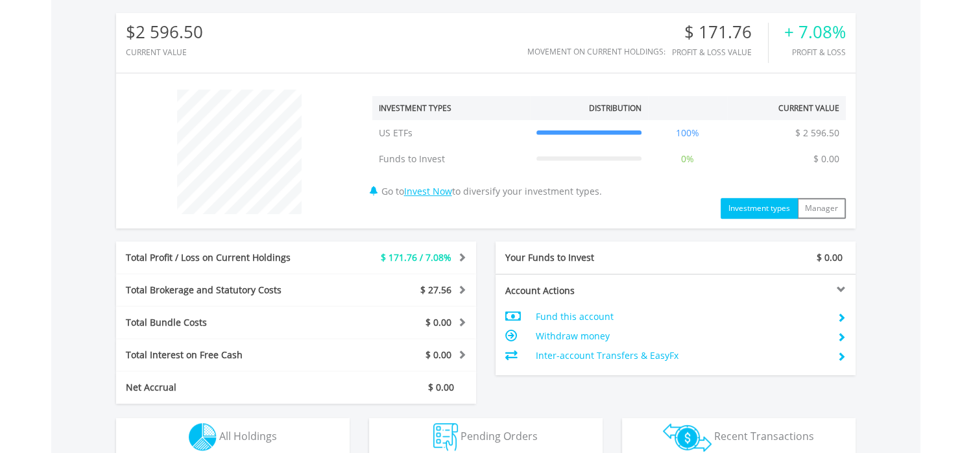
scroll to position [415, 0]
click at [371, 284] on div "$ 27.56" at bounding box center [401, 289] width 150 height 13
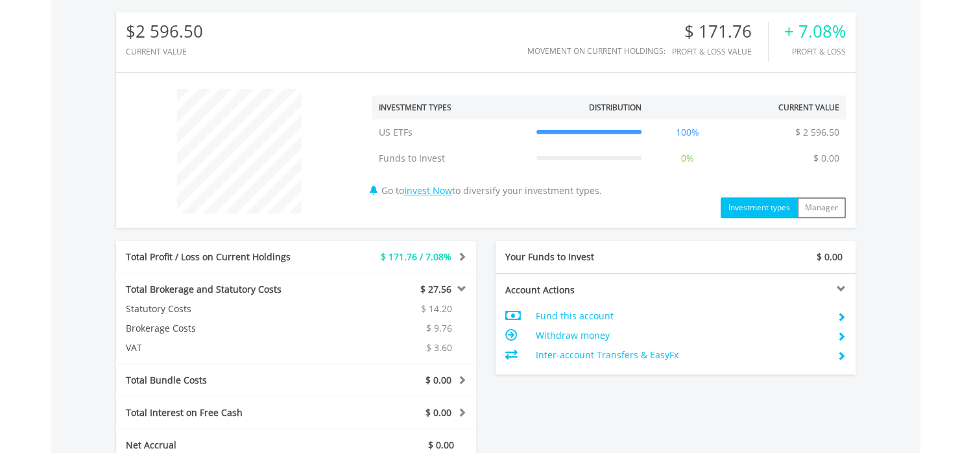
click at [365, 286] on div "$ 27.56" at bounding box center [401, 289] width 150 height 13
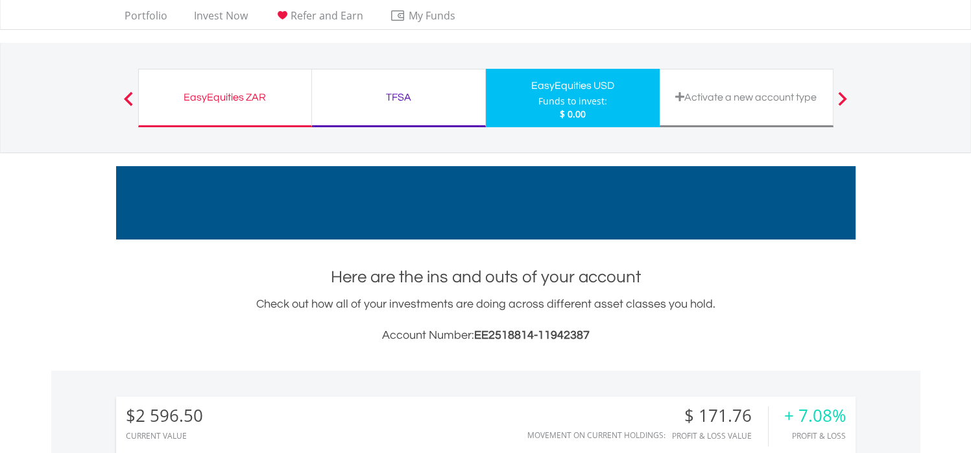
scroll to position [0, 0]
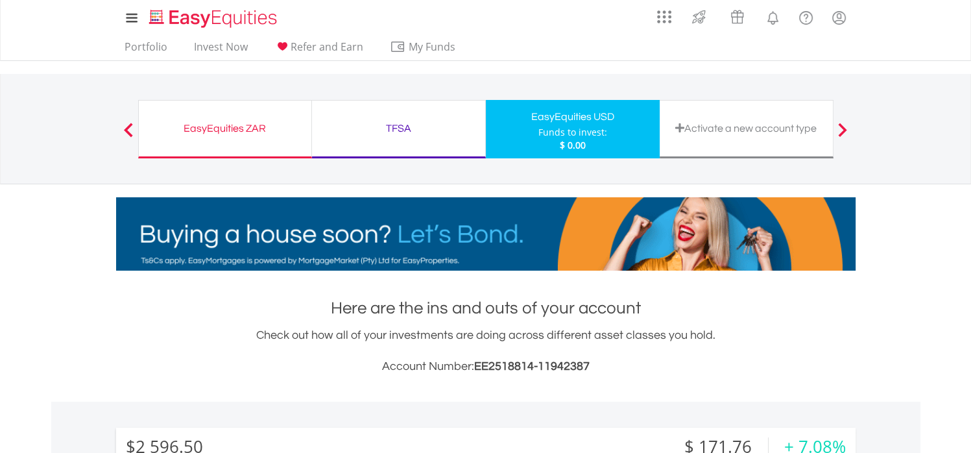
click at [218, 117] on div "EasyEquities ZAR Funds to invest: $ 0.00" at bounding box center [225, 129] width 174 height 58
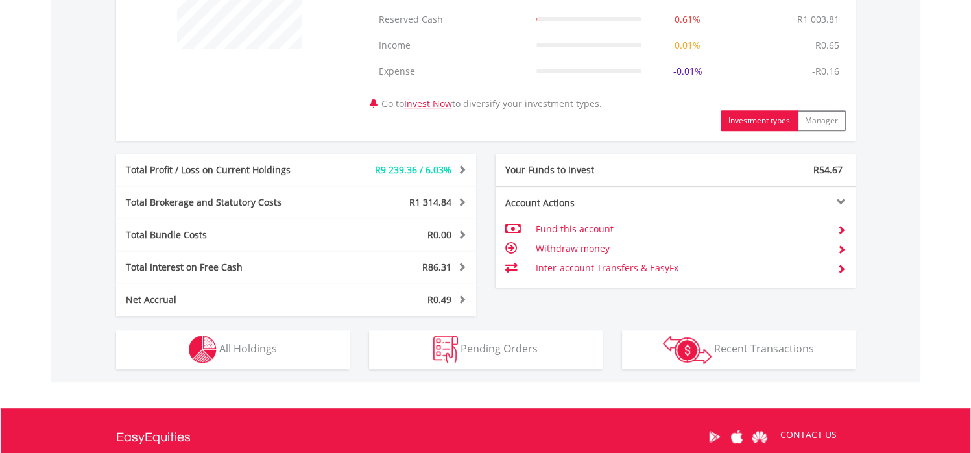
scroll to position [581, 0]
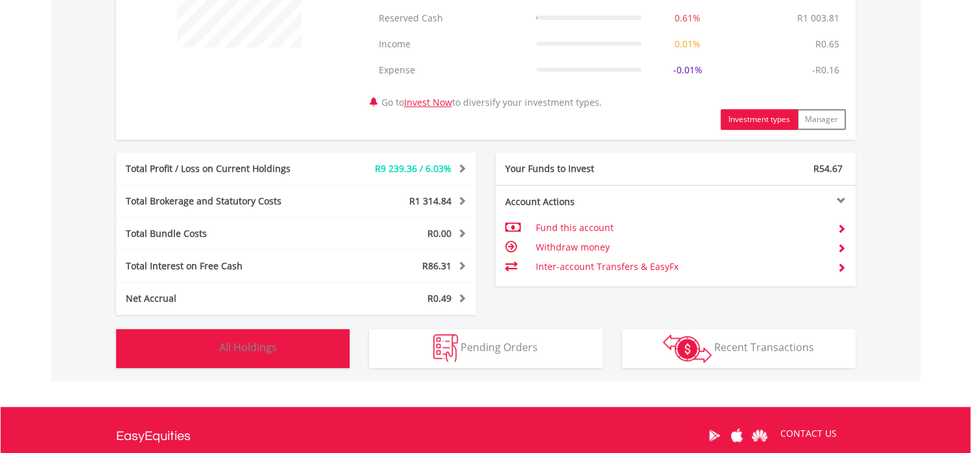
click at [309, 341] on button "Holdings All Holdings" at bounding box center [233, 348] width 234 height 39
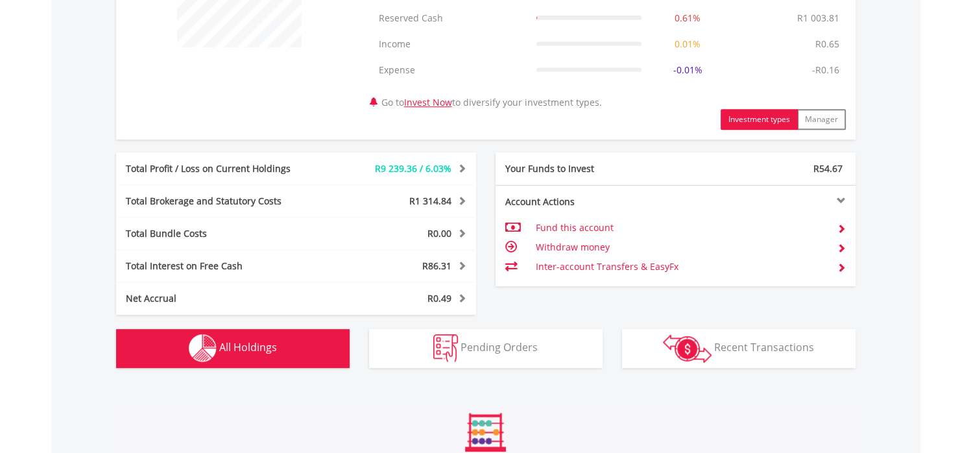
scroll to position [987, 0]
